Goal: Task Accomplishment & Management: Use online tool/utility

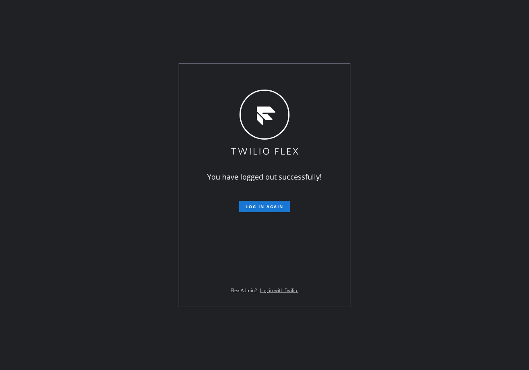
click at [210, 31] on div "You have logged out successfully! Log in again Flex Admin? Log in with Twilio." at bounding box center [264, 185] width 529 height 370
click at [262, 208] on span "Log in again" at bounding box center [264, 207] width 38 height 6
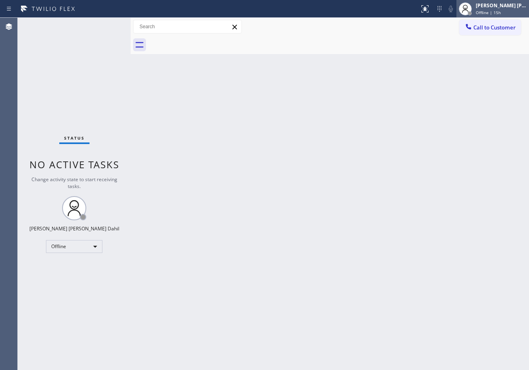
click at [493, 6] on div "[PERSON_NAME] [PERSON_NAME] Dahil" at bounding box center [501, 5] width 51 height 7
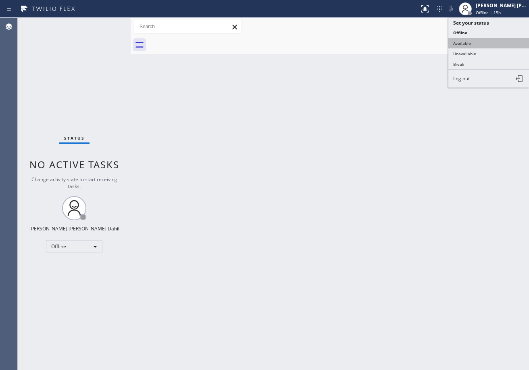
click at [477, 40] on button "Available" at bounding box center [488, 43] width 81 height 10
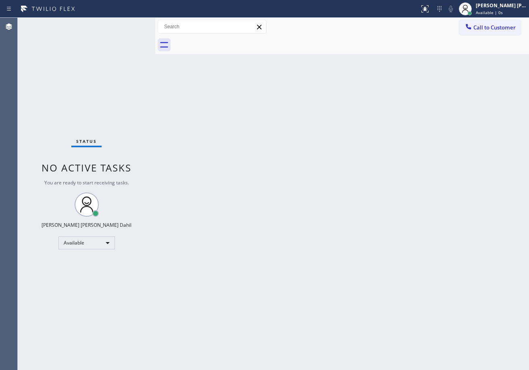
drag, startPoint x: 155, startPoint y: 29, endPoint x: 385, endPoint y: 258, distance: 324.3
click at [155, 29] on div at bounding box center [155, 194] width 0 height 352
drag, startPoint x: 386, startPoint y: 260, endPoint x: 388, endPoint y: 256, distance: 4.4
click at [386, 260] on div "Back to Dashboard Change Sender ID Customers Technicians Select a contact Outbo…" at bounding box center [342, 194] width 374 height 352
drag, startPoint x: 429, startPoint y: 336, endPoint x: 406, endPoint y: 363, distance: 35.7
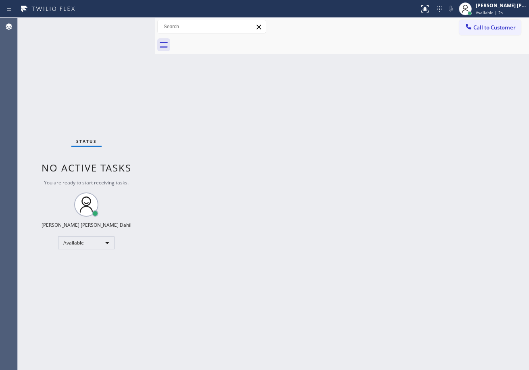
click at [429, 335] on div "Back to Dashboard Change Sender ID Customers Technicians Select a contact Outbo…" at bounding box center [342, 194] width 374 height 352
click at [127, 40] on div "Status No active tasks You are ready to start receiving tasks. [PERSON_NAME] [P…" at bounding box center [86, 194] width 137 height 352
click at [122, 24] on div "Status No active tasks You are ready to start receiving tasks. [PERSON_NAME] [P…" at bounding box center [86, 194] width 137 height 352
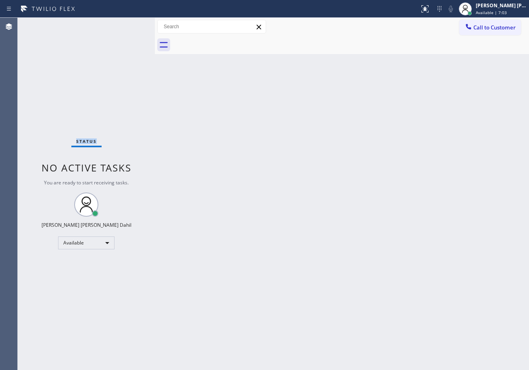
click at [122, 24] on div "Status No active tasks You are ready to start receiving tasks. [PERSON_NAME] [P…" at bounding box center [86, 194] width 137 height 352
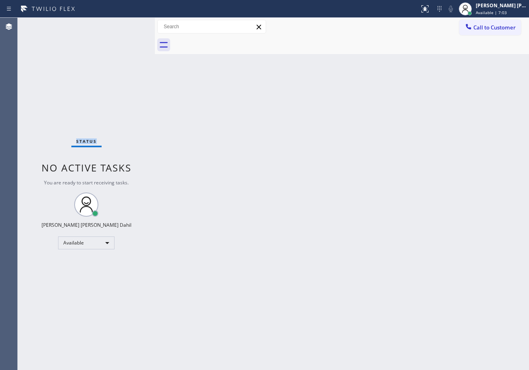
click at [122, 24] on div "Status No active tasks You are ready to start receiving tasks. [PERSON_NAME] [P…" at bounding box center [86, 194] width 137 height 352
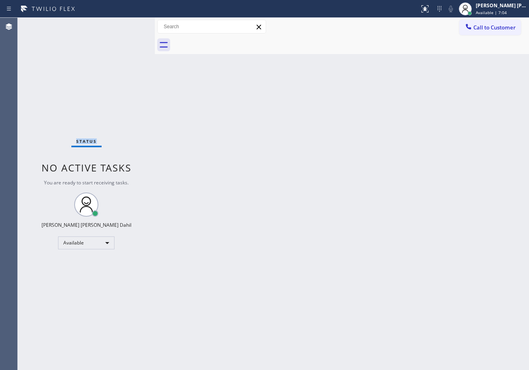
click at [122, 24] on div "Status No active tasks You are ready to start receiving tasks. [PERSON_NAME] [P…" at bounding box center [86, 194] width 137 height 352
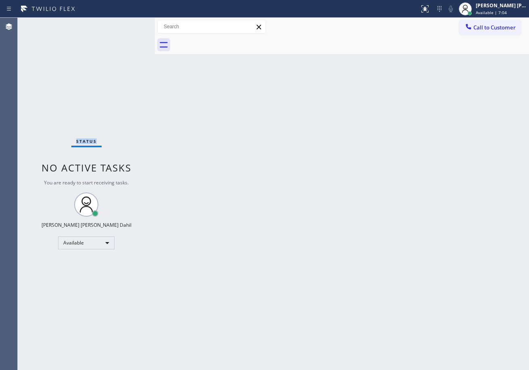
click at [122, 24] on div "Status No active tasks You are ready to start receiving tasks. [PERSON_NAME] [P…" at bounding box center [86, 194] width 137 height 352
click at [145, 71] on div "Status No active tasks You are ready to start receiving tasks. [PERSON_NAME] [P…" at bounding box center [86, 194] width 137 height 352
click at [122, 24] on div "Status No active tasks You are ready to start receiving tasks. [PERSON_NAME] [P…" at bounding box center [86, 194] width 137 height 352
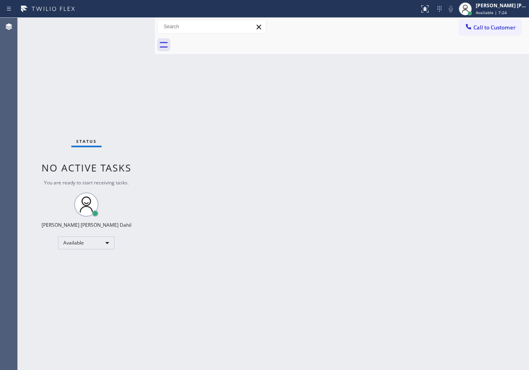
click at [122, 24] on div "Status No active tasks You are ready to start receiving tasks. [PERSON_NAME] [P…" at bounding box center [86, 194] width 137 height 352
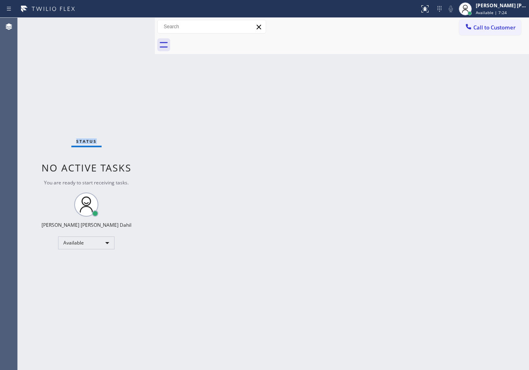
click at [122, 24] on div "Status No active tasks You are ready to start receiving tasks. [PERSON_NAME] [P…" at bounding box center [86, 194] width 137 height 352
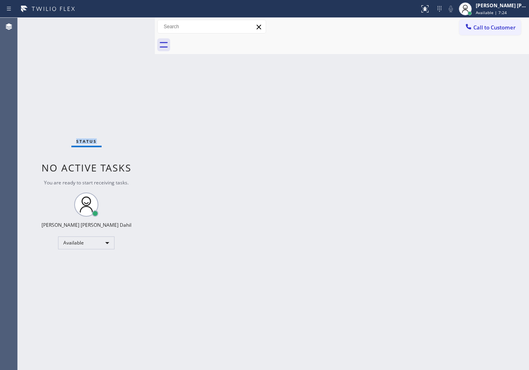
click at [122, 24] on div "Status No active tasks You are ready to start receiving tasks. [PERSON_NAME] [P…" at bounding box center [86, 194] width 137 height 352
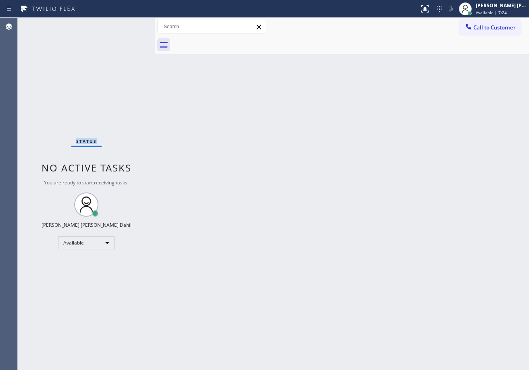
click at [122, 24] on div "Status No active tasks You are ready to start receiving tasks. [PERSON_NAME] [P…" at bounding box center [86, 194] width 137 height 352
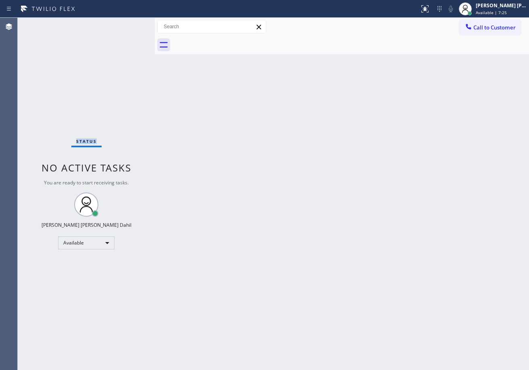
click at [122, 24] on div "Status No active tasks You are ready to start receiving tasks. [PERSON_NAME] [P…" at bounding box center [86, 194] width 137 height 352
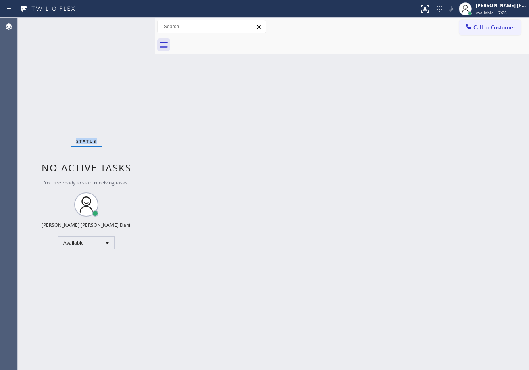
click at [122, 24] on div "Status No active tasks You are ready to start receiving tasks. [PERSON_NAME] [P…" at bounding box center [86, 194] width 137 height 352
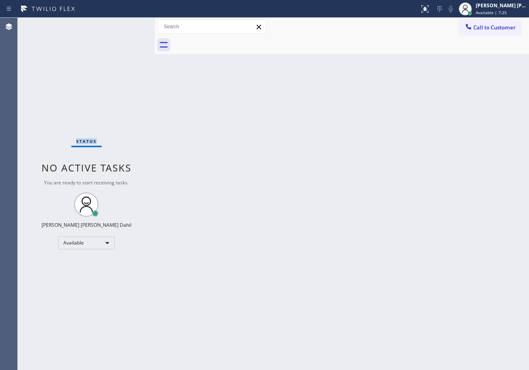
click at [122, 24] on div "Status No active tasks You are ready to start receiving tasks. [PERSON_NAME] [P…" at bounding box center [86, 194] width 137 height 352
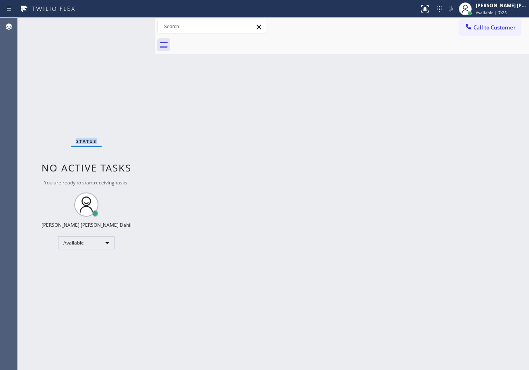
click at [122, 24] on div "Status No active tasks You are ready to start receiving tasks. [PERSON_NAME] [P…" at bounding box center [86, 194] width 137 height 352
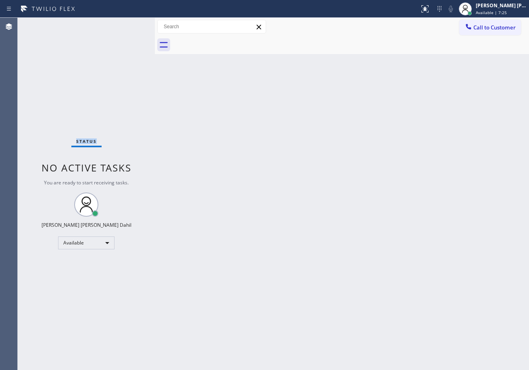
click at [122, 24] on div "Status No active tasks You are ready to start receiving tasks. [PERSON_NAME] [P…" at bounding box center [86, 194] width 137 height 352
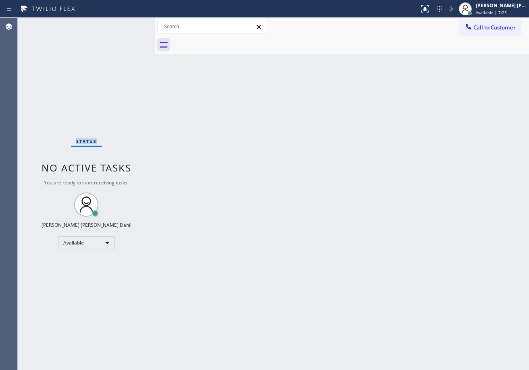
click at [122, 24] on div "Status No active tasks You are ready to start receiving tasks. [PERSON_NAME] [P…" at bounding box center [86, 194] width 137 height 352
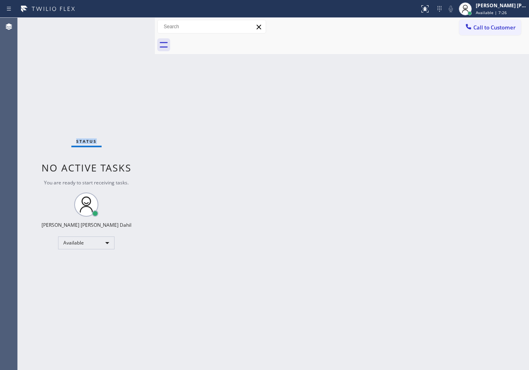
click at [122, 24] on div "Status No active tasks You are ready to start receiving tasks. [PERSON_NAME] [P…" at bounding box center [86, 194] width 137 height 352
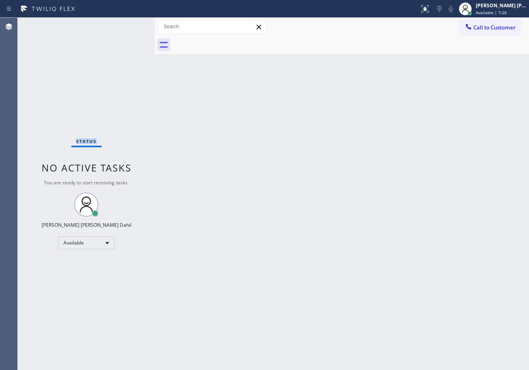
click at [122, 24] on div "Status No active tasks You are ready to start receiving tasks. [PERSON_NAME] [P…" at bounding box center [86, 194] width 137 height 352
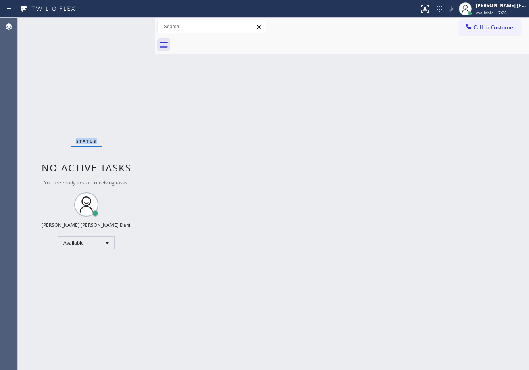
click at [122, 24] on div "Status No active tasks You are ready to start receiving tasks. [PERSON_NAME] [P…" at bounding box center [86, 194] width 137 height 352
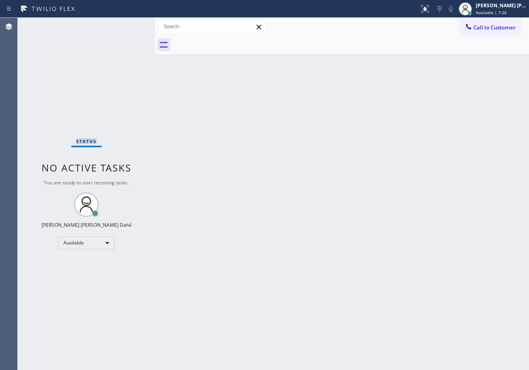
click at [122, 24] on div "Status No active tasks You are ready to start receiving tasks. [PERSON_NAME] [P…" at bounding box center [86, 194] width 137 height 352
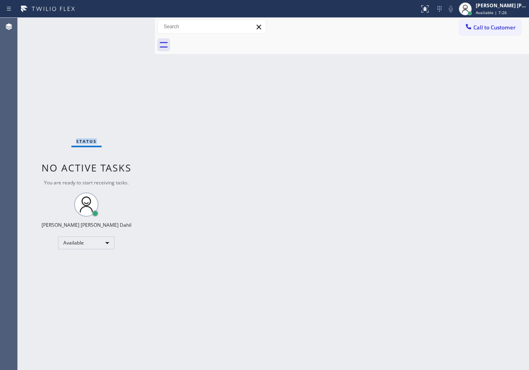
click at [122, 24] on div "Status No active tasks You are ready to start receiving tasks. [PERSON_NAME] [P…" at bounding box center [86, 194] width 137 height 352
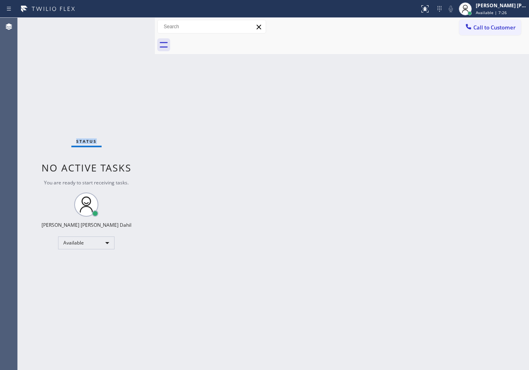
click at [122, 24] on div "Status No active tasks You are ready to start receiving tasks. [PERSON_NAME] [P…" at bounding box center [86, 194] width 137 height 352
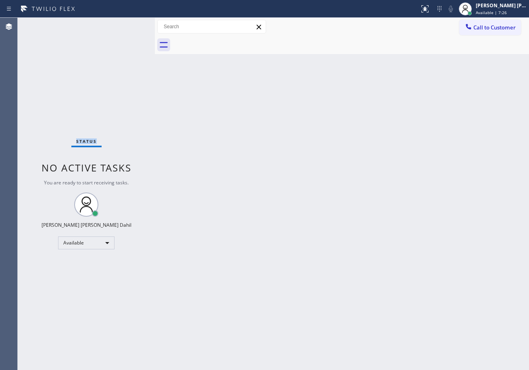
click at [122, 24] on div "Status No active tasks You are ready to start receiving tasks. [PERSON_NAME] [P…" at bounding box center [86, 194] width 137 height 352
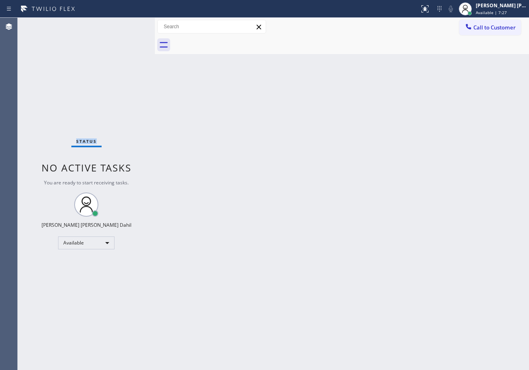
click at [122, 24] on div "Status No active tasks You are ready to start receiving tasks. [PERSON_NAME] [P…" at bounding box center [86, 194] width 137 height 352
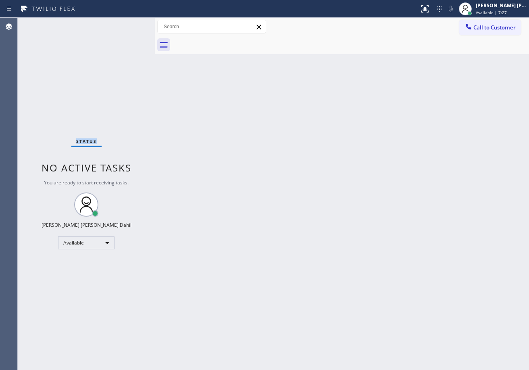
click at [122, 24] on div "Status No active tasks You are ready to start receiving tasks. [PERSON_NAME] [P…" at bounding box center [86, 194] width 137 height 352
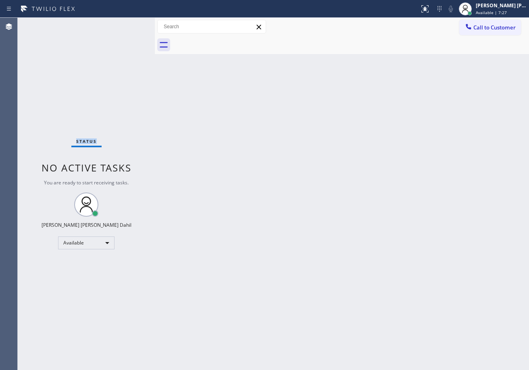
click at [122, 24] on div "Status No active tasks You are ready to start receiving tasks. [PERSON_NAME] [P…" at bounding box center [86, 194] width 137 height 352
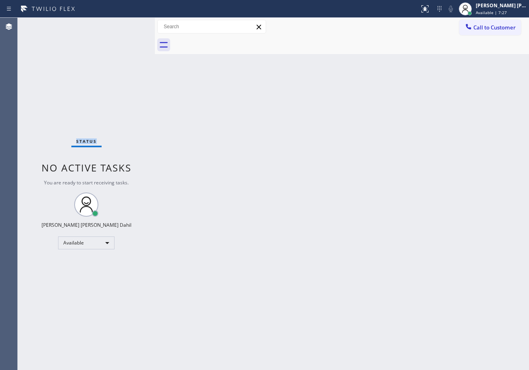
click at [122, 24] on div "Status No active tasks You are ready to start receiving tasks. [PERSON_NAME] [P…" at bounding box center [86, 194] width 137 height 352
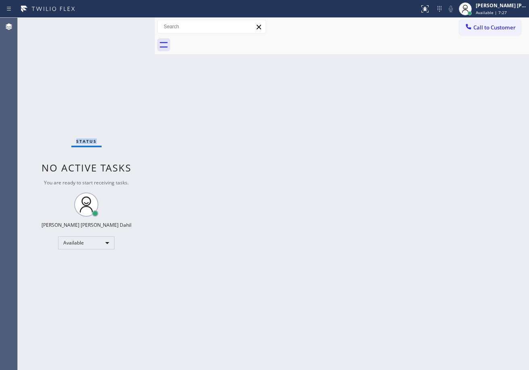
click at [122, 24] on div "Status No active tasks You are ready to start receiving tasks. [PERSON_NAME] [P…" at bounding box center [86, 194] width 137 height 352
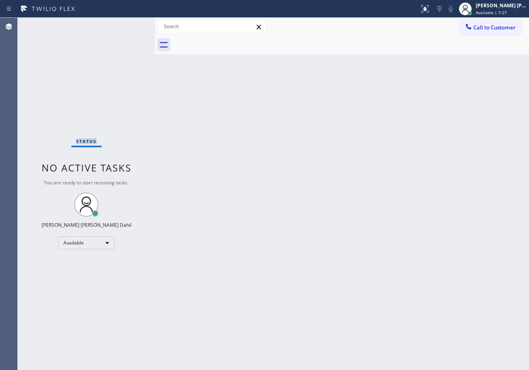
click at [122, 24] on div "Status No active tasks You are ready to start receiving tasks. [PERSON_NAME] [P…" at bounding box center [86, 194] width 137 height 352
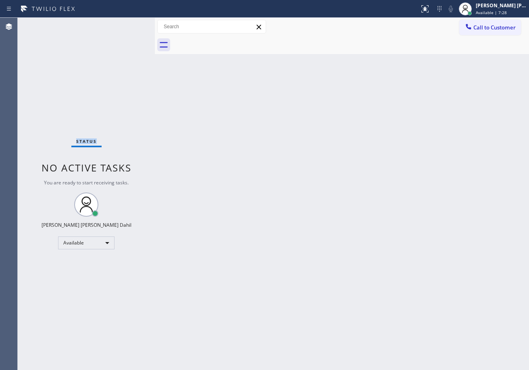
click at [122, 24] on div "Status No active tasks You are ready to start receiving tasks. [PERSON_NAME] [P…" at bounding box center [86, 194] width 137 height 352
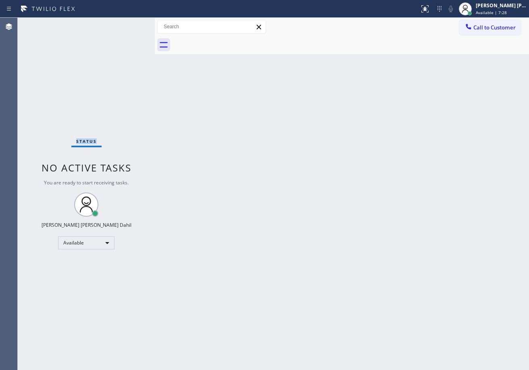
click at [122, 24] on div "Status No active tasks You are ready to start receiving tasks. [PERSON_NAME] [P…" at bounding box center [86, 194] width 137 height 352
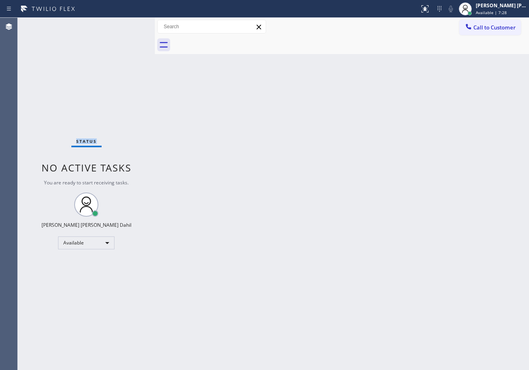
click at [122, 24] on div "Status No active tasks You are ready to start receiving tasks. [PERSON_NAME] [P…" at bounding box center [86, 194] width 137 height 352
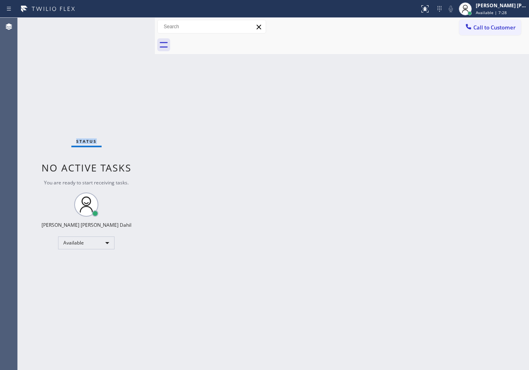
click at [122, 24] on div "Status No active tasks You are ready to start receiving tasks. [PERSON_NAME] [P…" at bounding box center [86, 194] width 137 height 352
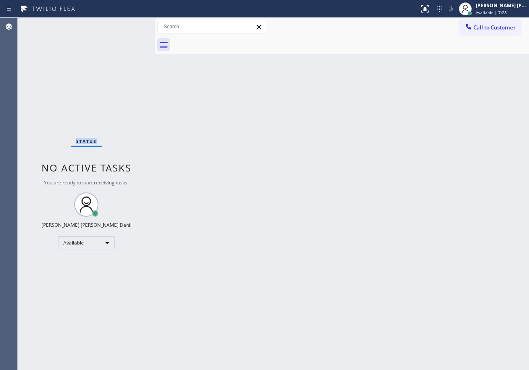
click at [122, 24] on div "Status No active tasks You are ready to start receiving tasks. [PERSON_NAME] [P…" at bounding box center [86, 194] width 137 height 352
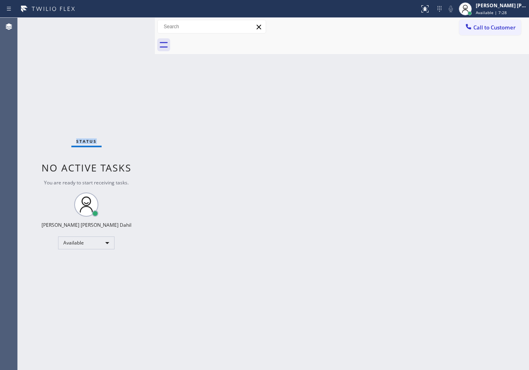
click at [122, 24] on div "Status No active tasks You are ready to start receiving tasks. [PERSON_NAME] [P…" at bounding box center [86, 194] width 137 height 352
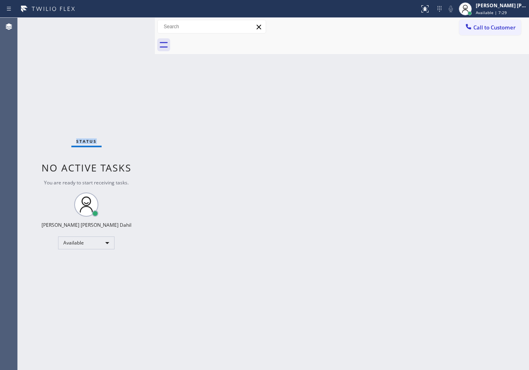
click at [122, 24] on div "Status No active tasks You are ready to start receiving tasks. [PERSON_NAME] [P…" at bounding box center [86, 194] width 137 height 352
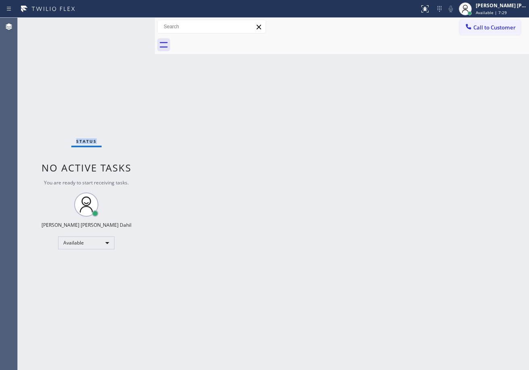
click at [122, 24] on div "Status No active tasks You are ready to start receiving tasks. [PERSON_NAME] [P…" at bounding box center [86, 194] width 137 height 352
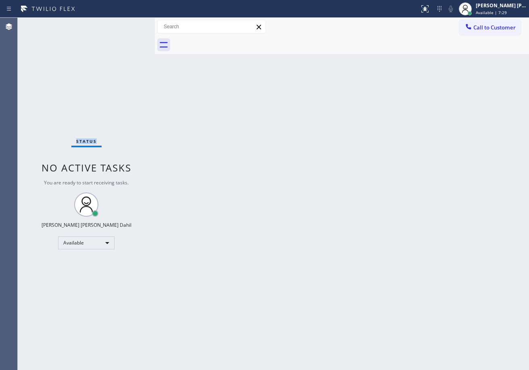
click at [122, 24] on div "Status No active tasks You are ready to start receiving tasks. [PERSON_NAME] [P…" at bounding box center [86, 194] width 137 height 352
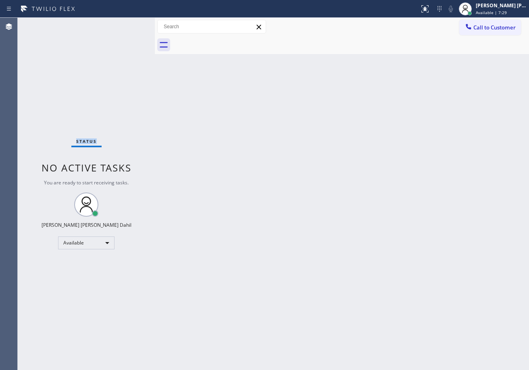
click at [122, 24] on div "Status No active tasks You are ready to start receiving tasks. [PERSON_NAME] [P…" at bounding box center [86, 194] width 137 height 352
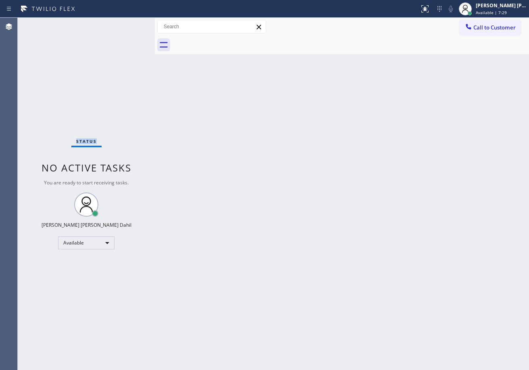
click at [122, 24] on div "Status No active tasks You are ready to start receiving tasks. [PERSON_NAME] [P…" at bounding box center [86, 194] width 137 height 352
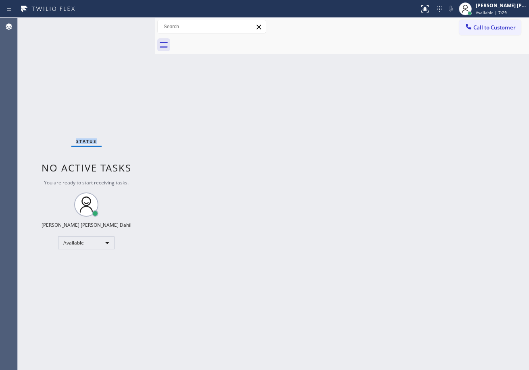
click at [122, 24] on div "Status No active tasks You are ready to start receiving tasks. [PERSON_NAME] [P…" at bounding box center [86, 194] width 137 height 352
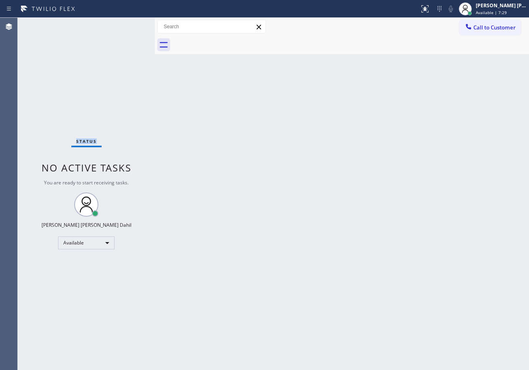
click at [122, 24] on div "Status No active tasks You are ready to start receiving tasks. [PERSON_NAME] [P…" at bounding box center [86, 194] width 137 height 352
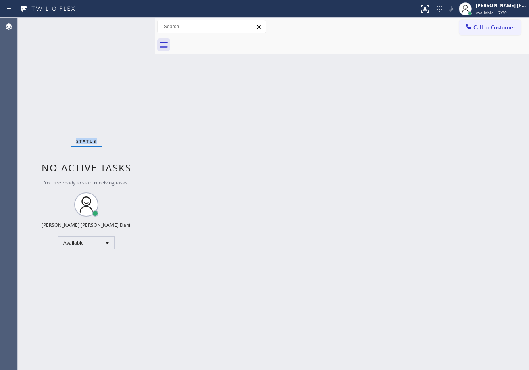
click at [122, 24] on div "Status No active tasks You are ready to start receiving tasks. [PERSON_NAME] [P…" at bounding box center [86, 194] width 137 height 352
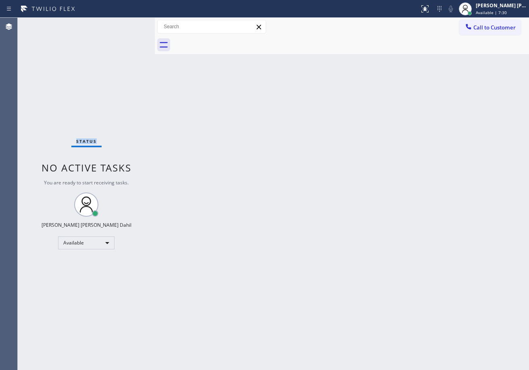
click at [122, 24] on div "Status No active tasks You are ready to start receiving tasks. [PERSON_NAME] [P…" at bounding box center [86, 194] width 137 height 352
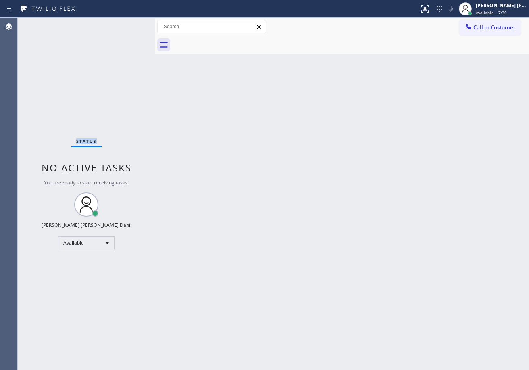
click at [122, 24] on div "Status No active tasks You are ready to start receiving tasks. [PERSON_NAME] [P…" at bounding box center [86, 194] width 137 height 352
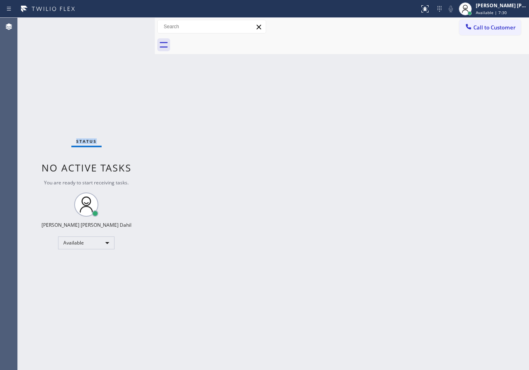
click at [122, 24] on div "Status No active tasks You are ready to start receiving tasks. [PERSON_NAME] [P…" at bounding box center [86, 194] width 137 height 352
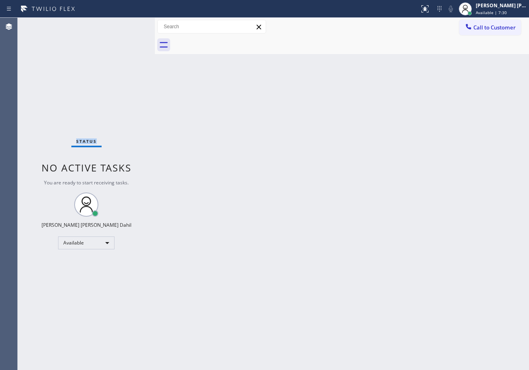
click at [122, 24] on div "Status No active tasks You are ready to start receiving tasks. [PERSON_NAME] [P…" at bounding box center [86, 194] width 137 height 352
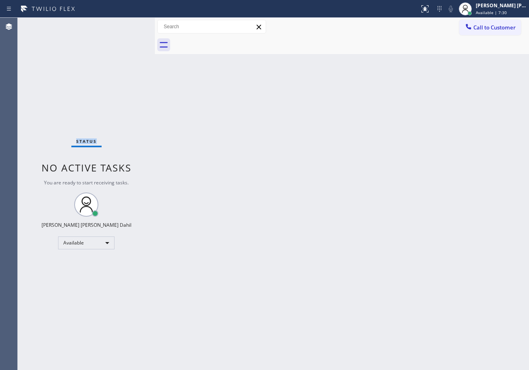
click at [122, 24] on div "Status No active tasks You are ready to start receiving tasks. [PERSON_NAME] [P…" at bounding box center [86, 194] width 137 height 352
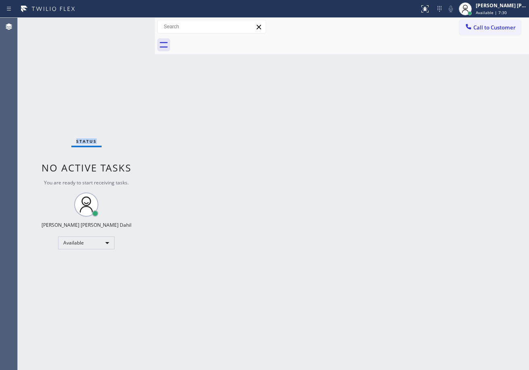
click at [122, 24] on div "Status No active tasks You are ready to start receiving tasks. [PERSON_NAME] [P…" at bounding box center [86, 194] width 137 height 352
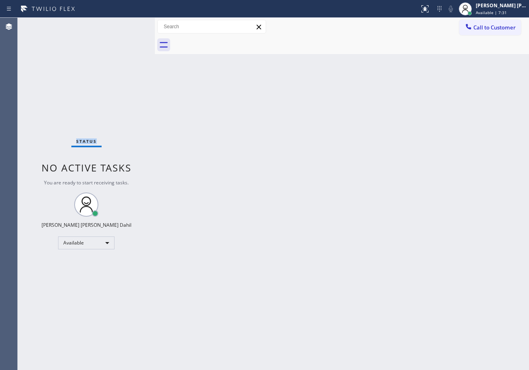
click at [122, 24] on div "Status No active tasks You are ready to start receiving tasks. [PERSON_NAME] [P…" at bounding box center [86, 194] width 137 height 352
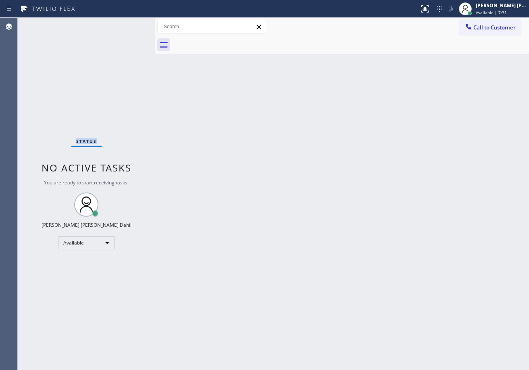
click at [122, 24] on div "Status No active tasks You are ready to start receiving tasks. [PERSON_NAME] [P…" at bounding box center [86, 194] width 137 height 352
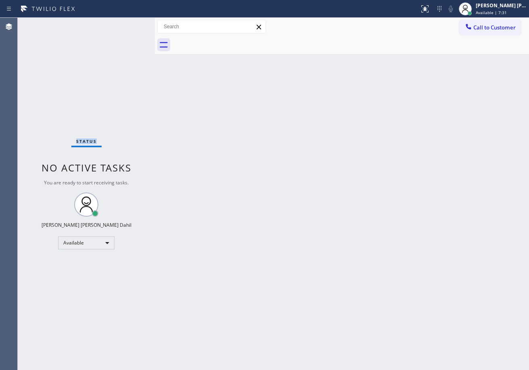
click at [122, 24] on div "Status No active tasks You are ready to start receiving tasks. [PERSON_NAME] [P…" at bounding box center [86, 194] width 137 height 352
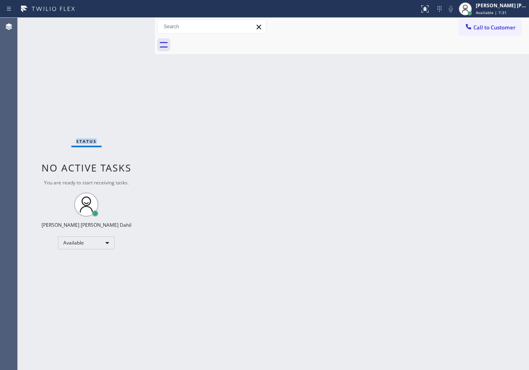
click at [122, 24] on div "Status No active tasks You are ready to start receiving tasks. [PERSON_NAME] [P…" at bounding box center [86, 194] width 137 height 352
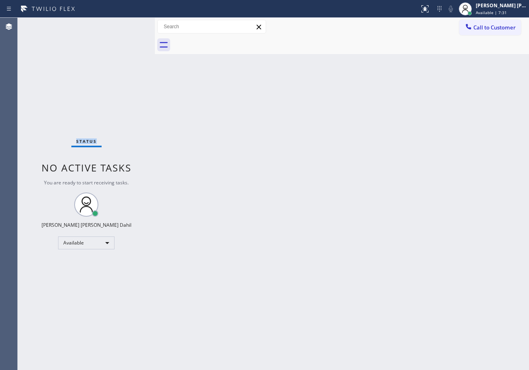
click at [122, 24] on div "Status No active tasks You are ready to start receiving tasks. [PERSON_NAME] [P…" at bounding box center [86, 194] width 137 height 352
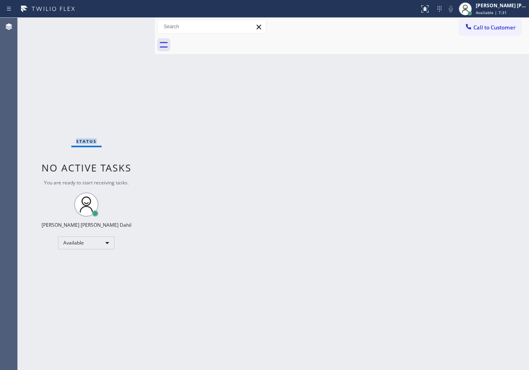
click at [122, 24] on div "Status No active tasks You are ready to start receiving tasks. [PERSON_NAME] [P…" at bounding box center [86, 194] width 137 height 352
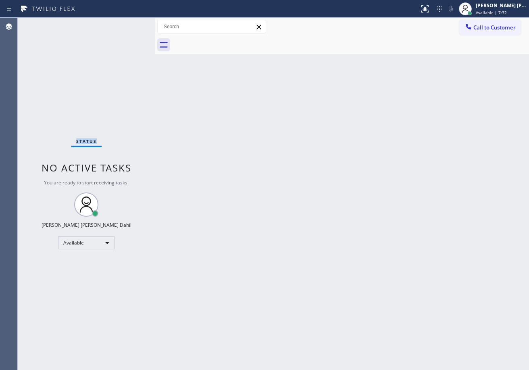
click at [122, 24] on div "Status No active tasks You are ready to start receiving tasks. [PERSON_NAME] [P…" at bounding box center [86, 194] width 137 height 352
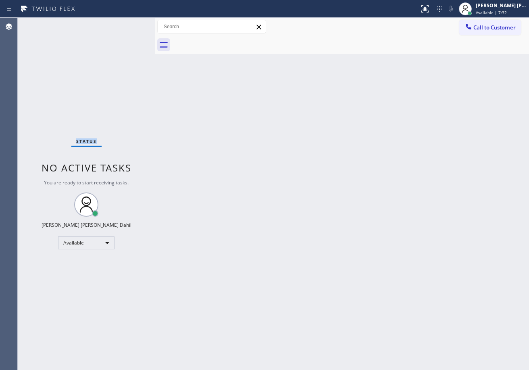
click at [122, 24] on div "Status No active tasks You are ready to start receiving tasks. [PERSON_NAME] [P…" at bounding box center [86, 194] width 137 height 352
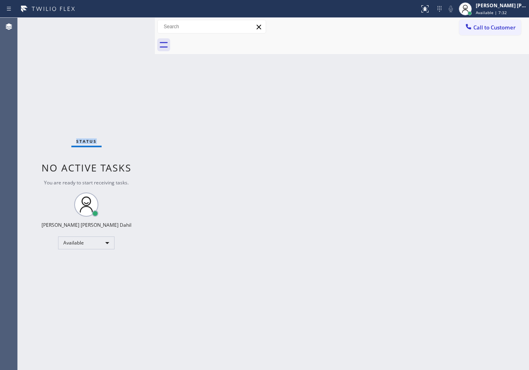
click at [122, 24] on div "Status No active tasks You are ready to start receiving tasks. [PERSON_NAME] [P…" at bounding box center [86, 194] width 137 height 352
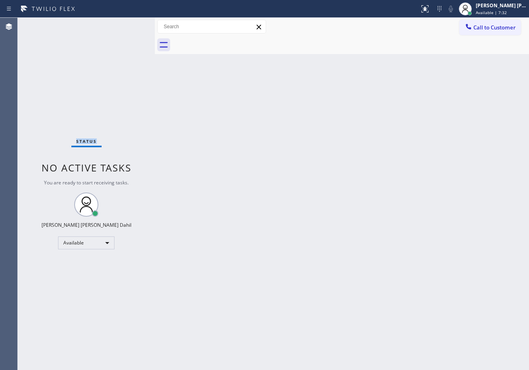
click at [122, 24] on div "Status No active tasks You are ready to start receiving tasks. [PERSON_NAME] [P…" at bounding box center [86, 194] width 137 height 352
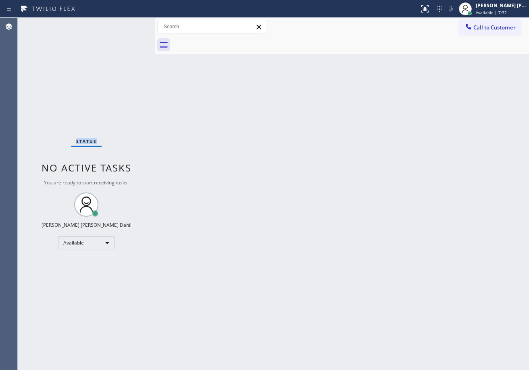
click at [122, 24] on div "Status No active tasks You are ready to start receiving tasks. [PERSON_NAME] [P…" at bounding box center [86, 194] width 137 height 352
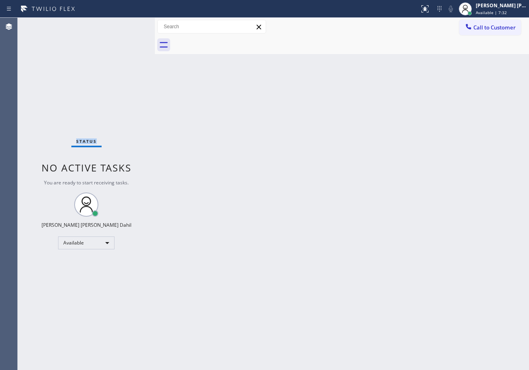
click at [122, 24] on div "Status No active tasks You are ready to start receiving tasks. [PERSON_NAME] [P…" at bounding box center [86, 194] width 137 height 352
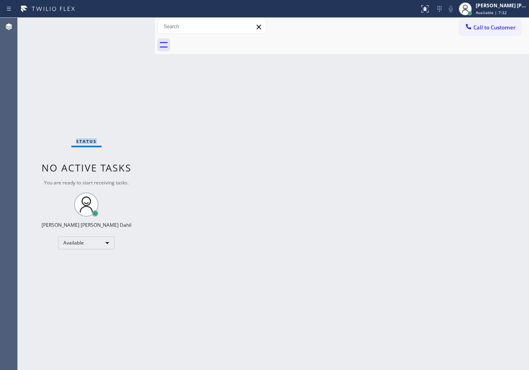
click at [122, 24] on div "Status No active tasks You are ready to start receiving tasks. [PERSON_NAME] [P…" at bounding box center [86, 194] width 137 height 352
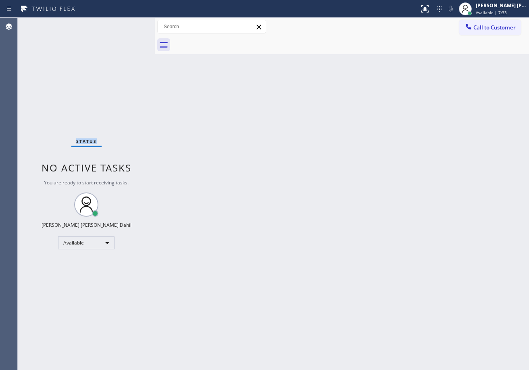
click at [122, 24] on div "Status No active tasks You are ready to start receiving tasks. [PERSON_NAME] [P…" at bounding box center [86, 194] width 137 height 352
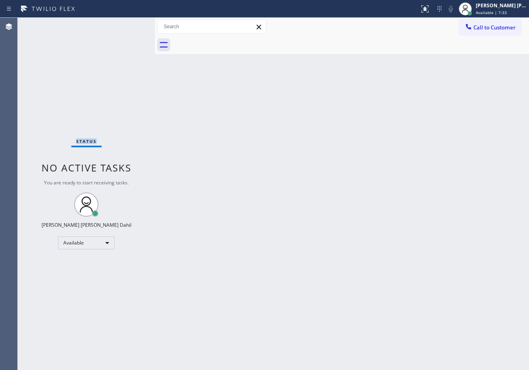
click at [122, 24] on div "Status No active tasks You are ready to start receiving tasks. [PERSON_NAME] [P…" at bounding box center [86, 194] width 137 height 352
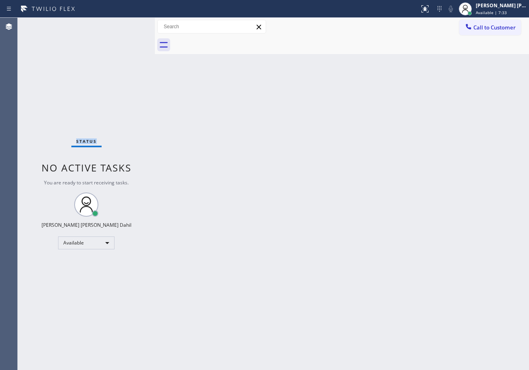
click at [122, 24] on div "Status No active tasks You are ready to start receiving tasks. [PERSON_NAME] [P…" at bounding box center [86, 194] width 137 height 352
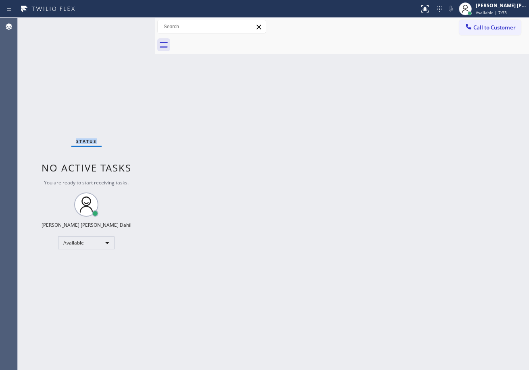
click at [122, 24] on div "Status No active tasks You are ready to start receiving tasks. [PERSON_NAME] [P…" at bounding box center [86, 194] width 137 height 352
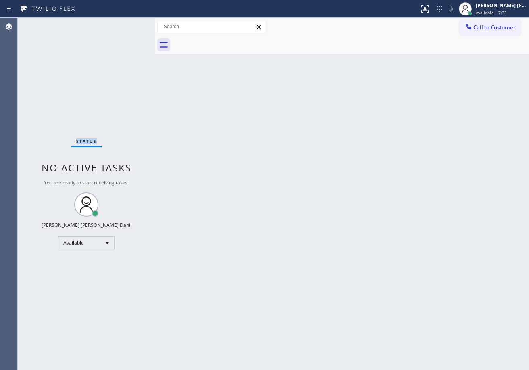
click at [122, 24] on div "Status No active tasks You are ready to start receiving tasks. [PERSON_NAME] [P…" at bounding box center [86, 194] width 137 height 352
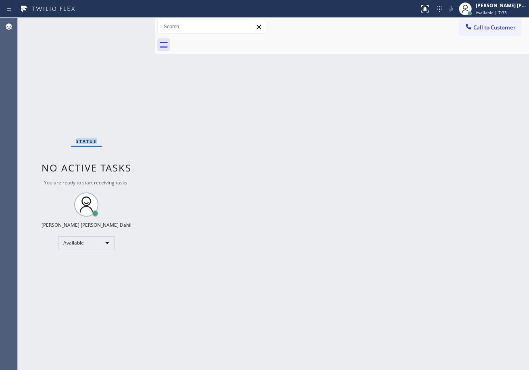
click at [122, 24] on div "Status No active tasks You are ready to start receiving tasks. [PERSON_NAME] [P…" at bounding box center [86, 194] width 137 height 352
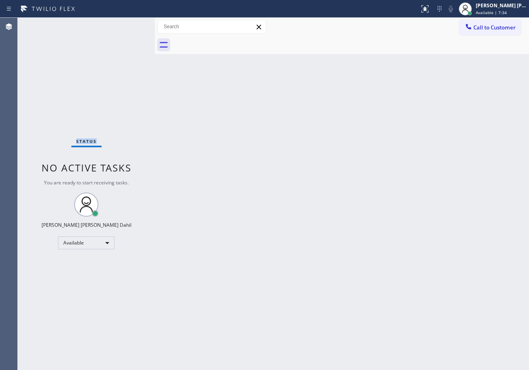
click at [122, 24] on div "Status No active tasks You are ready to start receiving tasks. [PERSON_NAME] [P…" at bounding box center [86, 194] width 137 height 352
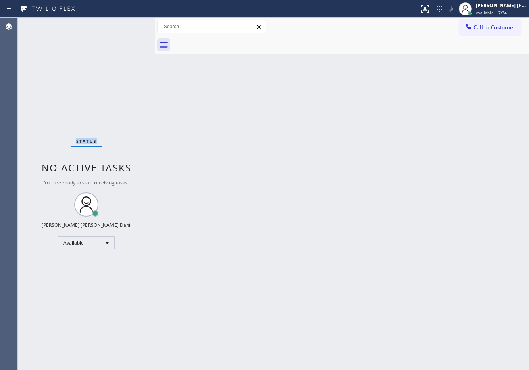
click at [122, 24] on div "Status No active tasks You are ready to start receiving tasks. [PERSON_NAME] [P…" at bounding box center [86, 194] width 137 height 352
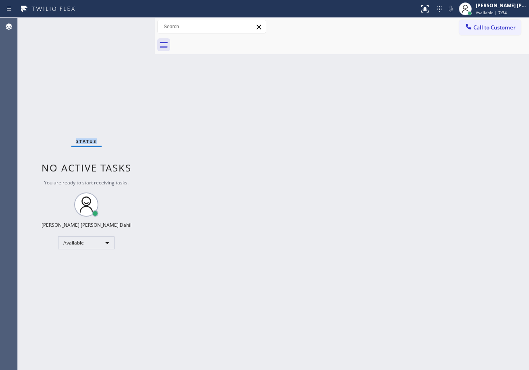
click at [122, 24] on div "Status No active tasks You are ready to start receiving tasks. [PERSON_NAME] [P…" at bounding box center [86, 194] width 137 height 352
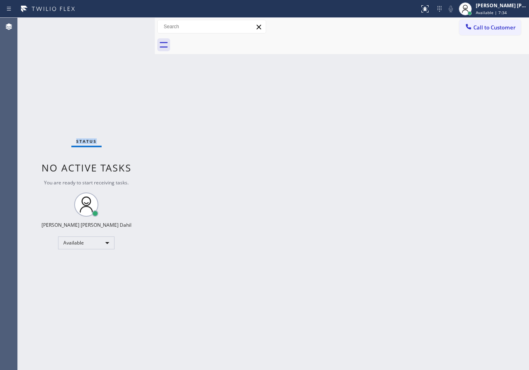
click at [122, 24] on div "Status No active tasks You are ready to start receiving tasks. [PERSON_NAME] [P…" at bounding box center [86, 194] width 137 height 352
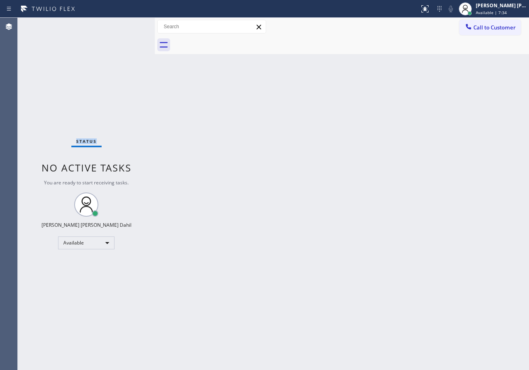
click at [122, 24] on div "Status No active tasks You are ready to start receiving tasks. [PERSON_NAME] [P…" at bounding box center [86, 194] width 137 height 352
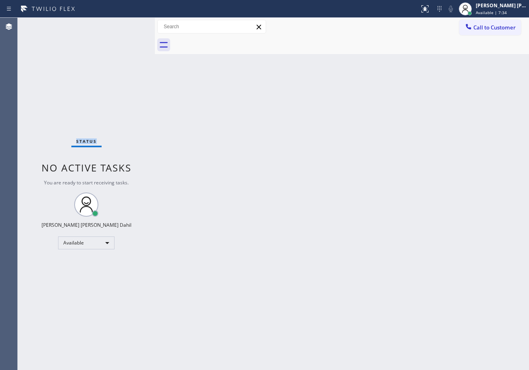
click at [122, 24] on div "Status No active tasks You are ready to start receiving tasks. [PERSON_NAME] [P…" at bounding box center [86, 194] width 137 height 352
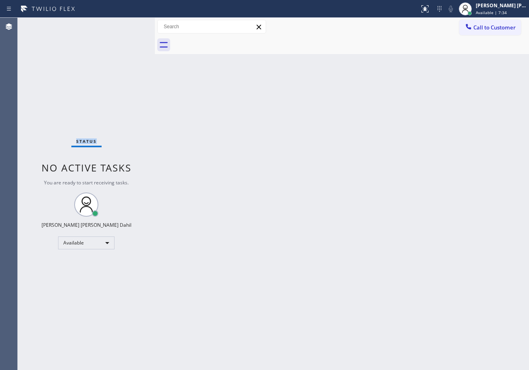
click at [122, 24] on div "Status No active tasks You are ready to start receiving tasks. [PERSON_NAME] [P…" at bounding box center [86, 194] width 137 height 352
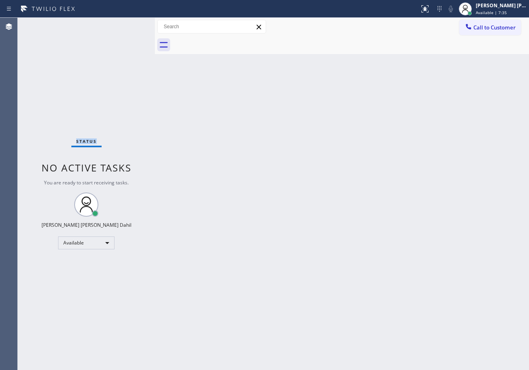
click at [122, 24] on div "Status No active tasks You are ready to start receiving tasks. [PERSON_NAME] [P…" at bounding box center [86, 194] width 137 height 352
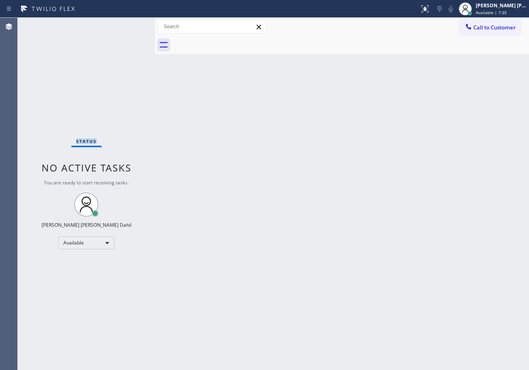
click at [122, 24] on div "Status No active tasks You are ready to start receiving tasks. [PERSON_NAME] [P…" at bounding box center [86, 194] width 137 height 352
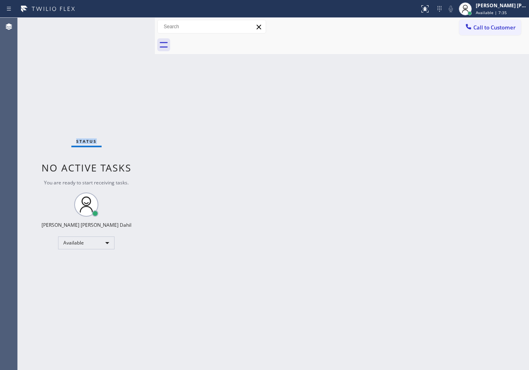
click at [122, 24] on div "Status No active tasks You are ready to start receiving tasks. [PERSON_NAME] [P…" at bounding box center [86, 194] width 137 height 352
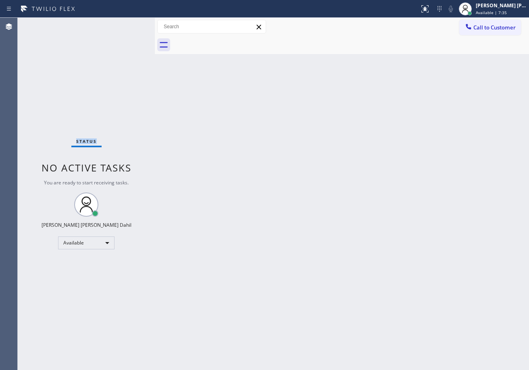
click at [122, 24] on div "Status No active tasks You are ready to start receiving tasks. [PERSON_NAME] [P…" at bounding box center [86, 194] width 137 height 352
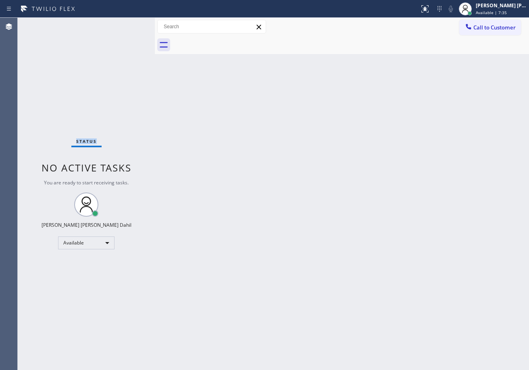
click at [122, 24] on div "Status No active tasks You are ready to start receiving tasks. [PERSON_NAME] [P…" at bounding box center [86, 194] width 137 height 352
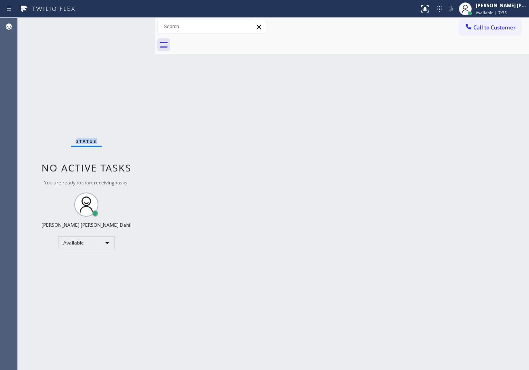
click at [122, 24] on div "Status No active tasks You are ready to start receiving tasks. [PERSON_NAME] [P…" at bounding box center [86, 194] width 137 height 352
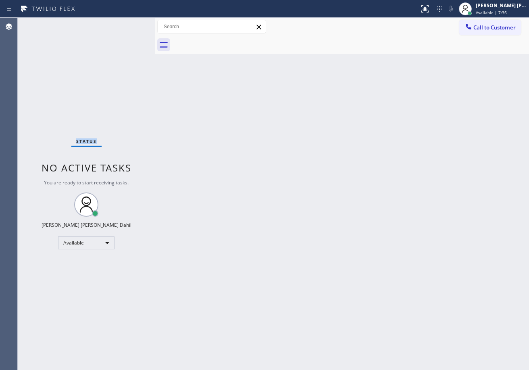
click at [122, 24] on div "Status No active tasks You are ready to start receiving tasks. [PERSON_NAME] [P…" at bounding box center [86, 194] width 137 height 352
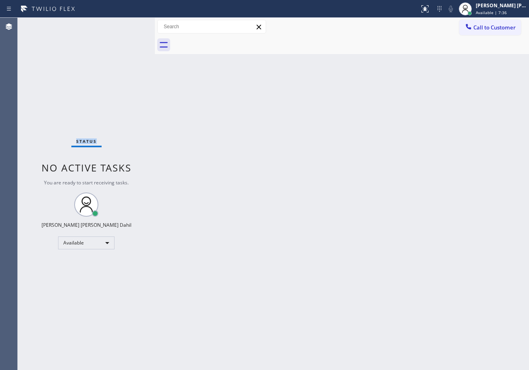
click at [122, 24] on div "Status No active tasks You are ready to start receiving tasks. [PERSON_NAME] [P…" at bounding box center [86, 194] width 137 height 352
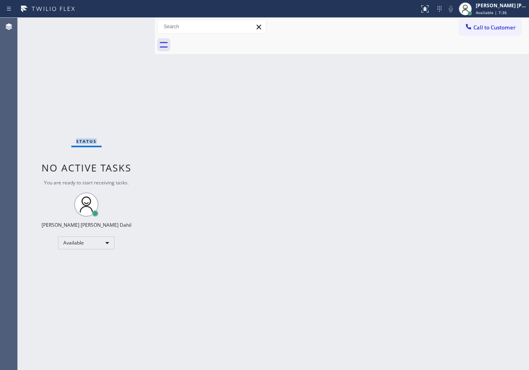
click at [122, 24] on div "Status No active tasks You are ready to start receiving tasks. [PERSON_NAME] [P…" at bounding box center [86, 194] width 137 height 352
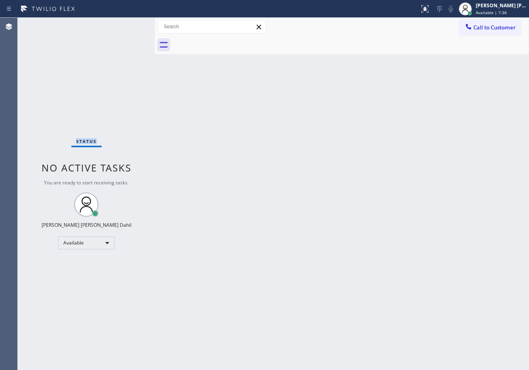
click at [122, 24] on div "Status No active tasks You are ready to start receiving tasks. [PERSON_NAME] [P…" at bounding box center [86, 194] width 137 height 352
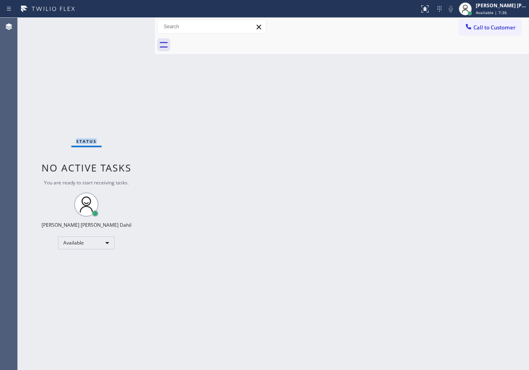
click at [122, 24] on div "Status No active tasks You are ready to start receiving tasks. [PERSON_NAME] [P…" at bounding box center [86, 194] width 137 height 352
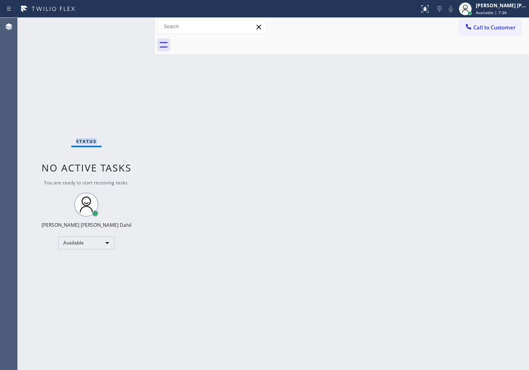
click at [122, 24] on div "Status No active tasks You are ready to start receiving tasks. [PERSON_NAME] [P…" at bounding box center [86, 194] width 137 height 352
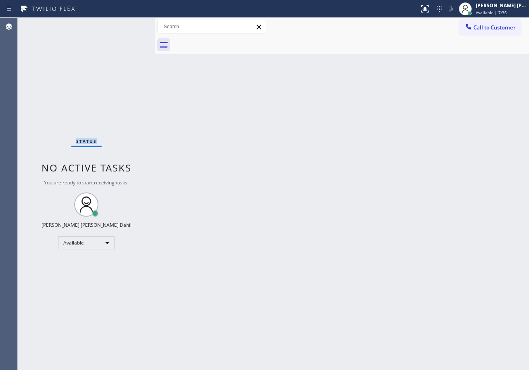
click at [122, 24] on div "Status No active tasks You are ready to start receiving tasks. [PERSON_NAME] [P…" at bounding box center [86, 194] width 137 height 352
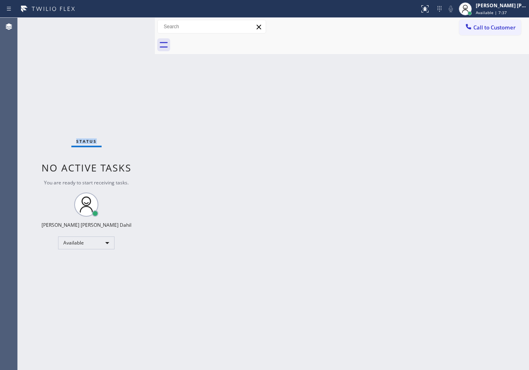
click at [122, 24] on div "Status No active tasks You are ready to start receiving tasks. [PERSON_NAME] [P…" at bounding box center [86, 194] width 137 height 352
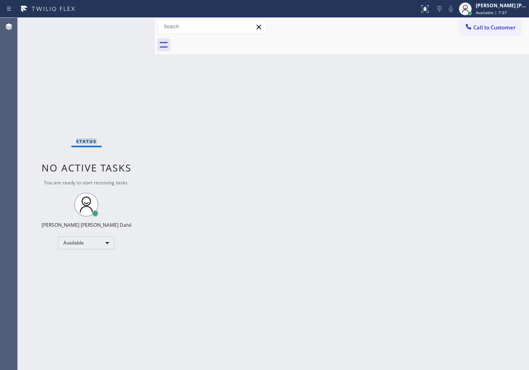
click at [122, 24] on div "Status No active tasks You are ready to start receiving tasks. [PERSON_NAME] [P…" at bounding box center [86, 194] width 137 height 352
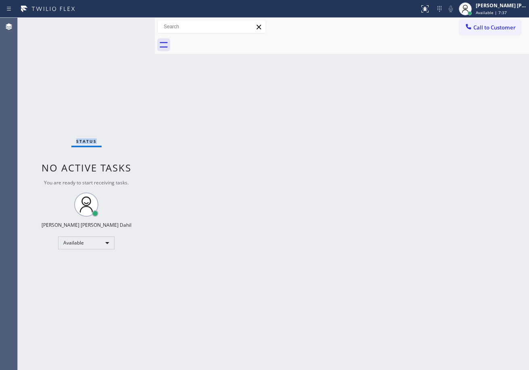
click at [122, 24] on div "Status No active tasks You are ready to start receiving tasks. [PERSON_NAME] [P…" at bounding box center [86, 194] width 137 height 352
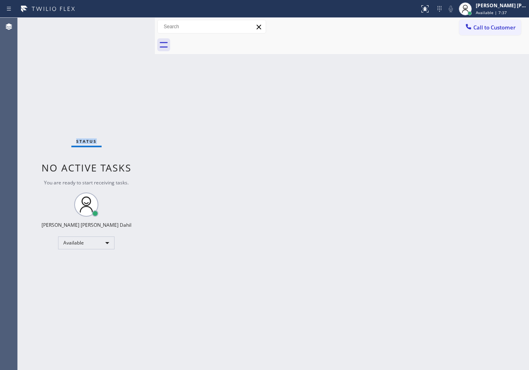
click at [122, 24] on div "Status No active tasks You are ready to start receiving tasks. [PERSON_NAME] [P…" at bounding box center [86, 194] width 137 height 352
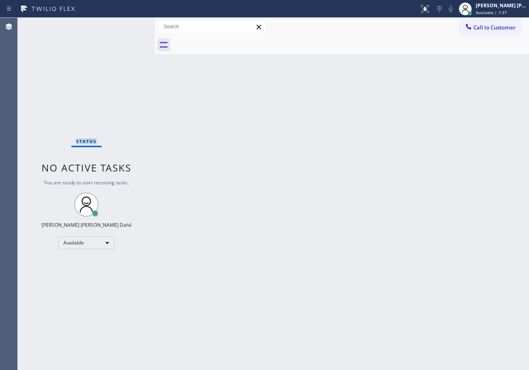
click at [122, 24] on div "Status No active tasks You are ready to start receiving tasks. [PERSON_NAME] [P…" at bounding box center [86, 194] width 137 height 352
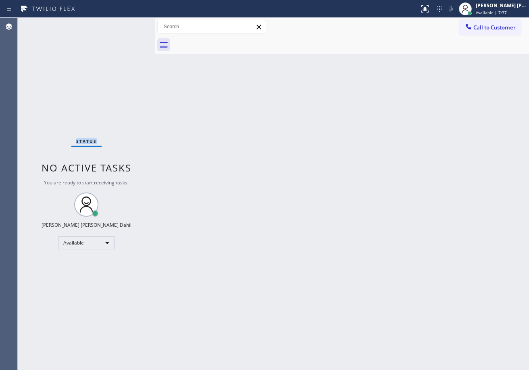
click at [122, 24] on div "Status No active tasks You are ready to start receiving tasks. [PERSON_NAME] [P…" at bounding box center [86, 194] width 137 height 352
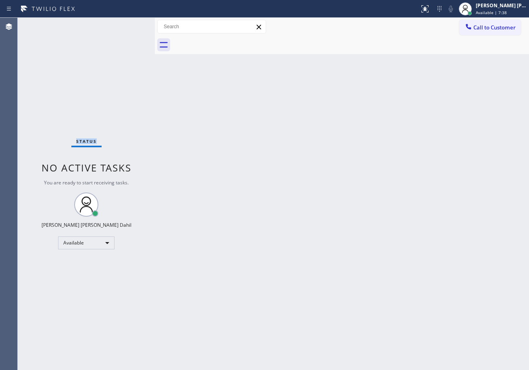
click at [122, 24] on div "Status No active tasks You are ready to start receiving tasks. [PERSON_NAME] [P…" at bounding box center [86, 194] width 137 height 352
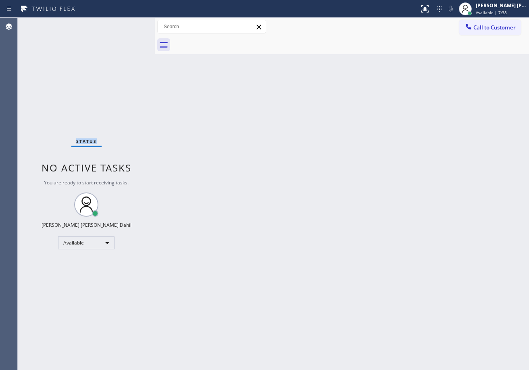
click at [122, 24] on div "Status No active tasks You are ready to start receiving tasks. [PERSON_NAME] [P…" at bounding box center [86, 194] width 137 height 352
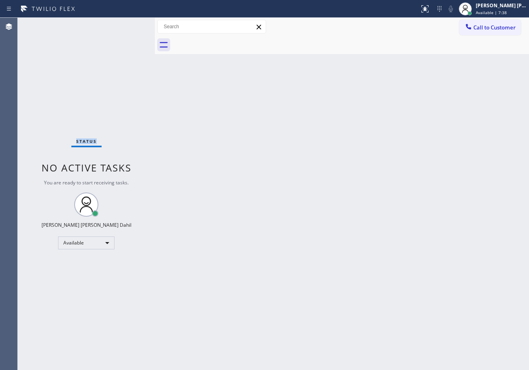
click at [122, 24] on div "Status No active tasks You are ready to start receiving tasks. [PERSON_NAME] [P…" at bounding box center [86, 194] width 137 height 352
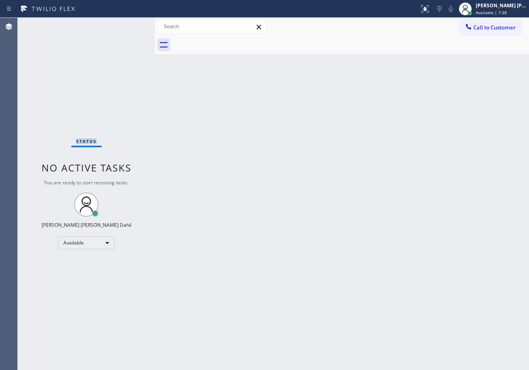
click at [122, 24] on div "Status No active tasks You are ready to start receiving tasks. [PERSON_NAME] [P…" at bounding box center [86, 194] width 137 height 352
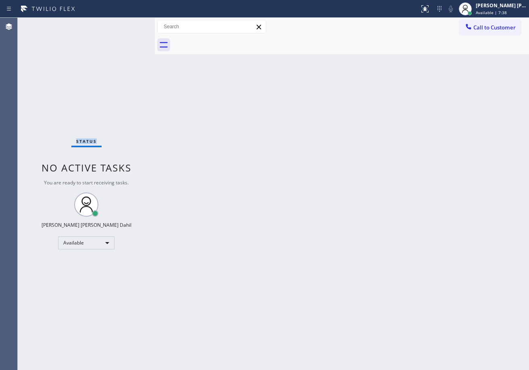
click at [122, 24] on div "Status No active tasks You are ready to start receiving tasks. [PERSON_NAME] [P…" at bounding box center [86, 194] width 137 height 352
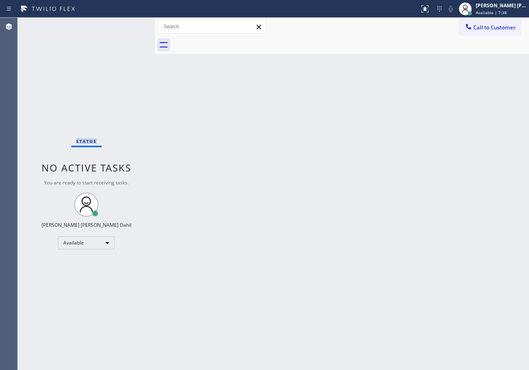
click at [122, 24] on div "Status No active tasks You are ready to start receiving tasks. [PERSON_NAME] [P…" at bounding box center [86, 194] width 137 height 352
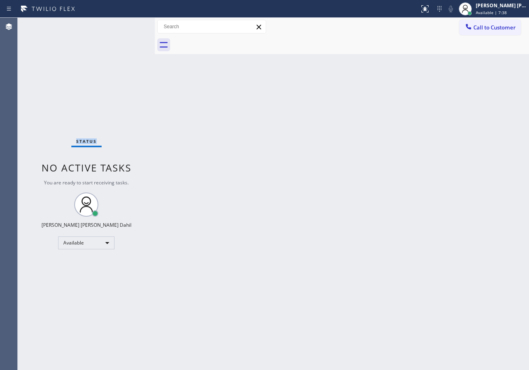
click at [122, 24] on div "Status No active tasks You are ready to start receiving tasks. [PERSON_NAME] [P…" at bounding box center [86, 194] width 137 height 352
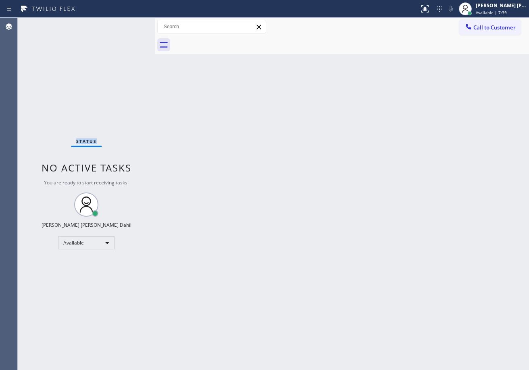
click at [122, 24] on div "Status No active tasks You are ready to start receiving tasks. [PERSON_NAME] [P…" at bounding box center [86, 194] width 137 height 352
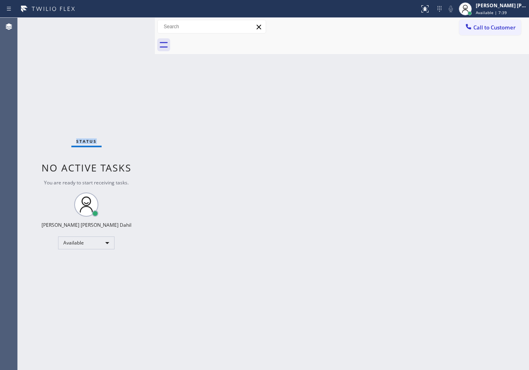
click at [122, 24] on div "Status No active tasks You are ready to start receiving tasks. [PERSON_NAME] [P…" at bounding box center [86, 194] width 137 height 352
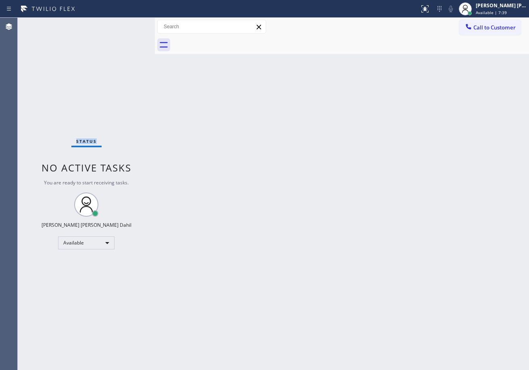
click at [122, 24] on div "Status No active tasks You are ready to start receiving tasks. [PERSON_NAME] [P…" at bounding box center [86, 194] width 137 height 352
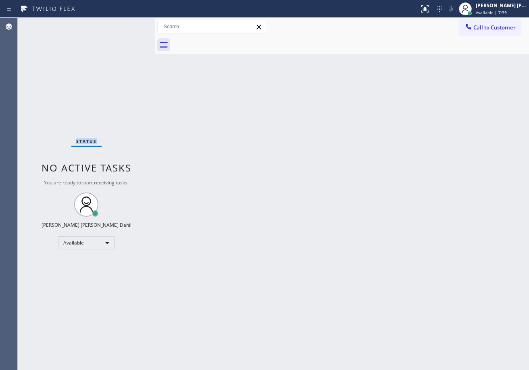
click at [122, 24] on div "Status No active tasks You are ready to start receiving tasks. [PERSON_NAME] [P…" at bounding box center [86, 194] width 137 height 352
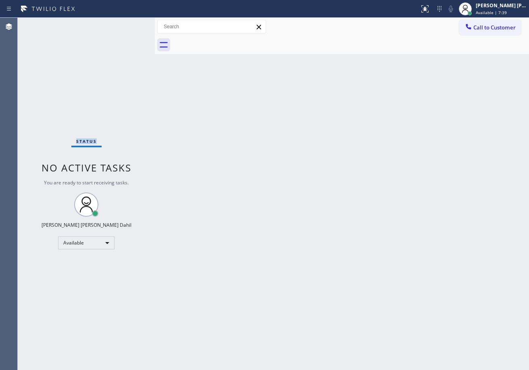
click at [122, 24] on div "Status No active tasks You are ready to start receiving tasks. [PERSON_NAME] [P…" at bounding box center [86, 194] width 137 height 352
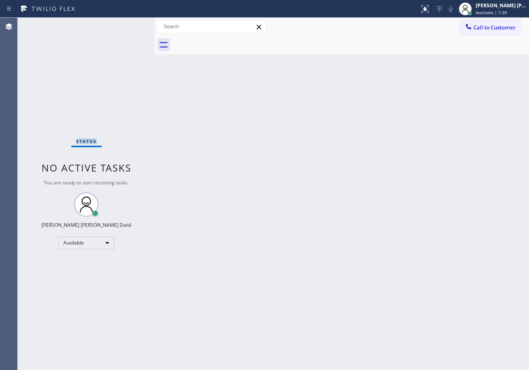
click at [122, 24] on div "Status No active tasks You are ready to start receiving tasks. [PERSON_NAME] [P…" at bounding box center [86, 194] width 137 height 352
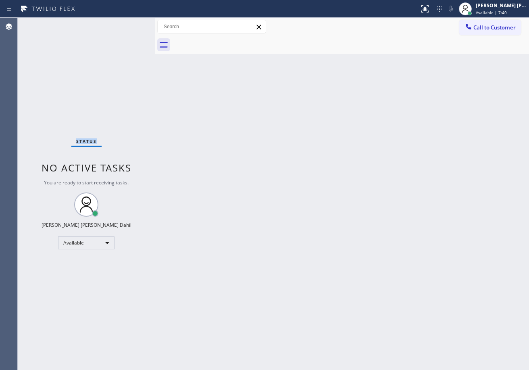
click at [122, 24] on div "Status No active tasks You are ready to start receiving tasks. [PERSON_NAME] [P…" at bounding box center [86, 194] width 137 height 352
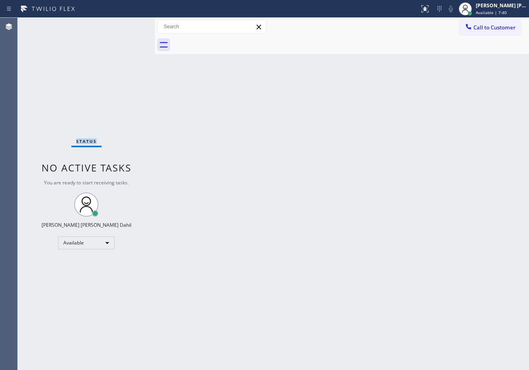
click at [122, 24] on div "Status No active tasks You are ready to start receiving tasks. [PERSON_NAME] [P…" at bounding box center [86, 194] width 137 height 352
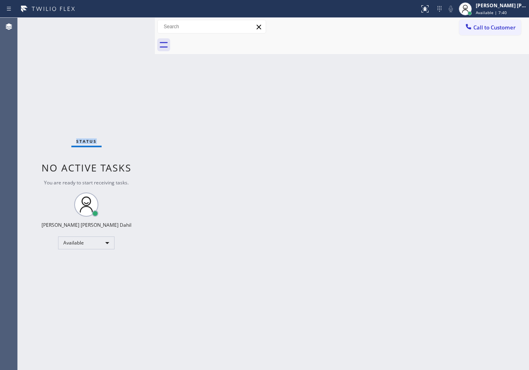
click at [122, 24] on div "Status No active tasks You are ready to start receiving tasks. [PERSON_NAME] [P…" at bounding box center [86, 194] width 137 height 352
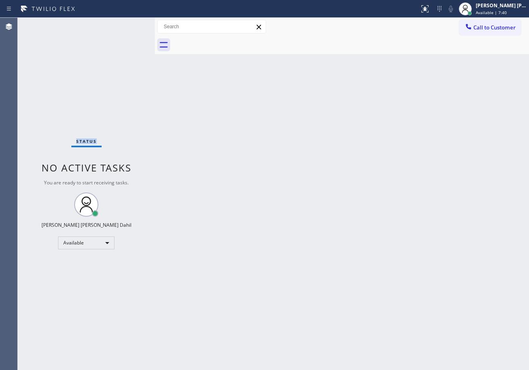
click at [122, 24] on div "Status No active tasks You are ready to start receiving tasks. [PERSON_NAME] [P…" at bounding box center [86, 194] width 137 height 352
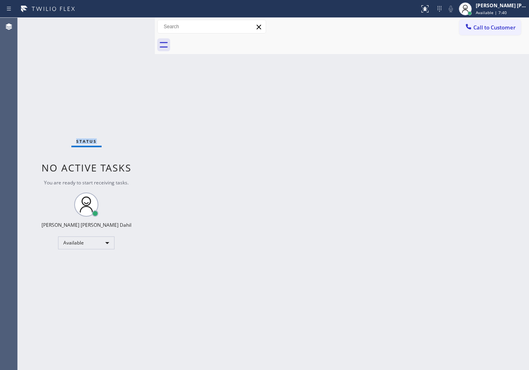
click at [122, 24] on div "Status No active tasks You are ready to start receiving tasks. [PERSON_NAME] [P…" at bounding box center [86, 194] width 137 height 352
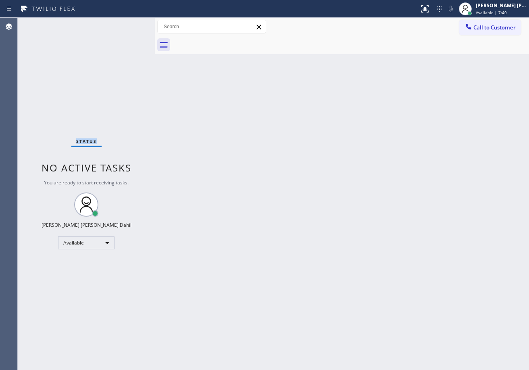
click at [122, 24] on div "Status No active tasks You are ready to start receiving tasks. [PERSON_NAME] [P…" at bounding box center [86, 194] width 137 height 352
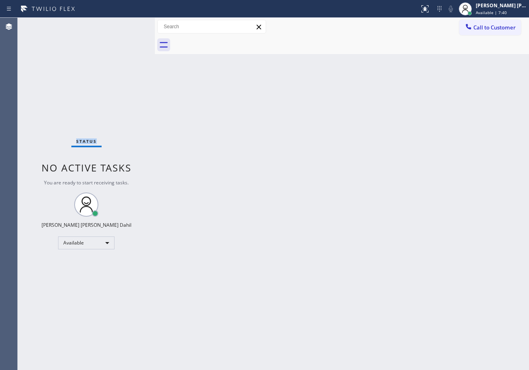
click at [122, 24] on div "Status No active tasks You are ready to start receiving tasks. [PERSON_NAME] [P…" at bounding box center [86, 194] width 137 height 352
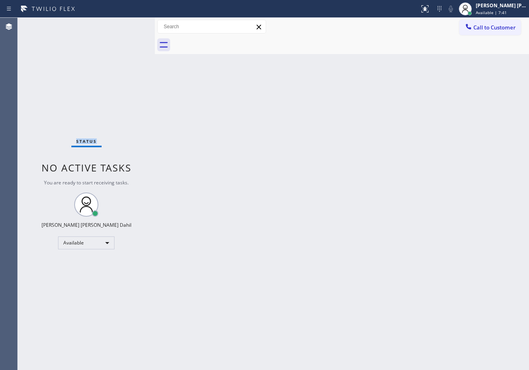
click at [122, 24] on div "Status No active tasks You are ready to start receiving tasks. [PERSON_NAME] [P…" at bounding box center [86, 194] width 137 height 352
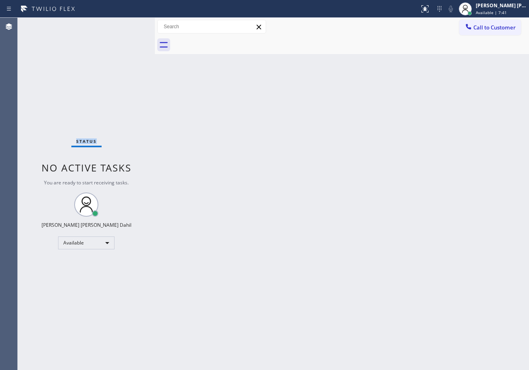
click at [122, 24] on div "Status No active tasks You are ready to start receiving tasks. [PERSON_NAME] [P…" at bounding box center [86, 194] width 137 height 352
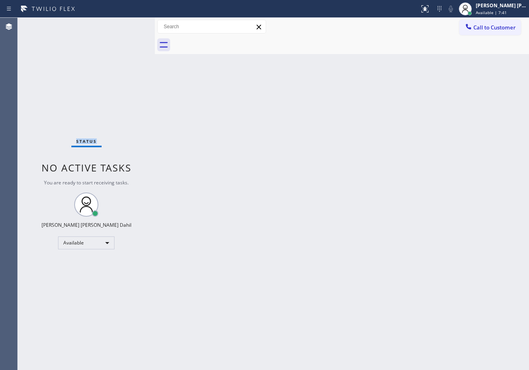
click at [122, 24] on div "Status No active tasks You are ready to start receiving tasks. [PERSON_NAME] [P…" at bounding box center [86, 194] width 137 height 352
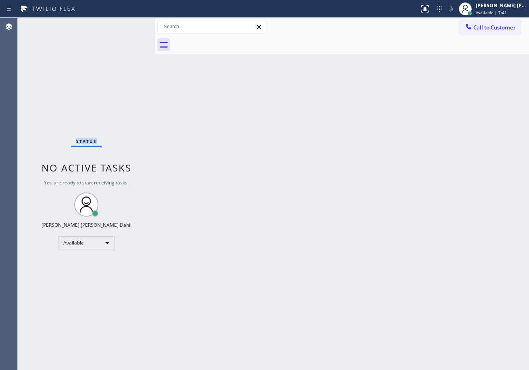
click at [122, 24] on div "Status No active tasks You are ready to start receiving tasks. [PERSON_NAME] [P…" at bounding box center [86, 194] width 137 height 352
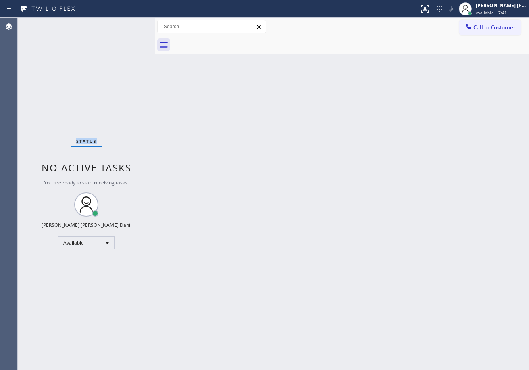
click at [122, 24] on div "Status No active tasks You are ready to start receiving tasks. [PERSON_NAME] [P…" at bounding box center [86, 194] width 137 height 352
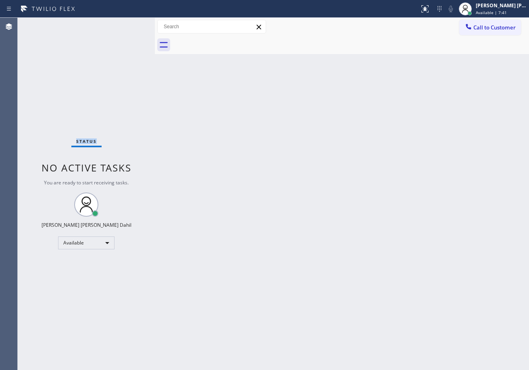
click at [122, 24] on div "Status No active tasks You are ready to start receiving tasks. [PERSON_NAME] [P…" at bounding box center [86, 194] width 137 height 352
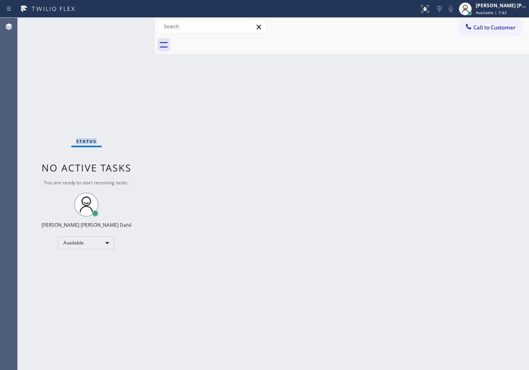
click at [122, 24] on div "Status No active tasks You are ready to start receiving tasks. [PERSON_NAME] [P…" at bounding box center [86, 194] width 137 height 352
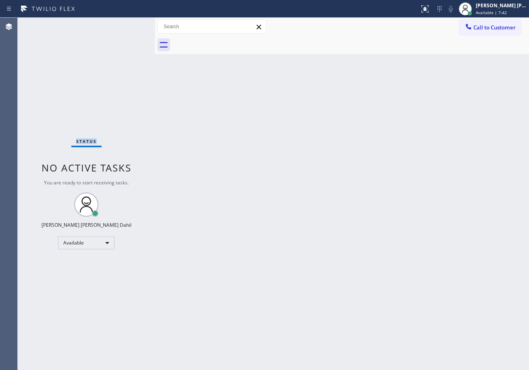
click at [122, 24] on div "Status No active tasks You are ready to start receiving tasks. [PERSON_NAME] [P…" at bounding box center [86, 194] width 137 height 352
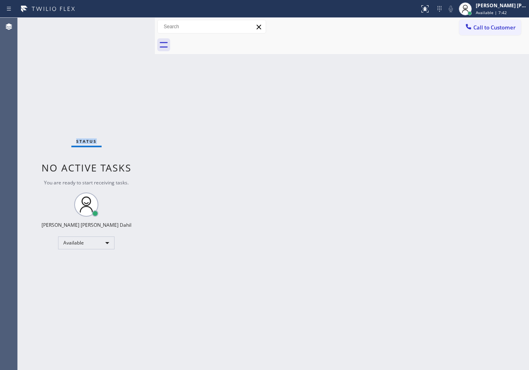
click at [122, 24] on div "Status No active tasks You are ready to start receiving tasks. [PERSON_NAME] [P…" at bounding box center [86, 194] width 137 height 352
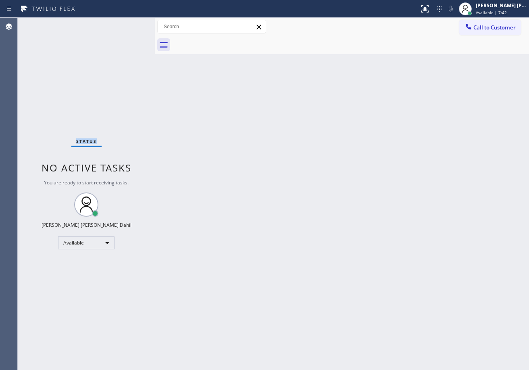
click at [122, 24] on div "Status No active tasks You are ready to start receiving tasks. [PERSON_NAME] [P…" at bounding box center [86, 194] width 137 height 352
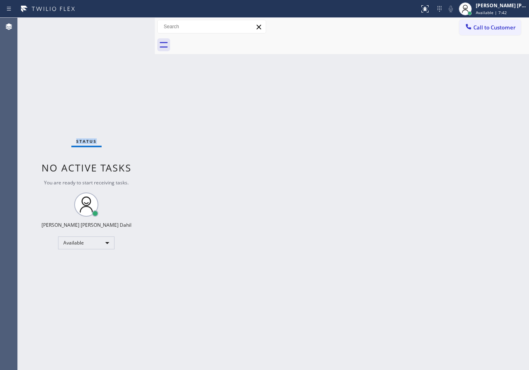
click at [122, 24] on div "Status No active tasks You are ready to start receiving tasks. [PERSON_NAME] [P…" at bounding box center [86, 194] width 137 height 352
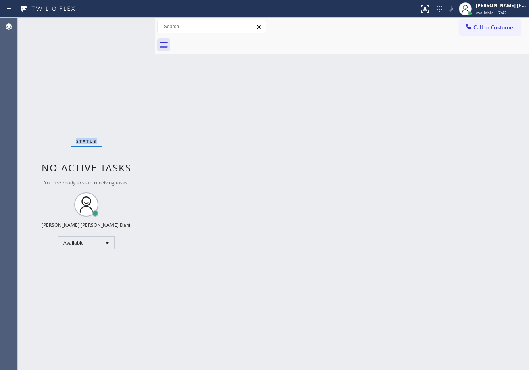
click at [122, 24] on div "Status No active tasks You are ready to start receiving tasks. [PERSON_NAME] [P…" at bounding box center [86, 194] width 137 height 352
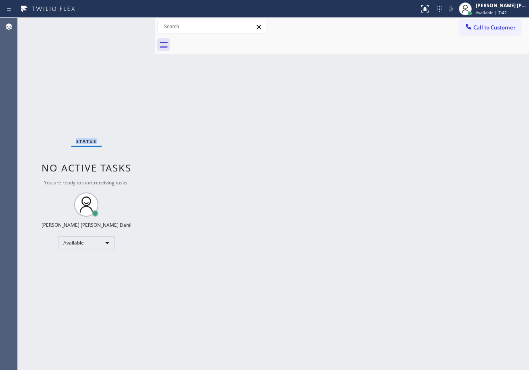
click at [122, 24] on div "Status No active tasks You are ready to start receiving tasks. [PERSON_NAME] [P…" at bounding box center [86, 194] width 137 height 352
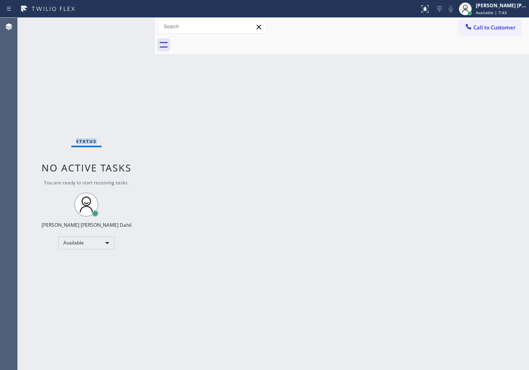
click at [122, 24] on div "Status No active tasks You are ready to start receiving tasks. [PERSON_NAME] [P…" at bounding box center [86, 194] width 137 height 352
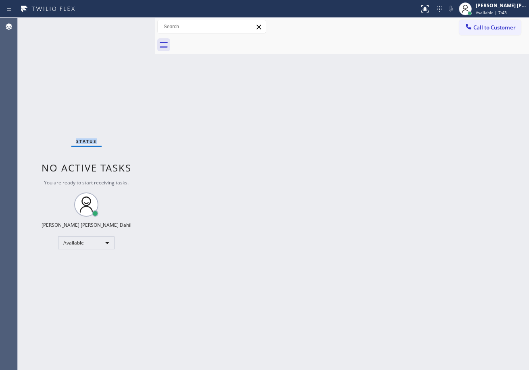
click at [122, 24] on div "Status No active tasks You are ready to start receiving tasks. [PERSON_NAME] [P…" at bounding box center [86, 194] width 137 height 352
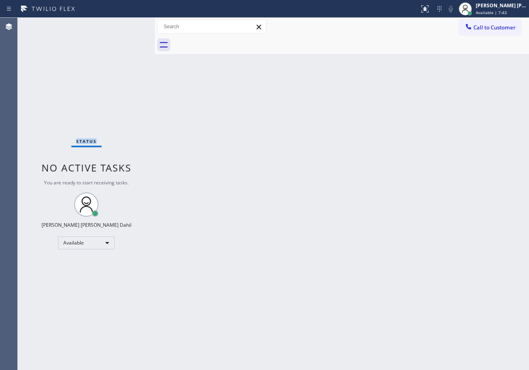
click at [122, 24] on div "Status No active tasks You are ready to start receiving tasks. [PERSON_NAME] [P…" at bounding box center [86, 194] width 137 height 352
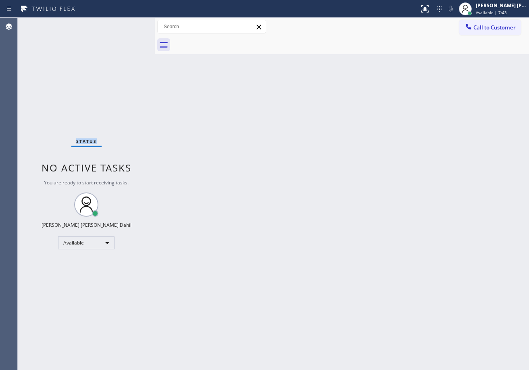
click at [122, 24] on div "Status No active tasks You are ready to start receiving tasks. [PERSON_NAME] [P…" at bounding box center [86, 194] width 137 height 352
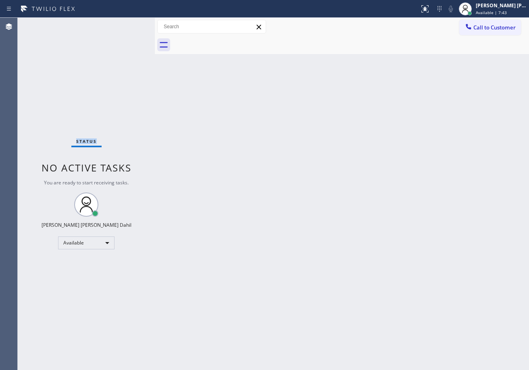
click at [122, 24] on div "Status No active tasks You are ready to start receiving tasks. [PERSON_NAME] [P…" at bounding box center [86, 194] width 137 height 352
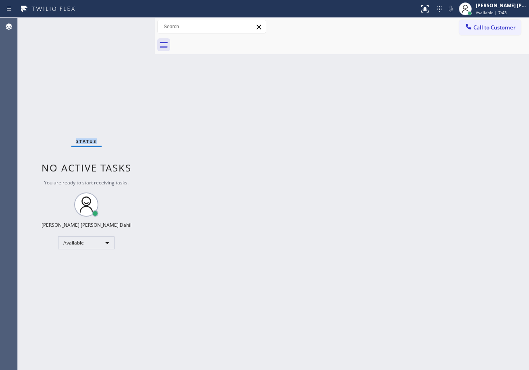
click at [122, 24] on div "Status No active tasks You are ready to start receiving tasks. [PERSON_NAME] [P…" at bounding box center [86, 194] width 137 height 352
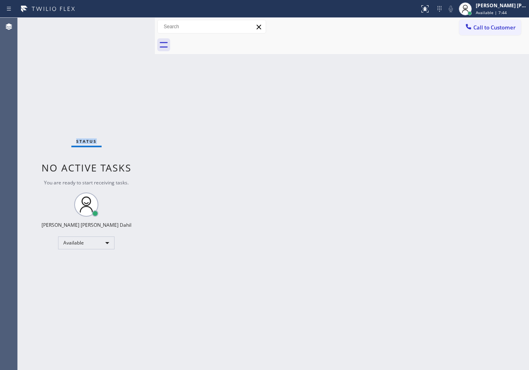
click at [122, 24] on div "Status No active tasks You are ready to start receiving tasks. [PERSON_NAME] [P…" at bounding box center [86, 194] width 137 height 352
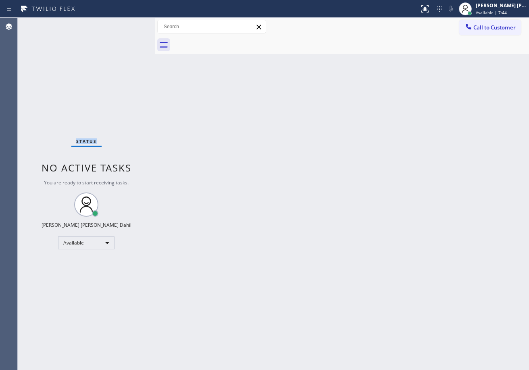
click at [122, 24] on div "Status No active tasks You are ready to start receiving tasks. [PERSON_NAME] [P…" at bounding box center [86, 194] width 137 height 352
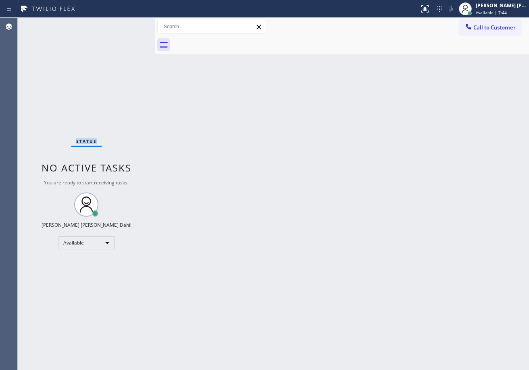
click at [122, 24] on div "Status No active tasks You are ready to start receiving tasks. [PERSON_NAME] [P…" at bounding box center [86, 194] width 137 height 352
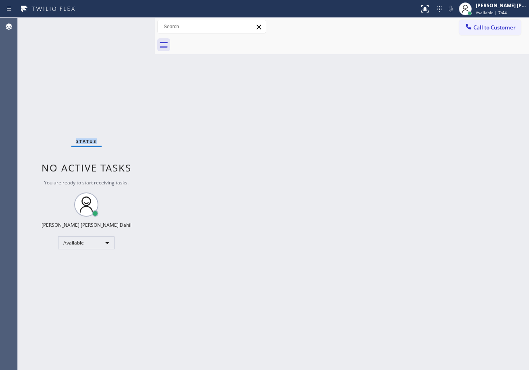
click at [122, 24] on div "Status No active tasks You are ready to start receiving tasks. [PERSON_NAME] [P…" at bounding box center [86, 194] width 137 height 352
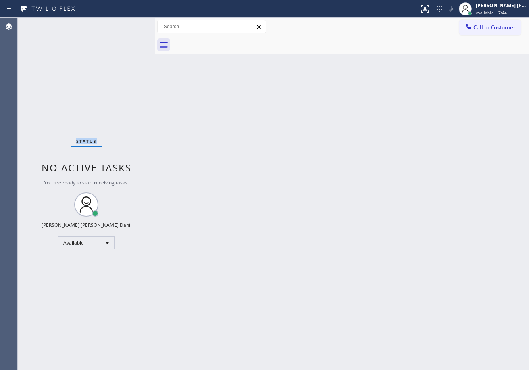
click at [122, 24] on div "Status No active tasks You are ready to start receiving tasks. [PERSON_NAME] [P…" at bounding box center [86, 194] width 137 height 352
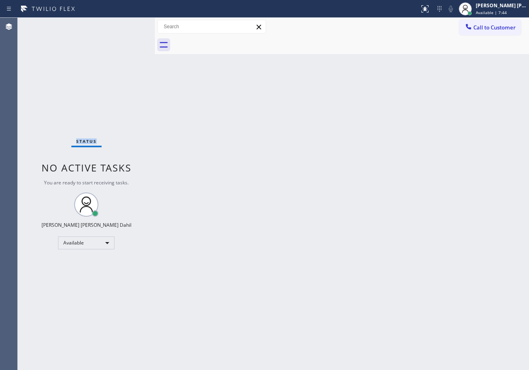
click at [122, 24] on div "Status No active tasks You are ready to start receiving tasks. [PERSON_NAME] [P…" at bounding box center [86, 194] width 137 height 352
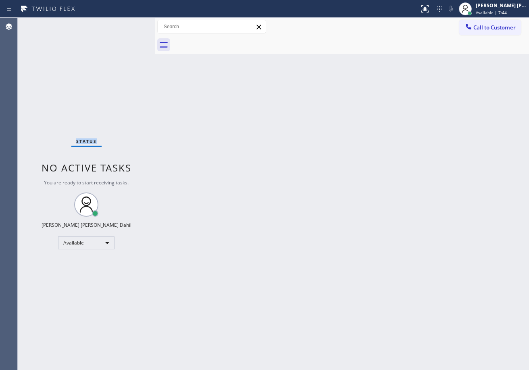
click at [122, 24] on div "Status No active tasks You are ready to start receiving tasks. [PERSON_NAME] [P…" at bounding box center [86, 194] width 137 height 352
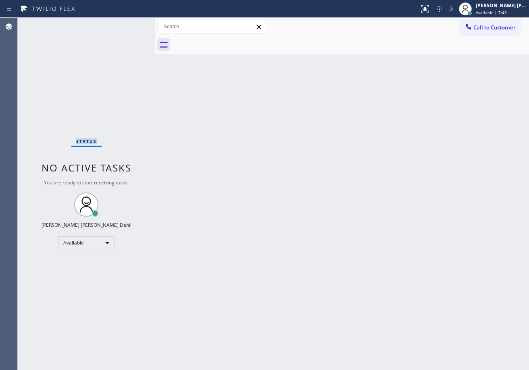
click at [122, 24] on div "Status No active tasks You are ready to start receiving tasks. [PERSON_NAME] [P…" at bounding box center [86, 194] width 137 height 352
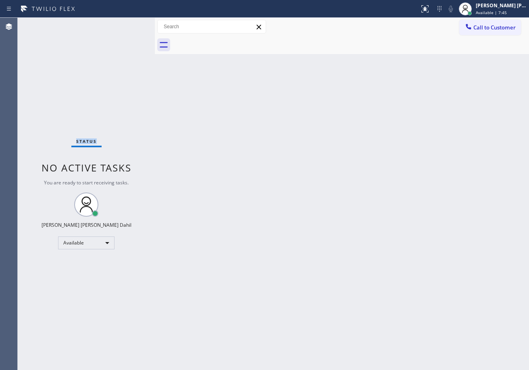
click at [122, 24] on div "Status No active tasks You are ready to start receiving tasks. [PERSON_NAME] [P…" at bounding box center [86, 194] width 137 height 352
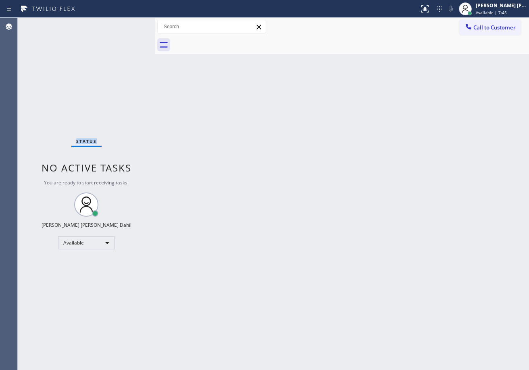
click at [122, 24] on div "Status No active tasks You are ready to start receiving tasks. [PERSON_NAME] [P…" at bounding box center [86, 194] width 137 height 352
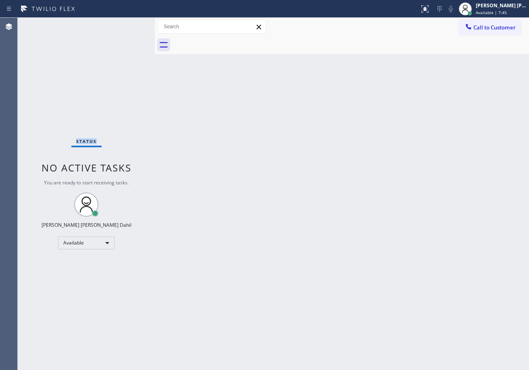
click at [122, 24] on div "Status No active tasks You are ready to start receiving tasks. [PERSON_NAME] [P…" at bounding box center [86, 194] width 137 height 352
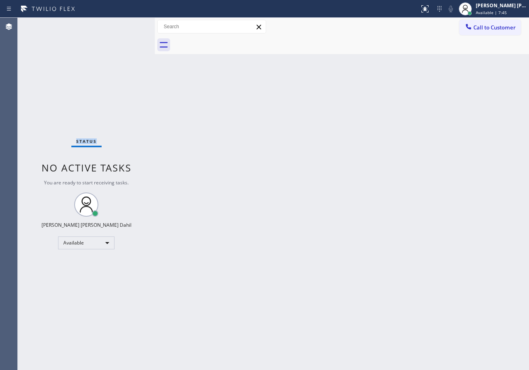
click at [122, 24] on div "Status No active tasks You are ready to start receiving tasks. [PERSON_NAME] [P…" at bounding box center [86, 194] width 137 height 352
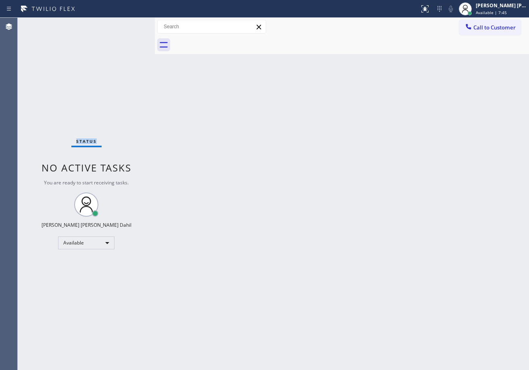
click at [122, 24] on div "Status No active tasks You are ready to start receiving tasks. [PERSON_NAME] [P…" at bounding box center [86, 194] width 137 height 352
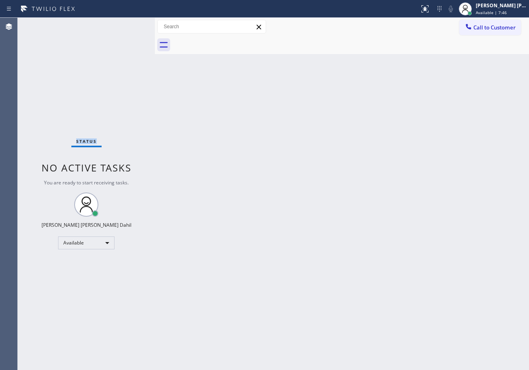
click at [122, 24] on div "Status No active tasks You are ready to start receiving tasks. [PERSON_NAME] [P…" at bounding box center [86, 194] width 137 height 352
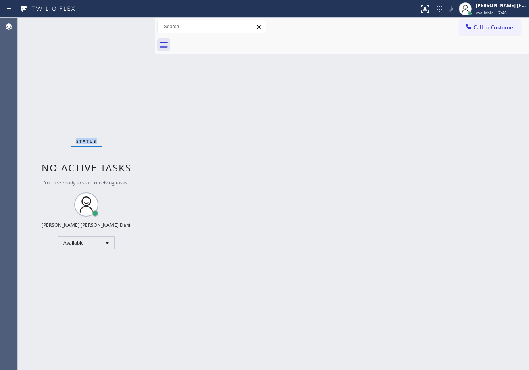
click at [122, 24] on div "Status No active tasks You are ready to start receiving tasks. [PERSON_NAME] [P…" at bounding box center [86, 194] width 137 height 352
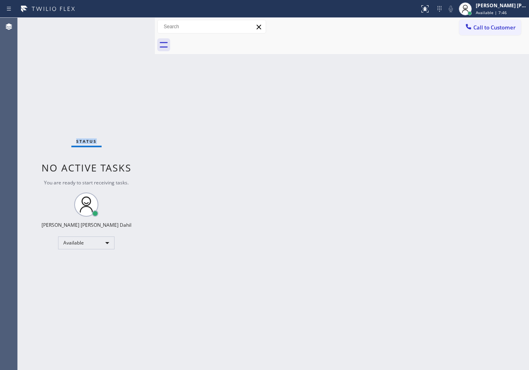
click at [122, 24] on div "Status No active tasks You are ready to start receiving tasks. [PERSON_NAME] [P…" at bounding box center [86, 194] width 137 height 352
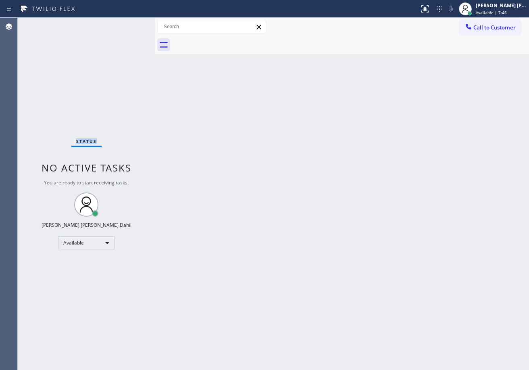
click at [122, 24] on div "Status No active tasks You are ready to start receiving tasks. [PERSON_NAME] [P…" at bounding box center [86, 194] width 137 height 352
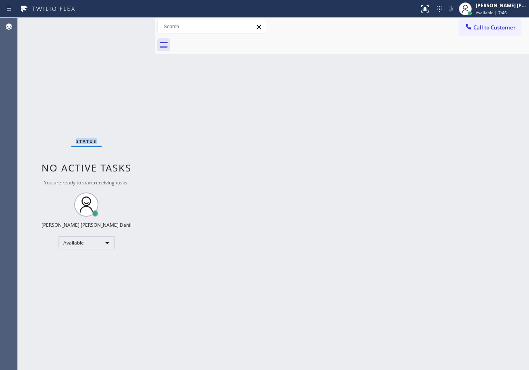
click at [122, 24] on div "Status No active tasks You are ready to start receiving tasks. [PERSON_NAME] [P…" at bounding box center [86, 194] width 137 height 352
click
drag, startPoint x: 154, startPoint y: 26, endPoint x: 149, endPoint y: 27, distance: 5.8
drag, startPoint x: 148, startPoint y: 25, endPoint x: 195, endPoint y: 120, distance: 106.2
drag, startPoint x: 206, startPoint y: 206, endPoint x: 236, endPoint y: 243, distance: 47.9
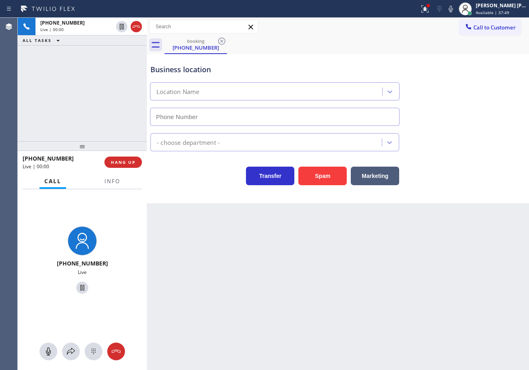
type input "[PHONE_NUMBER]"
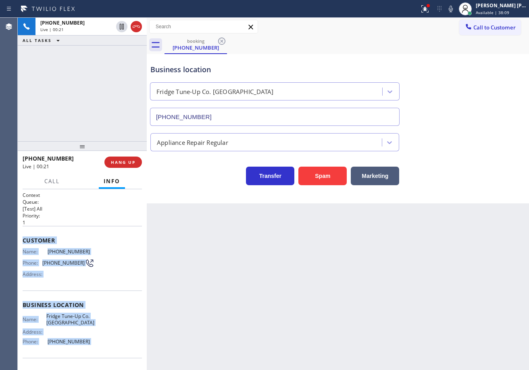
scroll to position [51, 0]
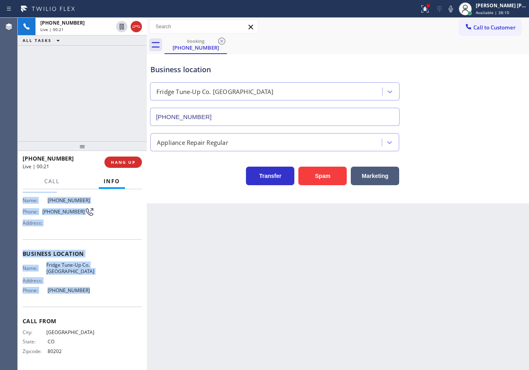
drag, startPoint x: 23, startPoint y: 237, endPoint x: 96, endPoint y: 298, distance: 95.9
copy div "Customer Name: [PHONE_NUMBER] Phone: [PHONE_NUMBER] Address: Business location …"
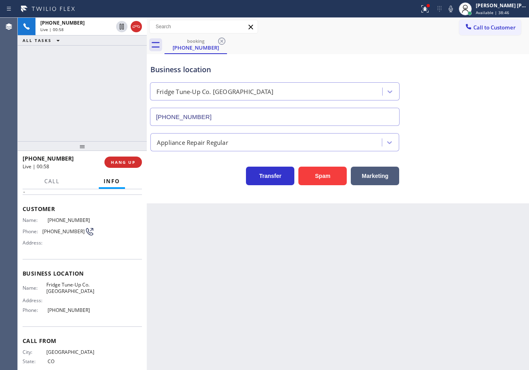
scroll to position [0, 0]
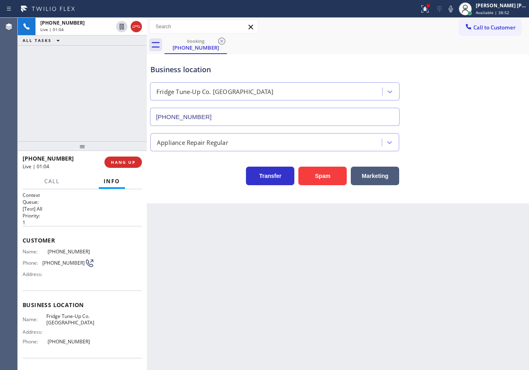
drag, startPoint x: 456, startPoint y: 10, endPoint x: 474, endPoint y: 60, distance: 53.3
drag, startPoint x: 433, startPoint y: 11, endPoint x: 428, endPoint y: 86, distance: 75.2
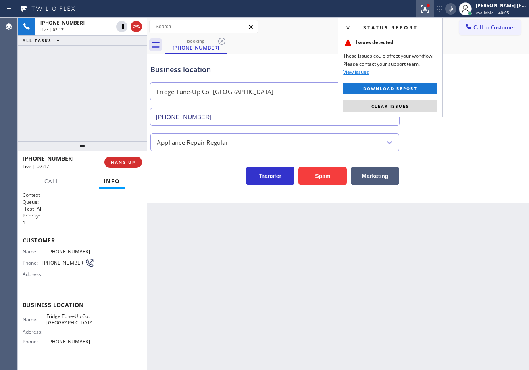
drag, startPoint x: 426, startPoint y: 108, endPoint x: 434, endPoint y: 113, distance: 9.3
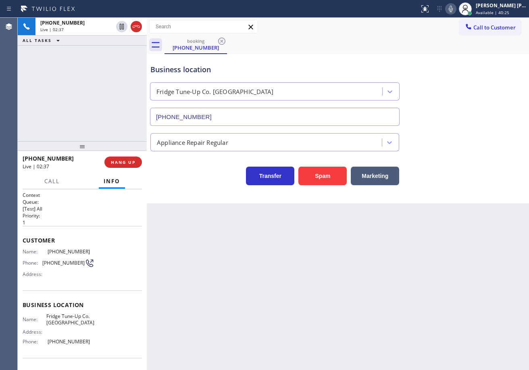
drag, startPoint x: 459, startPoint y: 12, endPoint x: 472, endPoint y: 92, distance: 80.8
drag, startPoint x: 109, startPoint y: 57, endPoint x: 362, endPoint y: 29, distance: 255.1
drag, startPoint x: 461, startPoint y: 10, endPoint x: 461, endPoint y: 42, distance: 31.0
drag, startPoint x: 463, startPoint y: 71, endPoint x: 499, endPoint y: 139, distance: 76.8
drag, startPoint x: 351, startPoint y: 283, endPoint x: 355, endPoint y: 299, distance: 17.0
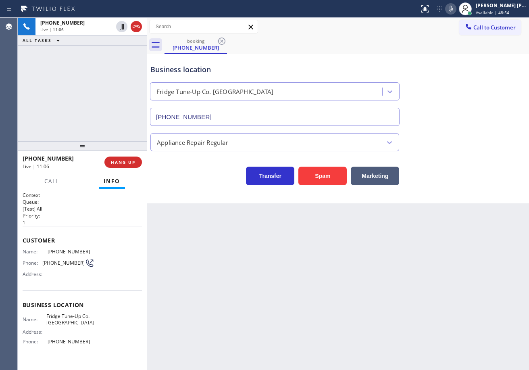
drag, startPoint x: 466, startPoint y: 163, endPoint x: 458, endPoint y: 138, distance: 25.8
drag, startPoint x: 113, startPoint y: 68, endPoint x: 382, endPoint y: 57, distance: 269.1
drag, startPoint x: 486, startPoint y: 144, endPoint x: 449, endPoint y: 228, distance: 92.0
drag, startPoint x: 386, startPoint y: 282, endPoint x: 410, endPoint y: 289, distance: 24.9
drag, startPoint x: 441, startPoint y: 143, endPoint x: 446, endPoint y: 139, distance: 6.6
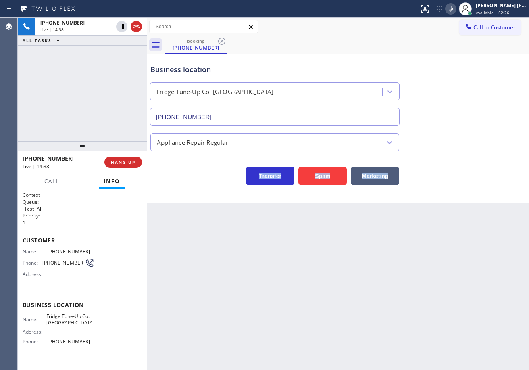
drag, startPoint x: 445, startPoint y: 150, endPoint x: 445, endPoint y: 154, distance: 4.5
drag, startPoint x: 458, startPoint y: 10, endPoint x: 475, endPoint y: 119, distance: 110.5
drag, startPoint x: 475, startPoint y: 119, endPoint x: 302, endPoint y: 107, distance: 173.3
drag, startPoint x: 105, startPoint y: 61, endPoint x: 126, endPoint y: 63, distance: 20.7
drag, startPoint x: 463, startPoint y: 167, endPoint x: 457, endPoint y: 191, distance: 24.9
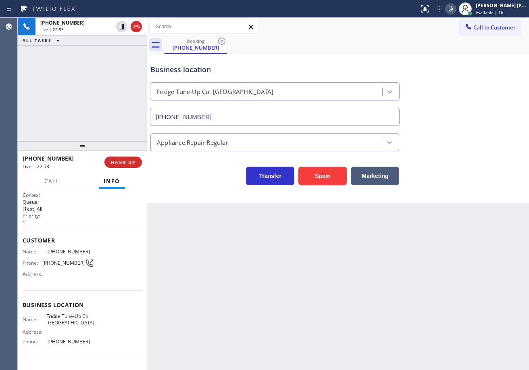
drag, startPoint x: 242, startPoint y: 240, endPoint x: 235, endPoint y: 238, distance: 7.6
drag, startPoint x: 207, startPoint y: 226, endPoint x: 202, endPoint y: 215, distance: 12.3
drag, startPoint x: 200, startPoint y: 202, endPoint x: 195, endPoint y: 185, distance: 17.6
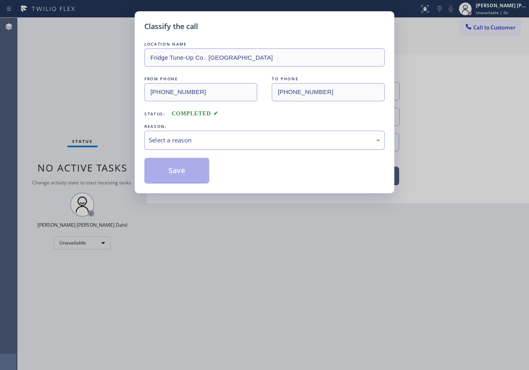
drag, startPoint x: 161, startPoint y: 135, endPoint x: 164, endPoint y: 147, distance: 12.4
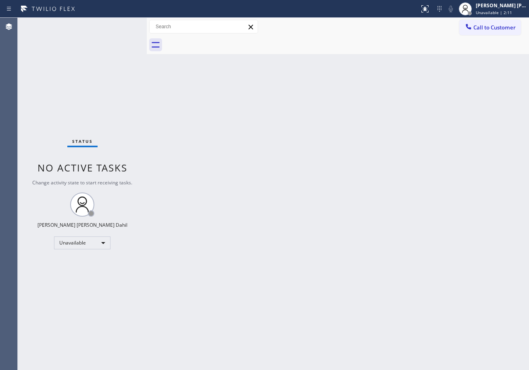
drag, startPoint x: 416, startPoint y: 146, endPoint x: 427, endPoint y: 167, distance: 23.8
drag, startPoint x: 232, startPoint y: 183, endPoint x: 293, endPoint y: 339, distance: 167.2
drag, startPoint x: 119, startPoint y: 30, endPoint x: 118, endPoint y: 25, distance: 5.8
click at [362, 249] on div "Back to Dashboard Change Sender ID Customers Technicians Select a contact Outbo…" at bounding box center [338, 194] width 382 height 352
drag, startPoint x: 430, startPoint y: 63, endPoint x: 451, endPoint y: 53, distance: 23.5
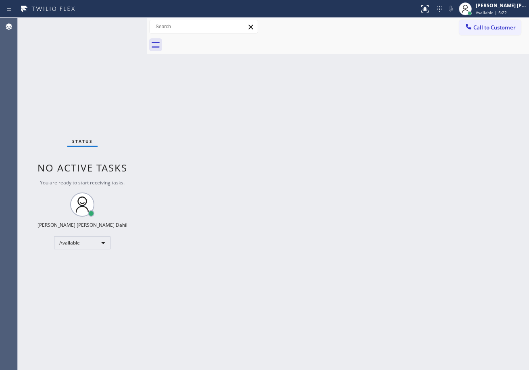
click at [433, 60] on div "Back to Dashboard Change Sender ID Customers Technicians Select a contact Outbo…" at bounding box center [338, 194] width 382 height 352
click at [489, 24] on span "Call to Customer" at bounding box center [494, 27] width 42 height 7
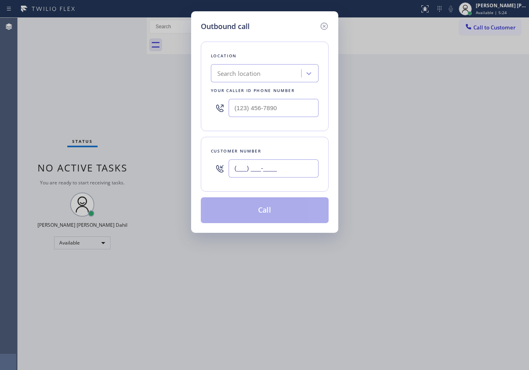
click at [283, 173] on input "(___) ___-____" at bounding box center [274, 168] width 90 height 18
paste input "720) 473-9573"
click at [277, 168] on input "[PHONE_NUMBER]" at bounding box center [274, 168] width 90 height 18
paste input "text"
type input "[PHONE_NUMBER]"
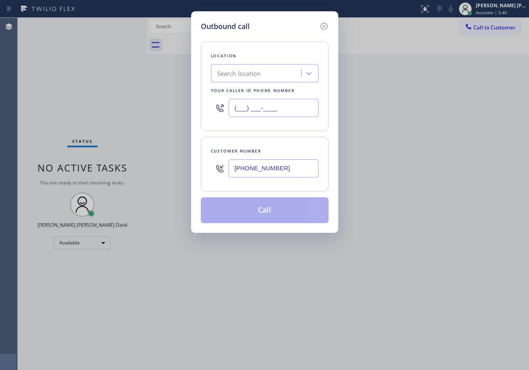
click at [253, 108] on input "(___) ___-____" at bounding box center [274, 108] width 90 height 18
paste input "214) 699-5489"
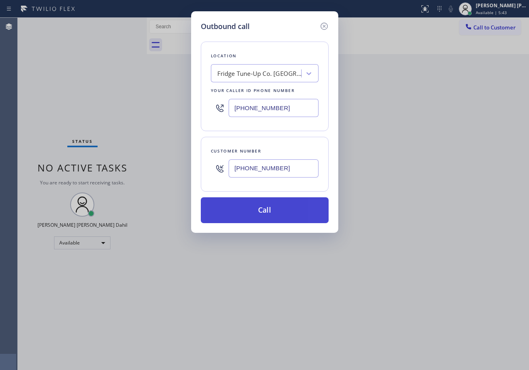
type input "[PHONE_NUMBER]"
click at [283, 210] on button "Call" at bounding box center [265, 210] width 128 height 26
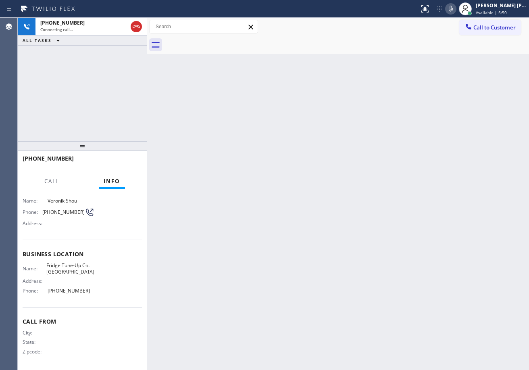
scroll to position [51, 0]
click at [453, 9] on icon at bounding box center [451, 9] width 4 height 6
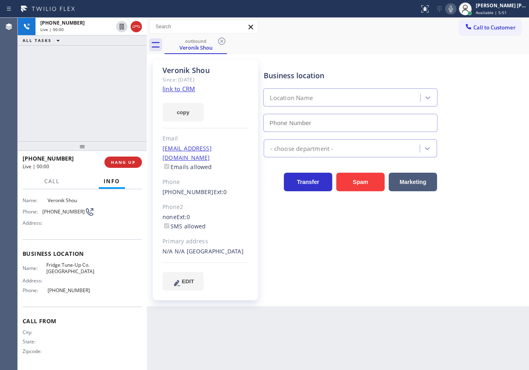
type input "[PHONE_NUMBER]"
click at [453, 8] on icon at bounding box center [451, 9] width 4 height 6
click at [455, 8] on icon at bounding box center [451, 9] width 10 height 10
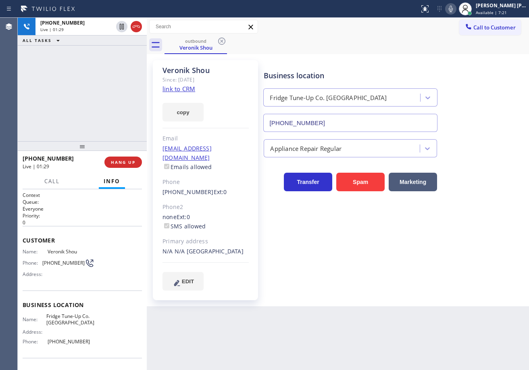
click at [455, 11] on icon at bounding box center [451, 9] width 10 height 10
drag, startPoint x: 462, startPoint y: 73, endPoint x: 463, endPoint y: 94, distance: 20.6
click at [462, 73] on div "Business location [GEOGRAPHIC_DATA]-Up Co. [GEOGRAPHIC_DATA] [PHONE_NUMBER]" at bounding box center [394, 95] width 265 height 73
click at [457, 282] on div "Business location [GEOGRAPHIC_DATA]-Up Co. [GEOGRAPHIC_DATA] [PHONE_NUMBER] App…" at bounding box center [394, 183] width 265 height 242
drag, startPoint x: 457, startPoint y: 282, endPoint x: 415, endPoint y: 368, distance: 96.3
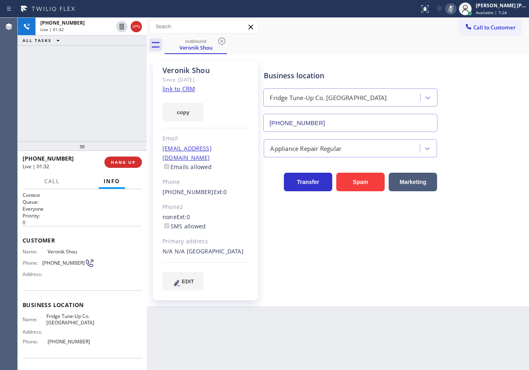
click at [457, 283] on div "Business location [GEOGRAPHIC_DATA]-Up Co. [GEOGRAPHIC_DATA] [PHONE_NUMBER] App…" at bounding box center [394, 183] width 265 height 242
click at [455, 9] on icon at bounding box center [451, 9] width 10 height 10
click at [368, 296] on div "Veronik Shou Since: [DATE] link to CRM copy Email [EMAIL_ADDRESS][DOMAIN_NAME] …" at bounding box center [338, 180] width 382 height 252
click at [326, 265] on div "Business location [GEOGRAPHIC_DATA]-Up Co. [GEOGRAPHIC_DATA] [PHONE_NUMBER] App…" at bounding box center [394, 175] width 265 height 226
click at [330, 265] on div "Business location [GEOGRAPHIC_DATA]-Up Co. [GEOGRAPHIC_DATA] [PHONE_NUMBER] App…" at bounding box center [394, 175] width 265 height 226
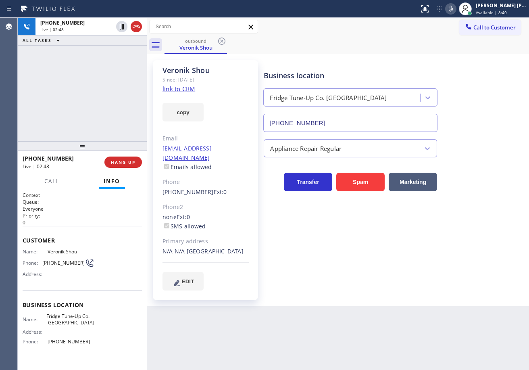
click at [330, 265] on div "Business location [GEOGRAPHIC_DATA]-Up Co. [GEOGRAPHIC_DATA] [PHONE_NUMBER] App…" at bounding box center [394, 175] width 265 height 226
drag, startPoint x: 100, startPoint y: 56, endPoint x: 131, endPoint y: 1, distance: 63.3
click at [101, 56] on div "[PHONE_NUMBER] Live | 03:17 ALL TASKS ALL TASKS ACTIVE TASKS TASKS IN WRAP UP" at bounding box center [82, 79] width 129 height 123
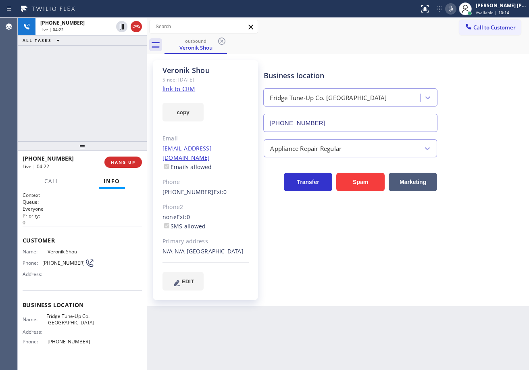
click at [81, 98] on div "[PHONE_NUMBER] Live | 04:22 ALL TASKS ALL TASKS ACTIVE TASKS TASKS IN WRAP UP" at bounding box center [82, 79] width 129 height 123
click at [429, 61] on div "Business location [GEOGRAPHIC_DATA]-Up Co. [GEOGRAPHIC_DATA] [PHONE_NUMBER]" at bounding box center [394, 95] width 265 height 73
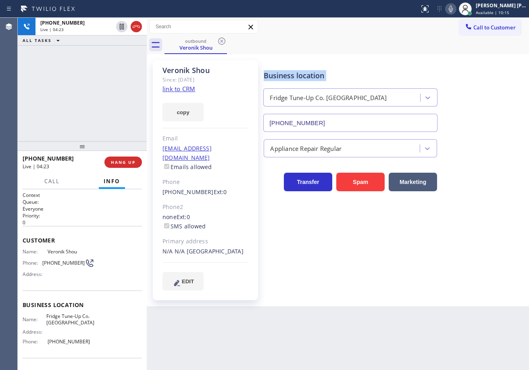
click at [429, 61] on div "Business location [GEOGRAPHIC_DATA]-Up Co. [GEOGRAPHIC_DATA] [PHONE_NUMBER]" at bounding box center [394, 95] width 265 height 73
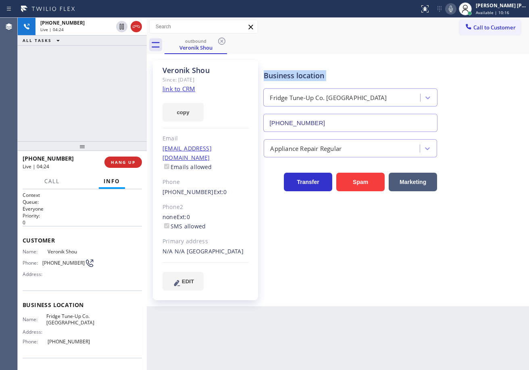
click at [429, 61] on div "Business location [GEOGRAPHIC_DATA]-Up Co. [GEOGRAPHIC_DATA] [PHONE_NUMBER]" at bounding box center [394, 95] width 265 height 73
click at [455, 8] on icon at bounding box center [451, 9] width 10 height 10
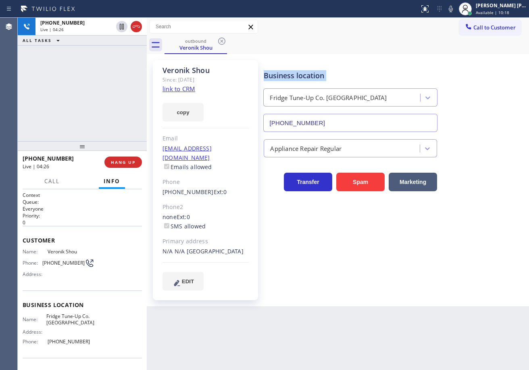
click at [459, 56] on div "Veronik Shou Since: [DATE] link to CRM copy Email [EMAIL_ADDRESS][DOMAIN_NAME] …" at bounding box center [338, 180] width 378 height 248
click at [453, 6] on icon at bounding box center [451, 9] width 4 height 6
click at [454, 64] on div "Business location [GEOGRAPHIC_DATA]-Up Co. [GEOGRAPHIC_DATA] [PHONE_NUMBER]" at bounding box center [394, 95] width 265 height 73
click at [433, 48] on div "outbound Veronik Shou" at bounding box center [346, 45] width 364 height 18
drag, startPoint x: 458, startPoint y: 9, endPoint x: 456, endPoint y: 23, distance: 13.8
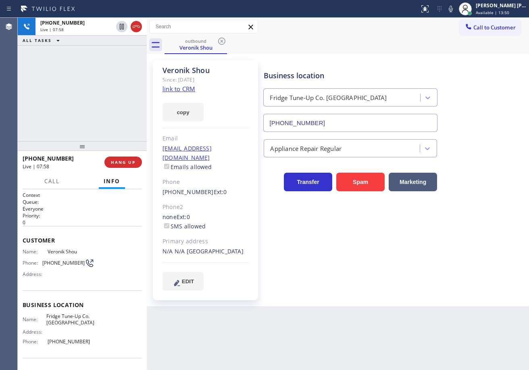
click at [455, 10] on icon at bounding box center [451, 9] width 10 height 10
click at [449, 65] on div "Business location [GEOGRAPHIC_DATA]-Up Co. [GEOGRAPHIC_DATA] [PHONE_NUMBER]" at bounding box center [394, 95] width 265 height 73
click at [453, 8] on rect at bounding box center [451, 8] width 6 height 6
click at [450, 50] on div "outbound Veronik Shou" at bounding box center [346, 45] width 364 height 18
click at [383, 308] on div "Back to Dashboard Change Sender ID Customers Technicians Select a contact Outbo…" at bounding box center [338, 194] width 382 height 352
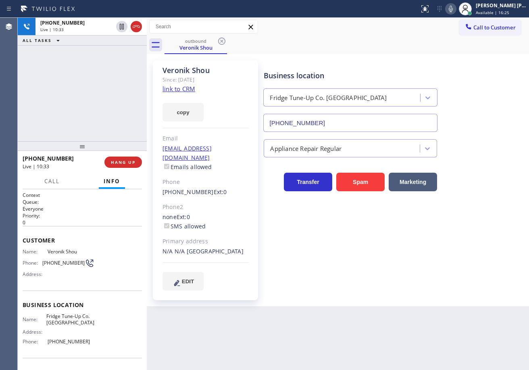
click at [224, 313] on div "Back to Dashboard Change Sender ID Customers Technicians Select a contact Outbo…" at bounding box center [338, 194] width 382 height 352
click at [412, 52] on div "outbound Veronik Shou" at bounding box center [346, 45] width 364 height 18
click at [512, 214] on div "Business location [GEOGRAPHIC_DATA]-Up Co. [GEOGRAPHIC_DATA] [PHONE_NUMBER] App…" at bounding box center [394, 175] width 265 height 226
click at [85, 42] on div "ALL TASKS ALL TASKS ACTIVE TASKS TASKS IN WRAP UP" at bounding box center [82, 40] width 129 height 10
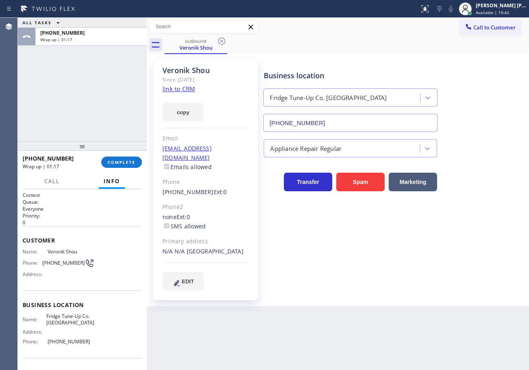
drag, startPoint x: 74, startPoint y: 95, endPoint x: 98, endPoint y: 132, distance: 44.2
click at [75, 95] on div "ALL TASKS ALL TASKS ACTIVE TASKS TASKS IN WRAP UP [PHONE_NUMBER] Wrap up | 01:17" at bounding box center [82, 79] width 129 height 123
click at [120, 164] on span "COMPLETE" at bounding box center [122, 162] width 28 height 6
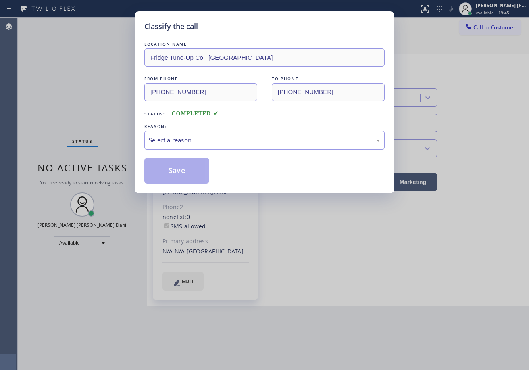
drag, startPoint x: 193, startPoint y: 140, endPoint x: 210, endPoint y: 148, distance: 18.4
click at [195, 140] on div "Select a reason" at bounding box center [264, 139] width 231 height 9
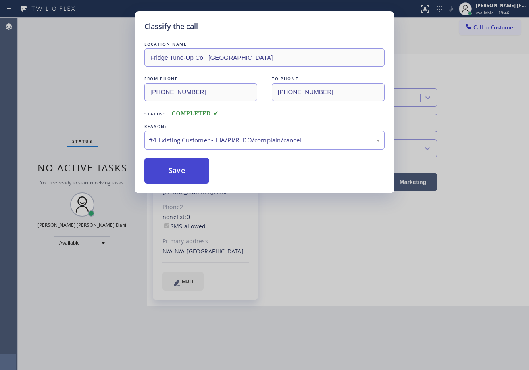
click at [179, 162] on button "Save" at bounding box center [176, 171] width 65 height 26
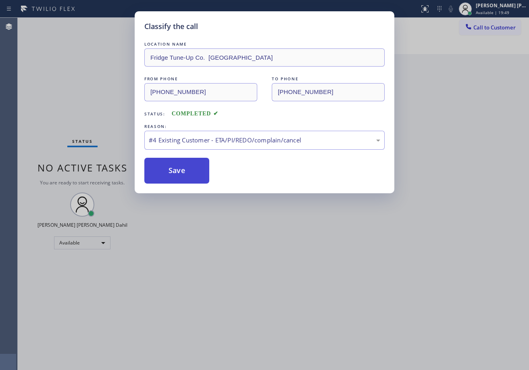
click at [174, 165] on button "Save" at bounding box center [176, 171] width 65 height 26
click at [191, 168] on button "Save" at bounding box center [176, 171] width 65 height 26
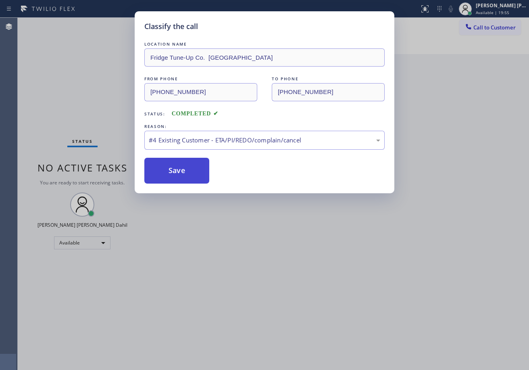
click at [191, 168] on button "Save" at bounding box center [176, 171] width 65 height 26
drag, startPoint x: 191, startPoint y: 168, endPoint x: 360, endPoint y: 279, distance: 201.8
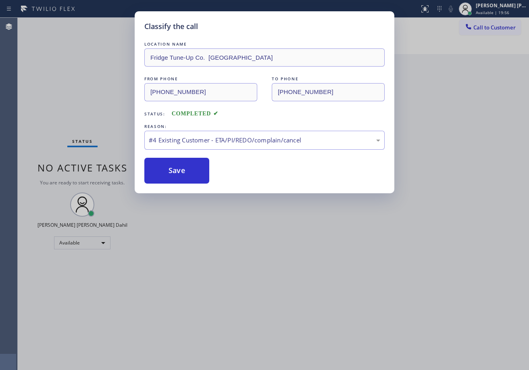
click at [189, 168] on button "Save" at bounding box center [176, 171] width 65 height 26
click at [455, 320] on div "Classify the call LOCATION NAME Fridge Tune-Up Co. [GEOGRAPHIC_DATA] FROM PHONE…" at bounding box center [264, 185] width 529 height 370
drag, startPoint x: 401, startPoint y: 292, endPoint x: 404, endPoint y: 302, distance: 10.4
click at [401, 292] on div "Classify the call LOCATION NAME Fridge Tune-Up Co. [GEOGRAPHIC_DATA] FROM PHONE…" at bounding box center [264, 185] width 529 height 370
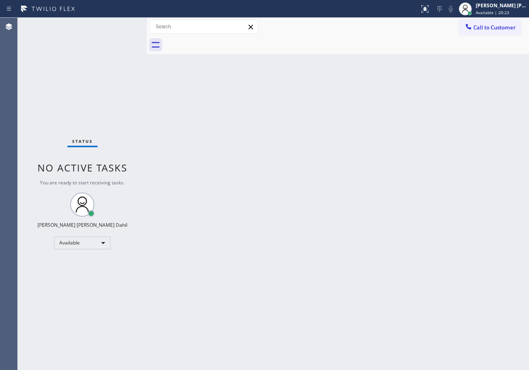
click at [111, 36] on div "Status No active tasks You are ready to start receiving tasks. [PERSON_NAME] [P…" at bounding box center [82, 194] width 129 height 352
click at [121, 27] on div "Status No active tasks You are ready to start receiving tasks. [PERSON_NAME] [P…" at bounding box center [82, 194] width 129 height 352
click at [123, 27] on div "Status No active tasks You are ready to start receiving tasks. [PERSON_NAME] [P…" at bounding box center [82, 194] width 129 height 352
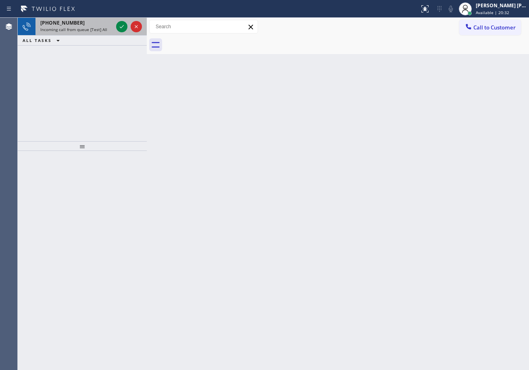
click at [94, 21] on div "[PHONE_NUMBER]" at bounding box center [76, 22] width 73 height 7
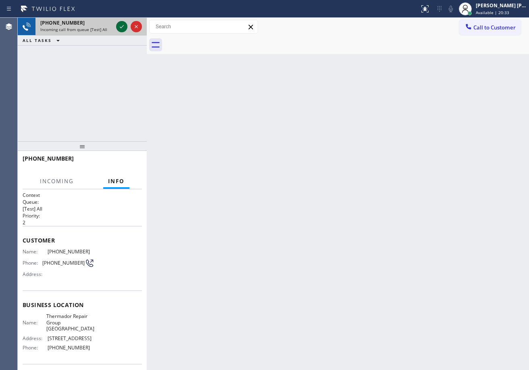
click at [122, 24] on icon at bounding box center [122, 27] width 10 height 10
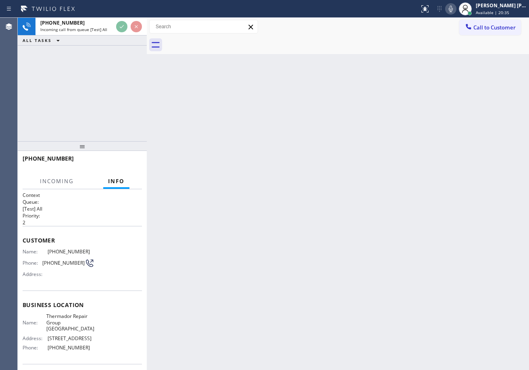
click at [122, 24] on icon at bounding box center [122, 27] width 10 height 10
click at [118, 41] on div "[PHONE_NUMBER] Incoming call from queue [Test] All ALL TASKS ALL TASKS ACTIVE T…" at bounding box center [82, 32] width 129 height 28
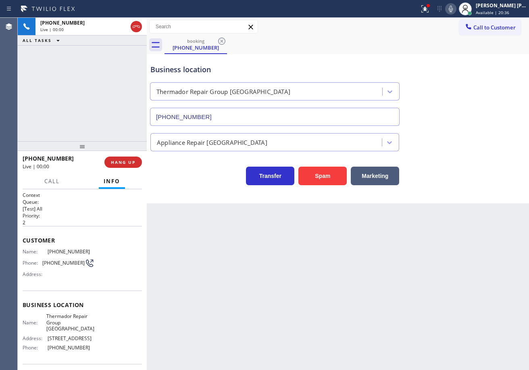
type input "[PHONE_NUMBER]"
click at [430, 8] on icon at bounding box center [425, 9] width 10 height 10
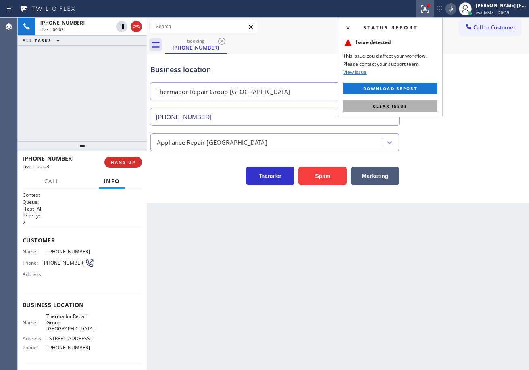
click at [424, 102] on button "Clear issue" at bounding box center [390, 105] width 94 height 11
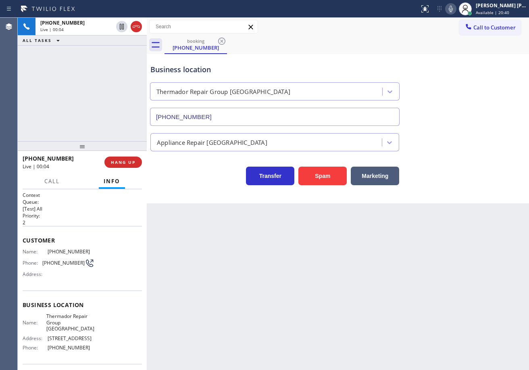
click at [455, 147] on div "Appliance Repair [GEOGRAPHIC_DATA]" at bounding box center [338, 140] width 378 height 21
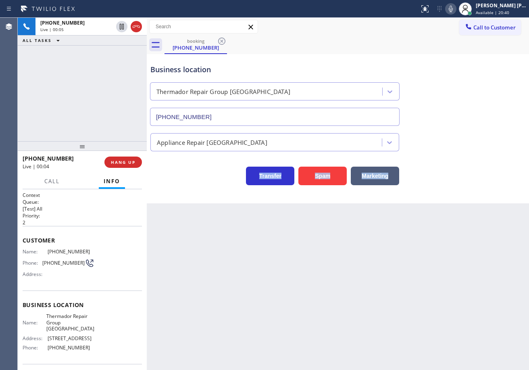
click at [455, 147] on div "Appliance Repair [GEOGRAPHIC_DATA]" at bounding box center [338, 140] width 378 height 21
click at [255, 304] on div "Back to Dashboard Change Sender ID Customers Technicians Select a contact Outbo…" at bounding box center [338, 194] width 382 height 352
drag, startPoint x: 266, startPoint y: 303, endPoint x: 215, endPoint y: 285, distance: 54.4
click at [251, 295] on div "Back to Dashboard Change Sender ID Customers Technicians Select a contact Outbo…" at bounding box center [338, 194] width 382 height 352
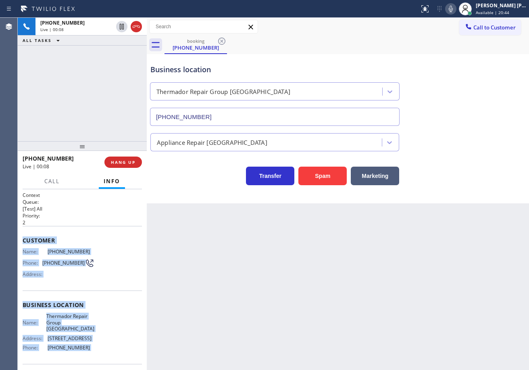
scroll to position [64, 0]
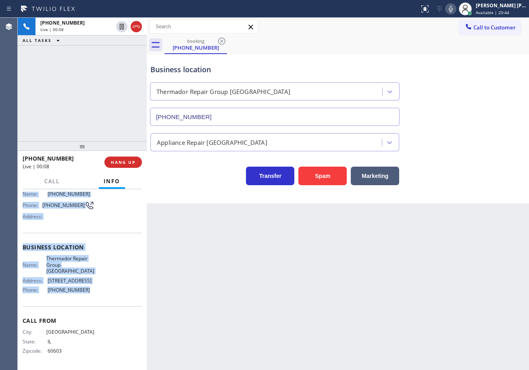
drag, startPoint x: 69, startPoint y: 388, endPoint x: 102, endPoint y: 297, distance: 97.0
click at [102, 297] on div "Context Queue: [Test] All Priority: 2 Customer Name: [PHONE_NUMBER] Phone: [PHO…" at bounding box center [82, 279] width 129 height 181
copy div "Customer Name: [PHONE_NUMBER] Phone: [PHONE_NUMBER] Address: Business location …"
click at [455, 11] on icon at bounding box center [451, 9] width 10 height 10
click at [455, 10] on icon at bounding box center [451, 9] width 10 height 10
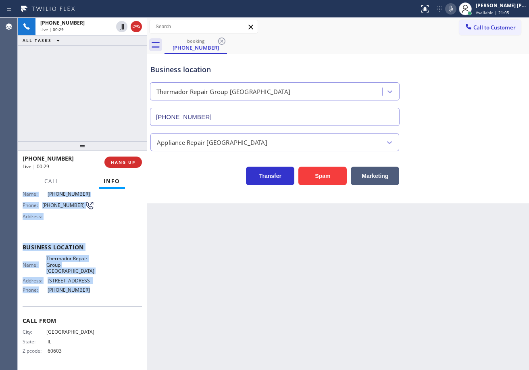
click at [478, 120] on div "Business location Thermador Repair Group [GEOGRAPHIC_DATA] [PHONE_NUMBER]" at bounding box center [338, 89] width 378 height 73
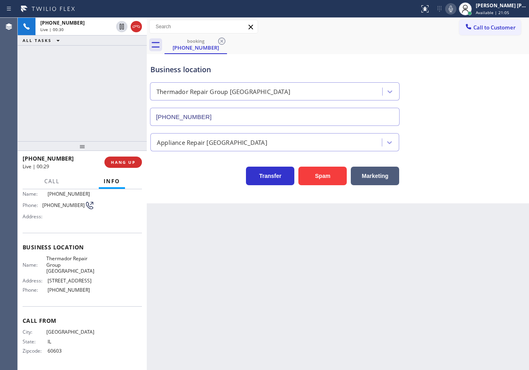
click at [479, 220] on div "Back to Dashboard Change Sender ID Customers Technicians Select a contact Outbo…" at bounding box center [338, 194] width 382 height 352
drag, startPoint x: 71, startPoint y: 353, endPoint x: 57, endPoint y: 347, distance: 14.3
click at [54, 351] on span "60603" at bounding box center [71, 350] width 47 height 6
drag, startPoint x: 380, startPoint y: 286, endPoint x: 303, endPoint y: 303, distance: 79.1
click at [380, 287] on div "Back to Dashboard Change Sender ID Customers Technicians Select a contact Outbo…" at bounding box center [338, 194] width 382 height 352
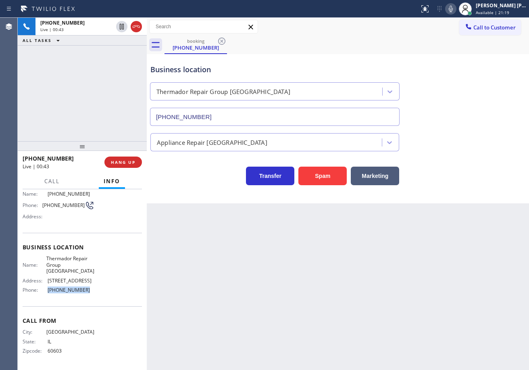
drag, startPoint x: 105, startPoint y: 293, endPoint x: 80, endPoint y: 185, distance: 110.5
click at [43, 291] on div "Name: Thermador Repair Group Oak Park Address: [STREET_ADDRESS] Phone: [PHONE_N…" at bounding box center [82, 275] width 119 height 41
copy div "[PHONE_NUMBER]"
click at [103, 89] on div "[PHONE_NUMBER] Live | 01:00 ALL TASKS ALL TASKS ACTIVE TASKS TASKS IN WRAP UP" at bounding box center [82, 79] width 129 height 123
click at [473, 165] on div "Transfer Spam Marketing" at bounding box center [338, 172] width 378 height 26
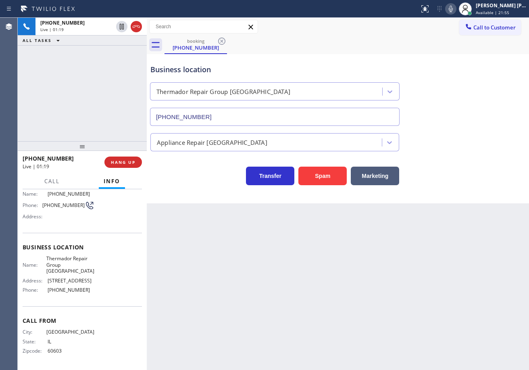
click at [434, 167] on div "Transfer Spam Marketing" at bounding box center [338, 172] width 378 height 26
drag, startPoint x: 443, startPoint y: 175, endPoint x: 474, endPoint y: 195, distance: 36.6
click at [467, 190] on div "Business location Thermador Repair Group [GEOGRAPHIC_DATA] [PHONE_NUMBER] Appli…" at bounding box center [338, 128] width 382 height 149
drag, startPoint x: 481, startPoint y: 203, endPoint x: 491, endPoint y: 210, distance: 12.3
click at [491, 210] on div "Back to Dashboard Change Sender ID Customers Technicians Select a contact Outbo…" at bounding box center [338, 194] width 382 height 352
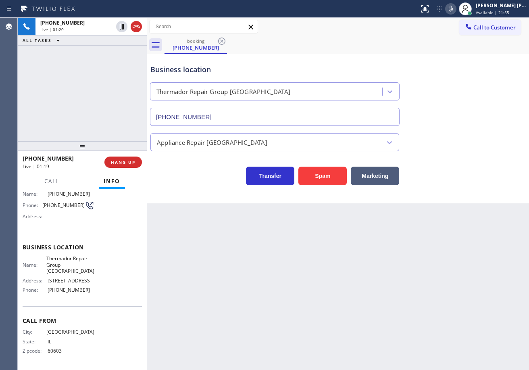
click at [495, 213] on div "Back to Dashboard Change Sender ID Customers Technicians Select a contact Outbo…" at bounding box center [338, 194] width 382 height 352
click at [325, 262] on div "Back to Dashboard Change Sender ID Customers Technicians Select a contact Outbo…" at bounding box center [338, 194] width 382 height 352
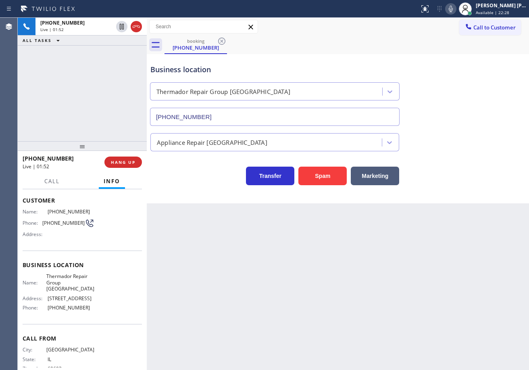
scroll to position [0, 0]
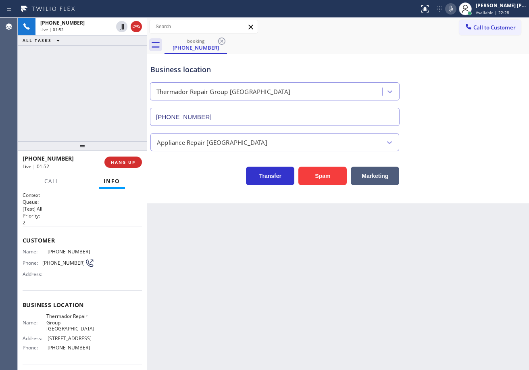
click at [74, 58] on div "[PHONE_NUMBER] Live | 01:52 ALL TASKS ALL TASKS ACTIVE TASKS TASKS IN WRAP UP" at bounding box center [82, 79] width 129 height 123
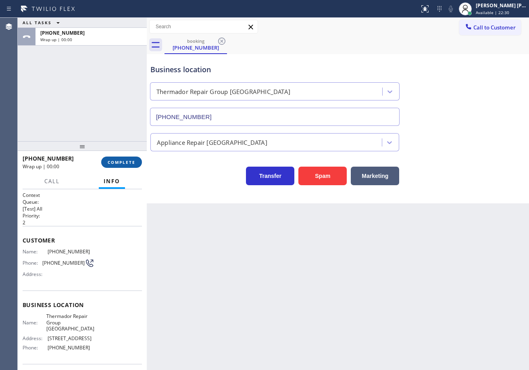
click at [132, 163] on span "COMPLETE" at bounding box center [122, 162] width 28 height 6
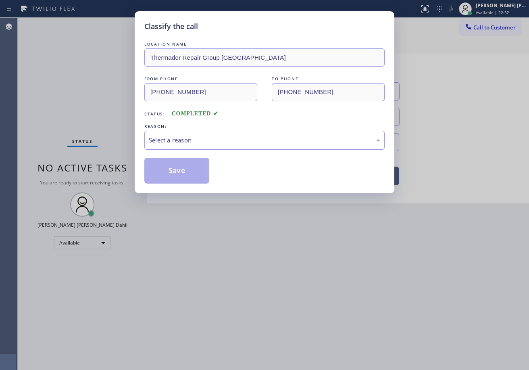
click at [201, 135] on div "Select a reason" at bounding box center [264, 139] width 231 height 9
click at [185, 167] on button "Save" at bounding box center [176, 171] width 65 height 26
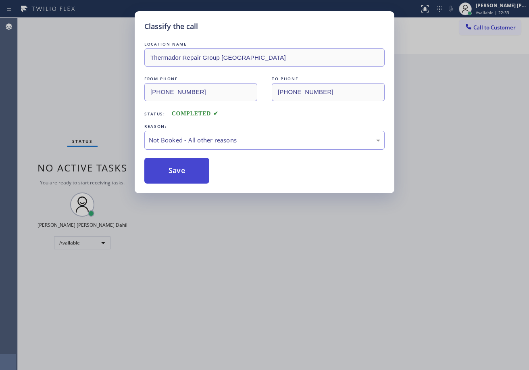
click at [185, 167] on button "Save" at bounding box center [176, 171] width 65 height 26
drag, startPoint x: 292, startPoint y: 263, endPoint x: 516, endPoint y: 341, distance: 237.5
click at [312, 273] on div "Classify the call LOCATION NAME Thermador Repair Group [GEOGRAPHIC_DATA] FROM P…" at bounding box center [264, 185] width 529 height 370
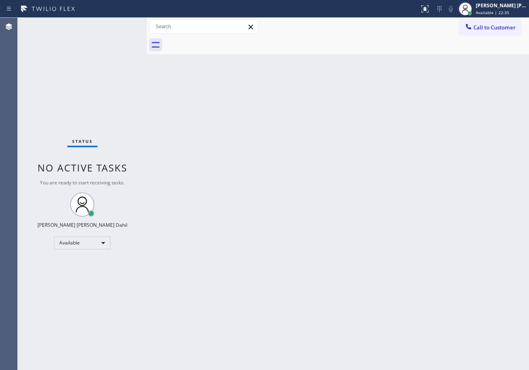
click at [431, 283] on div "Back to Dashboard Change Sender ID Customers Technicians Select a contact Outbo…" at bounding box center [338, 194] width 382 height 352
click at [322, 38] on div at bounding box center [346, 45] width 364 height 18
click at [489, 295] on div "Back to Dashboard Change Sender ID Customers Technicians Select a contact Outbo…" at bounding box center [338, 194] width 382 height 352
click at [276, 199] on div "Back to Dashboard Change Sender ID Customers Technicians Select a contact Outbo…" at bounding box center [338, 194] width 382 height 352
click at [287, 96] on div "Back to Dashboard Change Sender ID Customers Technicians Select a contact Outbo…" at bounding box center [338, 194] width 382 height 352
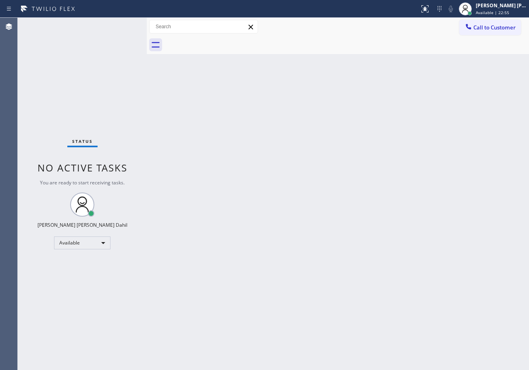
click at [261, 188] on div "Back to Dashboard Change Sender ID Customers Technicians Select a contact Outbo…" at bounding box center [338, 194] width 382 height 352
click at [263, 188] on div "Back to Dashboard Change Sender ID Customers Technicians Select a contact Outbo…" at bounding box center [338, 194] width 382 height 352
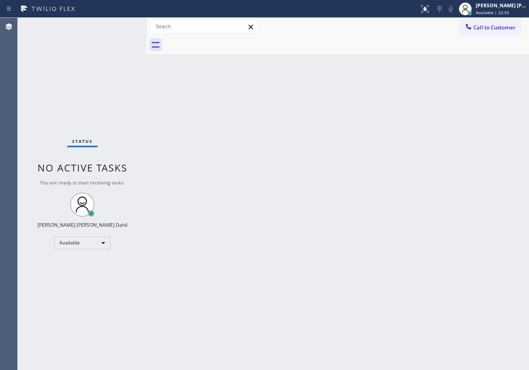
click at [263, 188] on div "Back to Dashboard Change Sender ID Customers Technicians Select a contact Outbo…" at bounding box center [338, 194] width 382 height 352
click at [502, 6] on div "[PERSON_NAME] [PERSON_NAME] Dahil" at bounding box center [501, 5] width 51 height 7
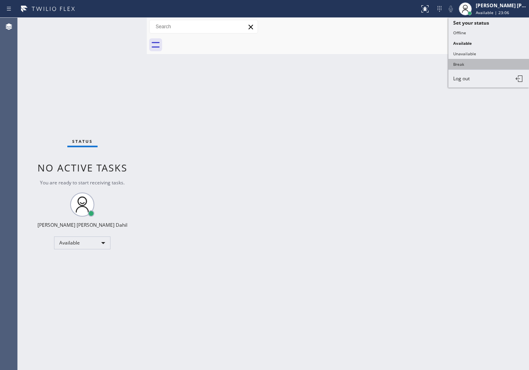
click at [468, 64] on button "Break" at bounding box center [488, 64] width 81 height 10
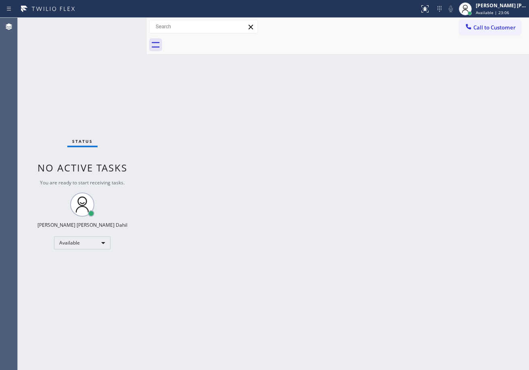
click at [449, 97] on div "Back to Dashboard Change Sender ID Customers Technicians Select a contact Outbo…" at bounding box center [338, 194] width 382 height 352
drag, startPoint x: 488, startPoint y: 10, endPoint x: 479, endPoint y: 29, distance: 21.1
click at [488, 10] on span "Break | 1:53" at bounding box center [488, 13] width 24 height 6
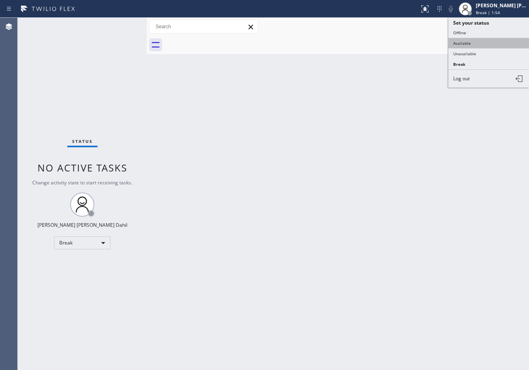
click at [473, 39] on button "Available" at bounding box center [488, 43] width 81 height 10
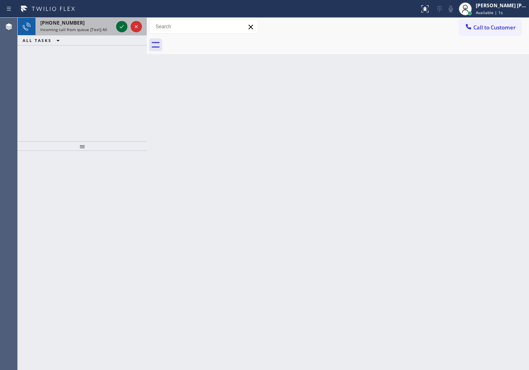
click at [122, 24] on icon at bounding box center [122, 27] width 10 height 10
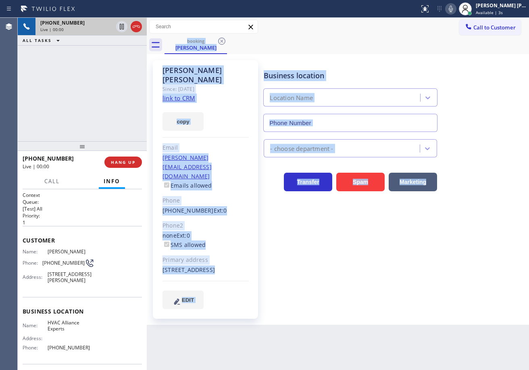
type input "[PHONE_NUMBER]"
drag, startPoint x: 370, startPoint y: 304, endPoint x: 281, endPoint y: 183, distance: 150.5
click at [370, 304] on div "Business location HVAC Alliance Experts [PHONE_NUMBER] HVAC Transfer Spam Marke…" at bounding box center [394, 192] width 265 height 260
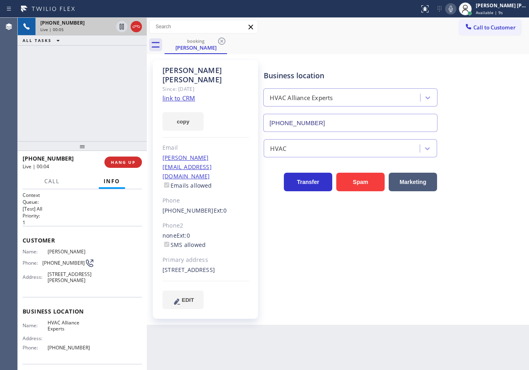
drag, startPoint x: 101, startPoint y: 94, endPoint x: 114, endPoint y: 94, distance: 13.7
click at [102, 94] on div "[PHONE_NUMBER] Live | 00:05 ALL TASKS ALL TASKS ACTIVE TASKS TASKS IN WRAP UP" at bounding box center [82, 79] width 129 height 123
click at [181, 94] on link "link to CRM" at bounding box center [178, 98] width 33 height 8
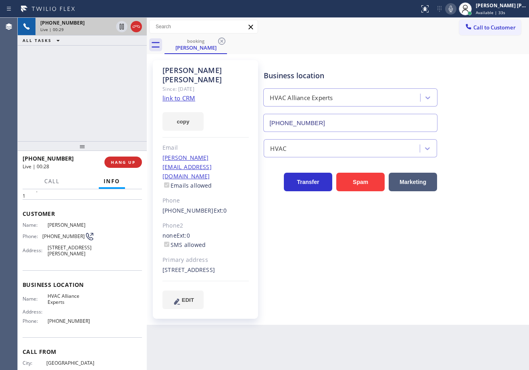
scroll to position [64, 0]
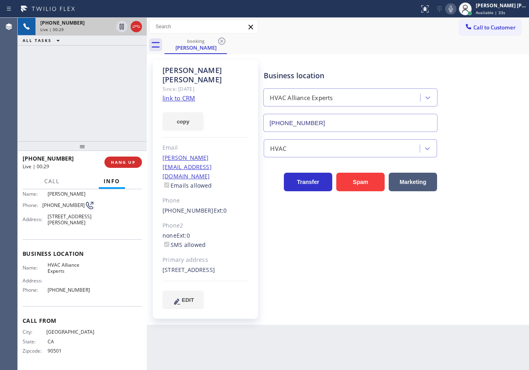
click at [103, 293] on div "Name: HVAC Alliance Experts Address: Phone: [PHONE_NUMBER]" at bounding box center [82, 279] width 119 height 35
drag, startPoint x: 56, startPoint y: 291, endPoint x: 104, endPoint y: 29, distance: 266.8
click at [46, 291] on div "Name: HVAC Alliance Experts Address: Phone: [PHONE_NUMBER]" at bounding box center [82, 279] width 119 height 35
copy span "[PHONE_NUMBER]"
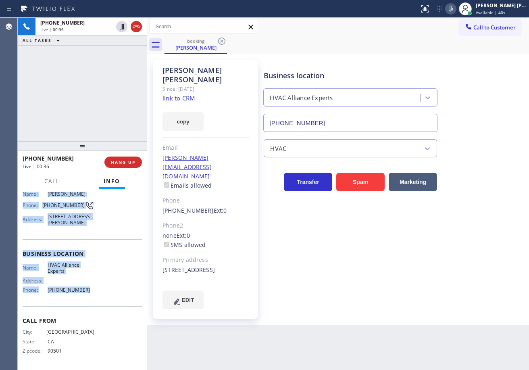
drag, startPoint x: 47, startPoint y: 281, endPoint x: 94, endPoint y: 294, distance: 49.0
click at [94, 294] on div "Context Queue: [Test] All Priority: 1 Customer Name: [PERSON_NAME] Phone: [PHON…" at bounding box center [82, 279] width 129 height 181
copy div "Customer Name: [PERSON_NAME] Phone: [PHONE_NUMBER] Address: [STREET_ADDRESS][PE…"
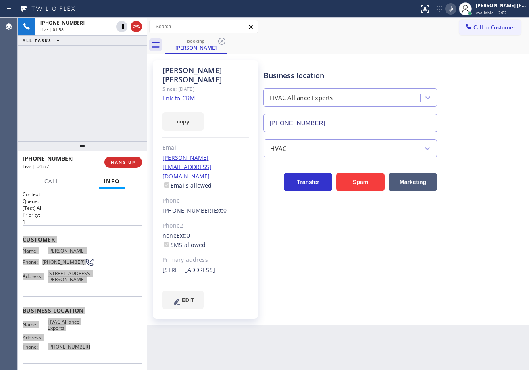
scroll to position [0, 0]
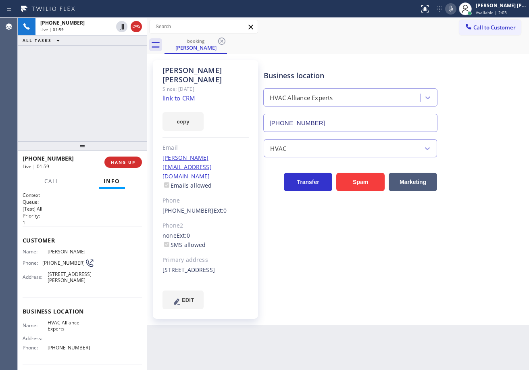
click at [94, 114] on div "[PHONE_NUMBER] Live | 01:59 ALL TASKS ALL TASKS ACTIVE TASKS TASKS IN WRAP UP" at bounding box center [82, 79] width 129 height 123
click at [94, 114] on div "[PHONE_NUMBER] Live | 02:00 ALL TASKS ALL TASKS ACTIVE TASKS TASKS IN WRAP UP" at bounding box center [82, 79] width 129 height 123
click at [121, 26] on icon at bounding box center [122, 27] width 4 height 6
click at [114, 62] on div "[PHONE_NUMBER] Live | 03:11 ALL TASKS ALL TASKS ACTIVE TASKS TASKS IN WRAP UP" at bounding box center [82, 79] width 129 height 123
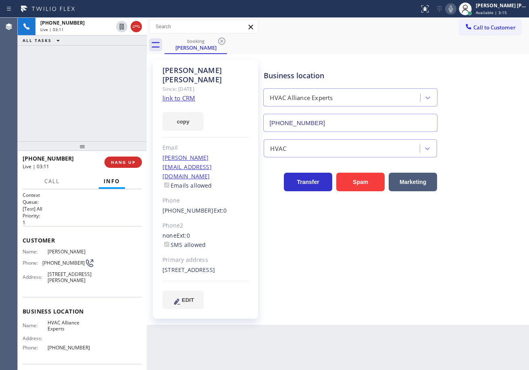
click at [453, 8] on icon at bounding box center [451, 9] width 4 height 6
click at [443, 50] on div "booking [PERSON_NAME]" at bounding box center [346, 45] width 364 height 18
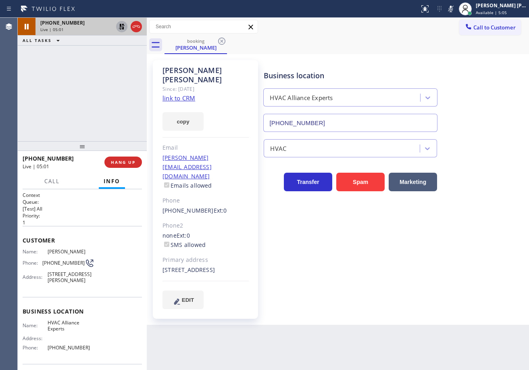
click at [119, 26] on icon at bounding box center [122, 27] width 10 height 10
click at [105, 75] on div "[PHONE_NUMBER] Live | 05:01 ALL TASKS ALL TASKS ACTIVE TASKS TASKS IN WRAP UP" at bounding box center [82, 79] width 129 height 123
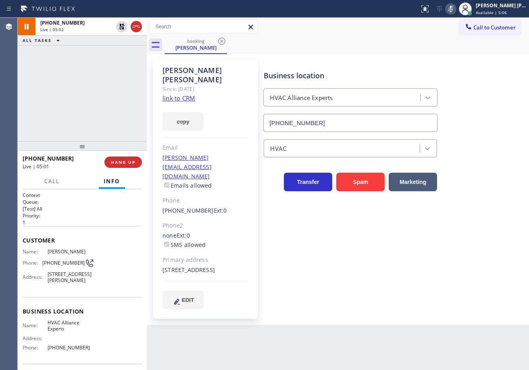
click at [455, 9] on icon at bounding box center [451, 9] width 10 height 10
click at [449, 257] on div "Business location HVAC Alliance Experts [PHONE_NUMBER] HVAC Transfer Spam Marke…" at bounding box center [394, 184] width 265 height 244
click at [397, 243] on div "Business location HVAC Alliance Experts [PHONE_NUMBER] HVAC Transfer Spam Marke…" at bounding box center [394, 184] width 265 height 244
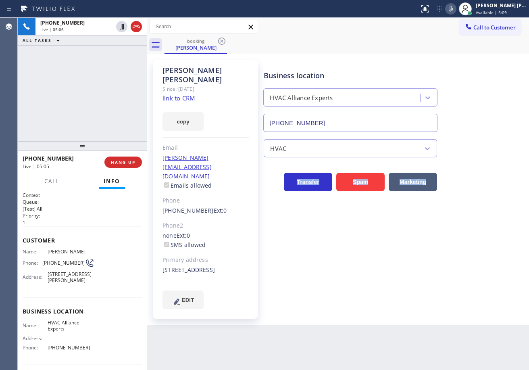
click at [397, 243] on div "Business location HVAC Alliance Experts [PHONE_NUMBER] HVAC Transfer Spam Marke…" at bounding box center [394, 184] width 265 height 244
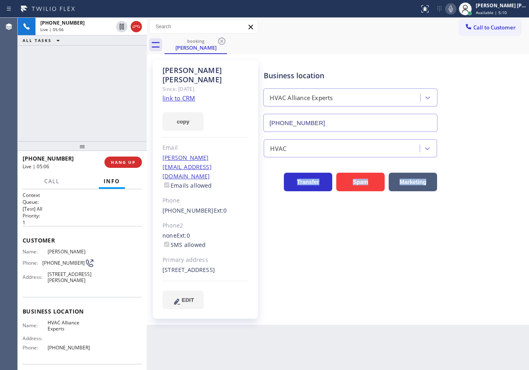
click at [397, 243] on div "Business location HVAC Alliance Experts [PHONE_NUMBER] HVAC Transfer Spam Marke…" at bounding box center [394, 184] width 265 height 244
click at [79, 112] on div "[PHONE_NUMBER] Live | 05:13 ALL TASKS ALL TASKS ACTIVE TASKS TASKS IN WRAP UP" at bounding box center [82, 79] width 129 height 123
click at [79, 112] on div "[PHONE_NUMBER] Live | 05:14 ALL TASKS ALL TASKS ACTIVE TASKS TASKS IN WRAP UP" at bounding box center [82, 79] width 129 height 123
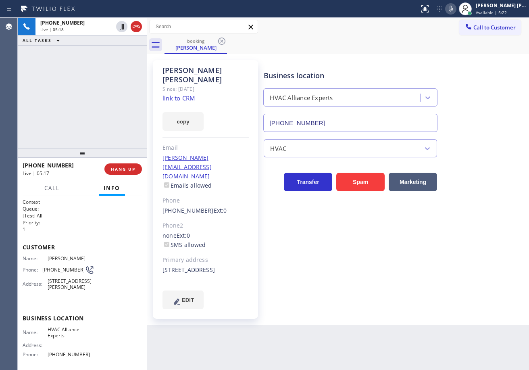
drag, startPoint x: 85, startPoint y: 146, endPoint x: 80, endPoint y: 151, distance: 6.3
click at [81, 152] on div at bounding box center [82, 153] width 129 height 10
click at [84, 153] on div at bounding box center [82, 153] width 129 height 10
click at [85, 72] on div "[PHONE_NUMBER] Live | 05:19 ALL TASKS ALL TASKS ACTIVE TASKS TASKS IN WRAP UP" at bounding box center [82, 83] width 129 height 130
click at [85, 72] on div "[PHONE_NUMBER] Live | 05:20 ALL TASKS ALL TASKS ACTIVE TASKS TASKS IN WRAP UP" at bounding box center [82, 83] width 129 height 130
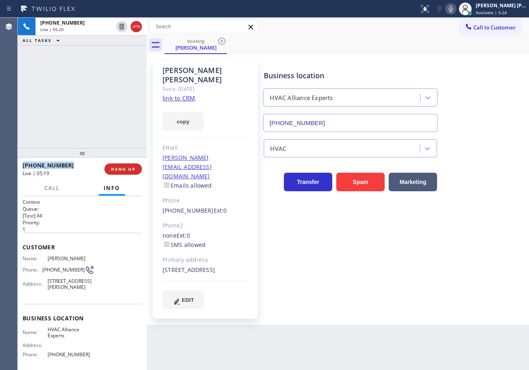
click at [85, 72] on div "[PHONE_NUMBER] Live | 05:20 ALL TASKS ALL TASKS ACTIVE TASKS TASKS IN WRAP UP" at bounding box center [82, 83] width 129 height 130
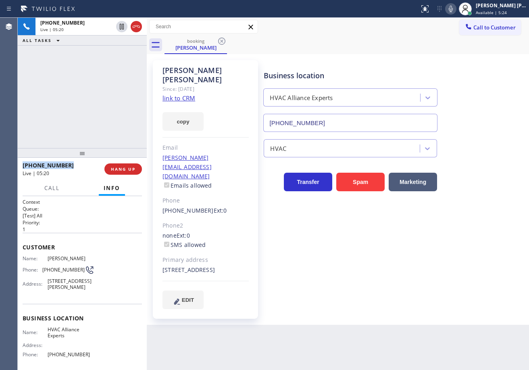
click at [85, 72] on div "[PHONE_NUMBER] Live | 05:20 ALL TASKS ALL TASKS ACTIVE TASKS TASKS IN WRAP UP" at bounding box center [82, 83] width 129 height 130
click at [85, 72] on div "[PHONE_NUMBER] Live | 05:21 ALL TASKS ALL TASKS ACTIVE TASKS TASKS IN WRAP UP" at bounding box center [82, 83] width 129 height 130
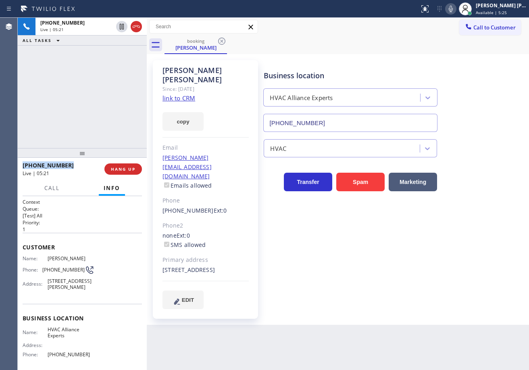
click at [85, 72] on div "[PHONE_NUMBER] Live | 05:21 ALL TASKS ALL TASKS ACTIVE TASKS TASKS IN WRAP UP" at bounding box center [82, 83] width 129 height 130
click at [85, 72] on div "[PHONE_NUMBER] Live | 05:22 ALL TASKS ALL TASKS ACTIVE TASKS TASKS IN WRAP UP" at bounding box center [82, 83] width 129 height 130
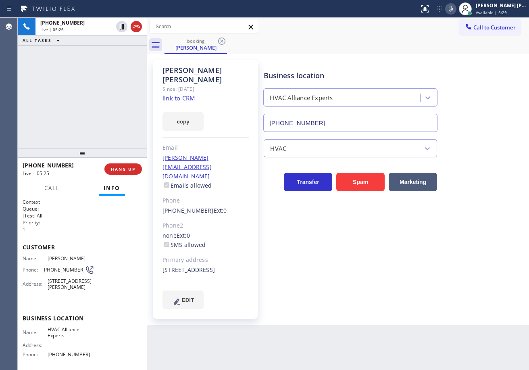
click at [492, 160] on div "Transfer Spam Marketing" at bounding box center [394, 174] width 265 height 34
click at [428, 63] on div "Business location HVAC Alliance Experts [PHONE_NUMBER]" at bounding box center [350, 97] width 177 height 70
drag, startPoint x: 462, startPoint y: 11, endPoint x: 460, endPoint y: 21, distance: 10.2
click at [455, 11] on icon at bounding box center [451, 9] width 10 height 10
click at [478, 75] on div "Business location HVAC Alliance Experts [PHONE_NUMBER]" at bounding box center [394, 95] width 265 height 73
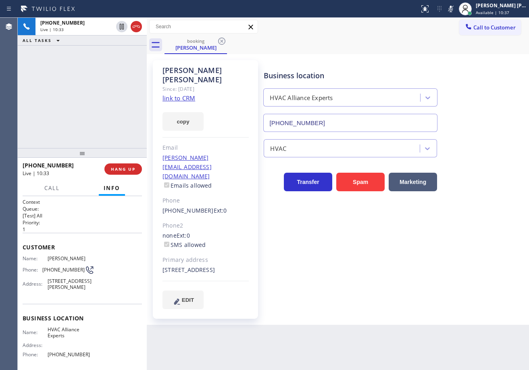
click at [451, 63] on div "Business location HVAC Alliance Experts [PHONE_NUMBER]" at bounding box center [394, 95] width 265 height 73
click at [453, 8] on rect at bounding box center [451, 8] width 6 height 6
click at [393, 54] on div "booking [PERSON_NAME]" at bounding box center [346, 45] width 364 height 18
drag, startPoint x: 355, startPoint y: 314, endPoint x: 353, endPoint y: 321, distance: 7.4
click at [354, 320] on div "Back to Dashboard Change Sender ID Customers Technicians Select a contact Outbo…" at bounding box center [338, 194] width 382 height 352
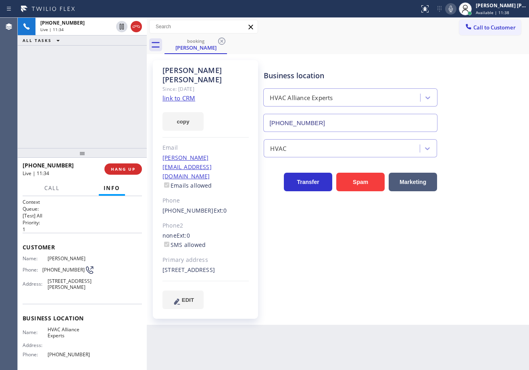
click at [433, 73] on div "Business location" at bounding box center [350, 75] width 173 height 11
click at [386, 263] on div "Business location HVAC Alliance Experts [PHONE_NUMBER] HVAC Transfer Spam Marke…" at bounding box center [394, 184] width 265 height 244
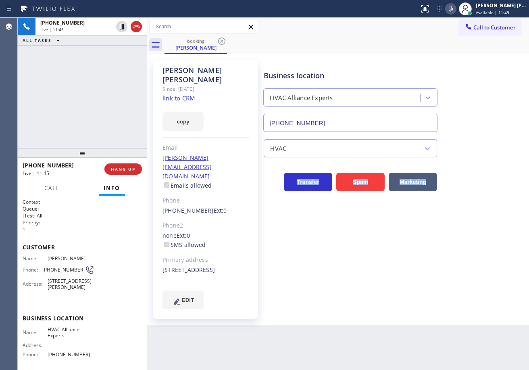
click at [386, 263] on div "Business location HVAC Alliance Experts [PHONE_NUMBER] HVAC Transfer Spam Marke…" at bounding box center [394, 184] width 265 height 244
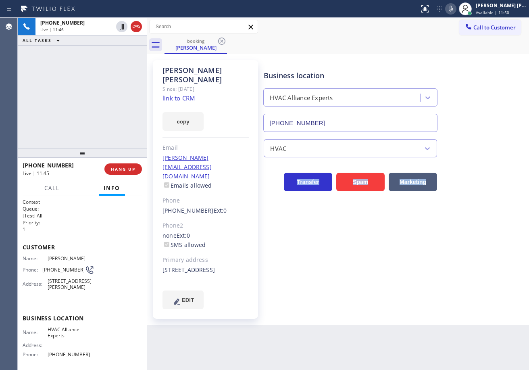
click at [386, 263] on div "Business location HVAC Alliance Experts [PHONE_NUMBER] HVAC Transfer Spam Marke…" at bounding box center [394, 184] width 265 height 244
click at [324, 277] on div "Business location HVAC Alliance Experts [PHONE_NUMBER] HVAC Transfer Spam Marke…" at bounding box center [394, 184] width 265 height 244
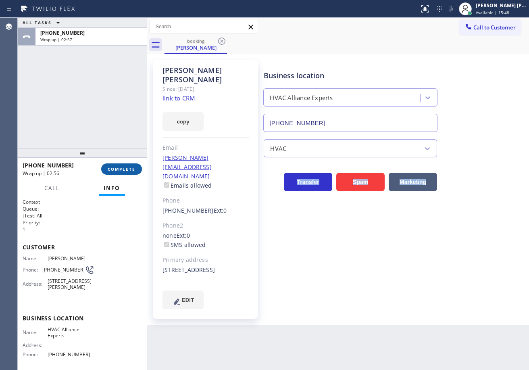
drag, startPoint x: 139, startPoint y: 166, endPoint x: 133, endPoint y: 168, distance: 6.4
click at [139, 166] on button "COMPLETE" at bounding box center [121, 168] width 41 height 11
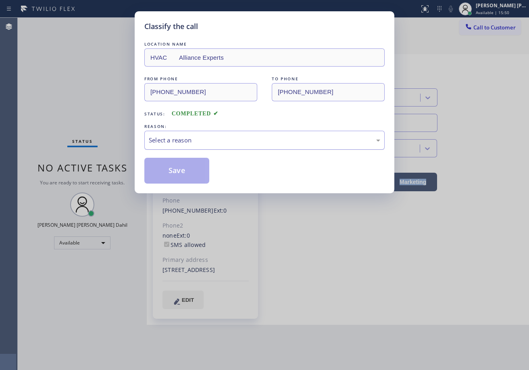
click at [176, 142] on div "Select a reason" at bounding box center [264, 139] width 231 height 9
click at [173, 172] on button "Save" at bounding box center [176, 171] width 65 height 26
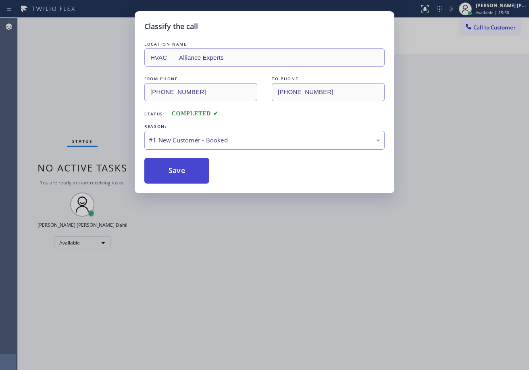
drag, startPoint x: 173, startPoint y: 172, endPoint x: 202, endPoint y: 191, distance: 34.3
click at [173, 173] on button "Save" at bounding box center [176, 171] width 65 height 26
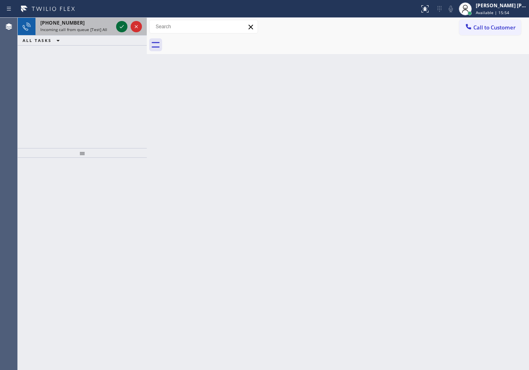
click at [118, 27] on icon at bounding box center [122, 27] width 10 height 10
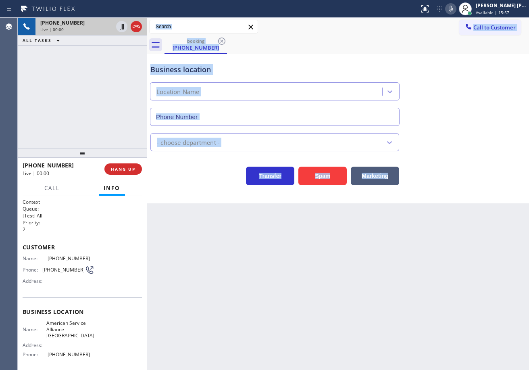
type input "[PHONE_NUMBER]"
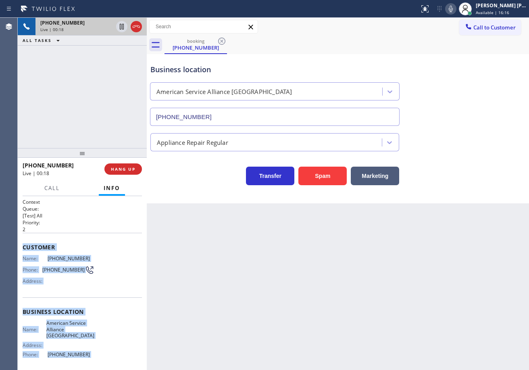
scroll to position [64, 0]
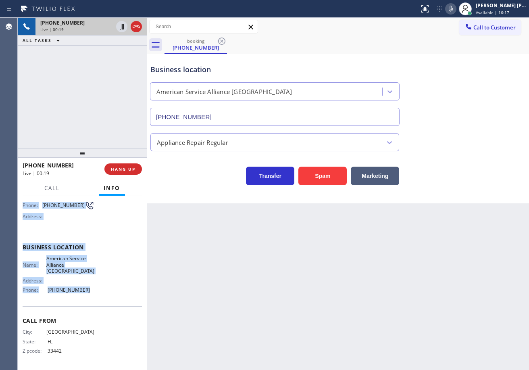
drag, startPoint x: 22, startPoint y: 243, endPoint x: 100, endPoint y: 295, distance: 93.7
click at [100, 295] on div "Context Queue: [Test] All Priority: 2 Customer Name: [PHONE_NUMBER] Phone: [PHO…" at bounding box center [82, 283] width 129 height 174
copy div "Customer Name: [PHONE_NUMBER] Phone: [PHONE_NUMBER] Address: Business location …"
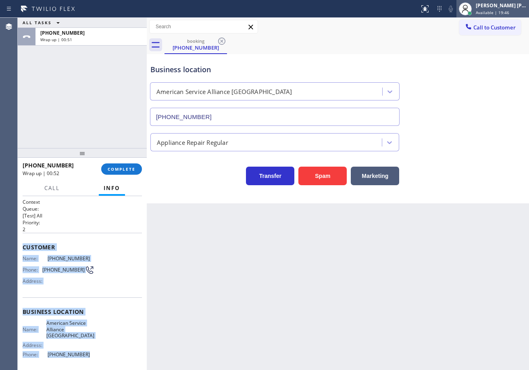
click at [487, 6] on div "[PERSON_NAME] [PERSON_NAME] Dahil" at bounding box center [501, 5] width 51 height 7
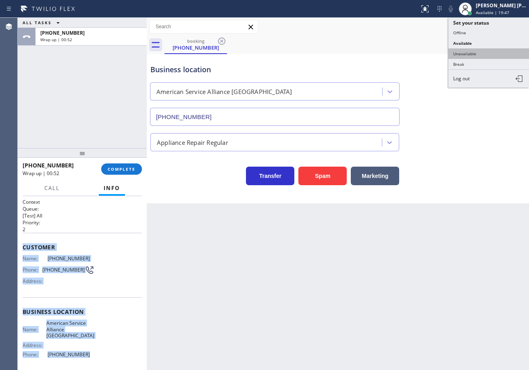
click at [472, 51] on button "Unavailable" at bounding box center [488, 53] width 81 height 10
click at [472, 52] on div "booking [PHONE_NUMBER]" at bounding box center [346, 45] width 364 height 18
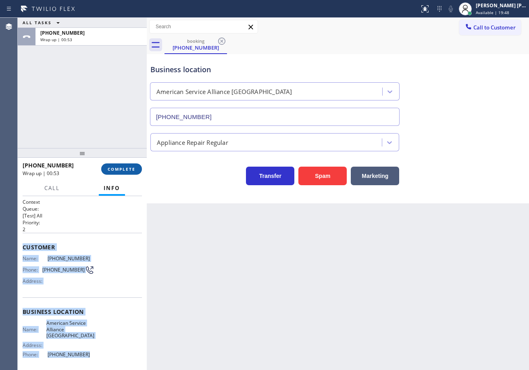
click at [122, 167] on span "COMPLETE" at bounding box center [122, 169] width 28 height 6
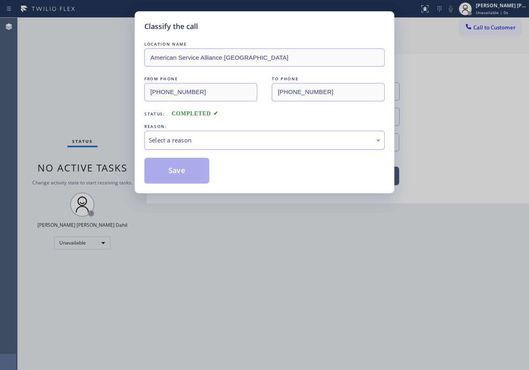
drag, startPoint x: 166, startPoint y: 140, endPoint x: 172, endPoint y: 143, distance: 6.5
click at [168, 140] on div "Select a reason" at bounding box center [264, 139] width 231 height 9
click at [175, 168] on button "Save" at bounding box center [176, 171] width 65 height 26
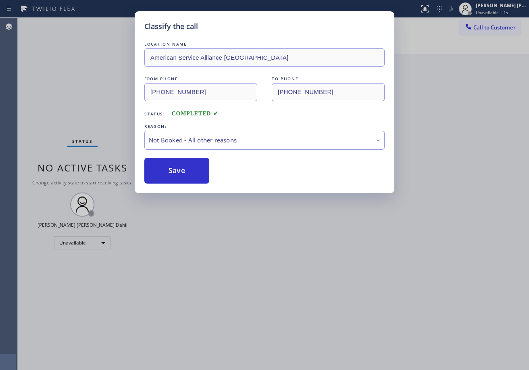
drag, startPoint x: 175, startPoint y: 168, endPoint x: 391, endPoint y: 68, distance: 239.1
click at [175, 168] on button "Save" at bounding box center [176, 171] width 65 height 26
click at [479, 26] on span "Call to Customer" at bounding box center [494, 27] width 42 height 7
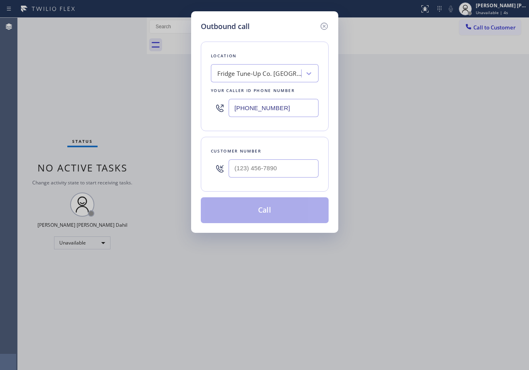
drag, startPoint x: 270, startPoint y: 174, endPoint x: 286, endPoint y: 174, distance: 15.7
click at [270, 174] on input "text" at bounding box center [274, 168] width 90 height 18
paste input "954) 290-8908"
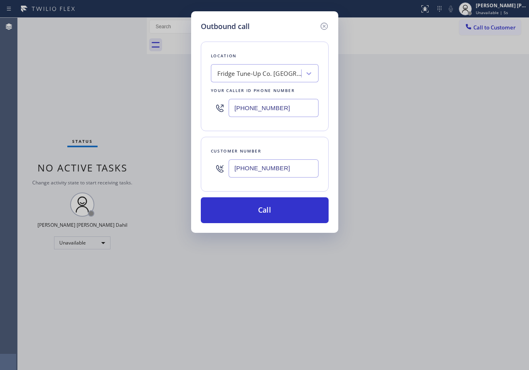
type input "[PHONE_NUMBER]"
click at [269, 108] on input "[PHONE_NUMBER]" at bounding box center [274, 108] width 90 height 18
paste input "954) 835-4535"
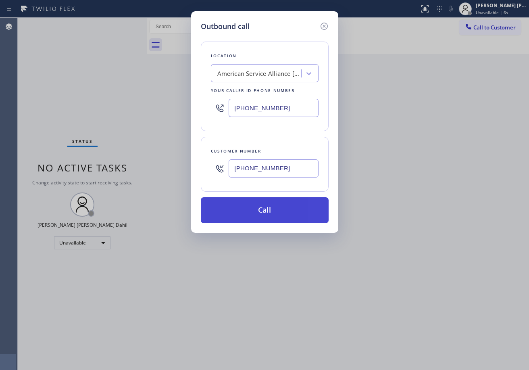
type input "[PHONE_NUMBER]"
click at [275, 207] on button "Call" at bounding box center [265, 210] width 128 height 26
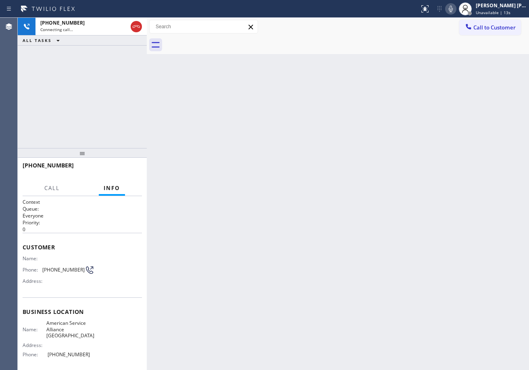
click at [455, 10] on icon at bounding box center [451, 9] width 10 height 10
drag, startPoint x: 425, startPoint y: 221, endPoint x: 420, endPoint y: 230, distance: 10.0
click at [425, 222] on div "Back to Dashboard Change Sender ID Customers Technicians Select a contact Outbo…" at bounding box center [338, 194] width 382 height 352
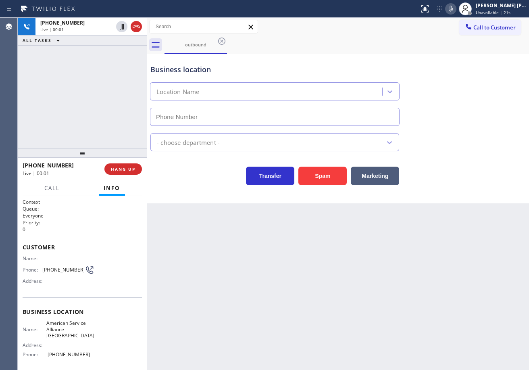
type input "[PHONE_NUMBER]"
drag, startPoint x: 104, startPoint y: 65, endPoint x: 110, endPoint y: 66, distance: 6.9
click at [104, 65] on div "[PHONE_NUMBER] Live | 00:59 ALL TASKS ALL TASKS ACTIVE TASKS TASKS IN WRAP UP" at bounding box center [82, 83] width 129 height 130
click at [469, 126] on div "Appliance Repair Regular" at bounding box center [338, 138] width 378 height 25
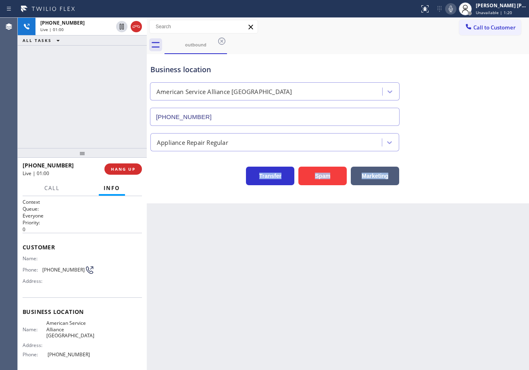
click at [469, 126] on div "Appliance Repair Regular" at bounding box center [338, 138] width 378 height 25
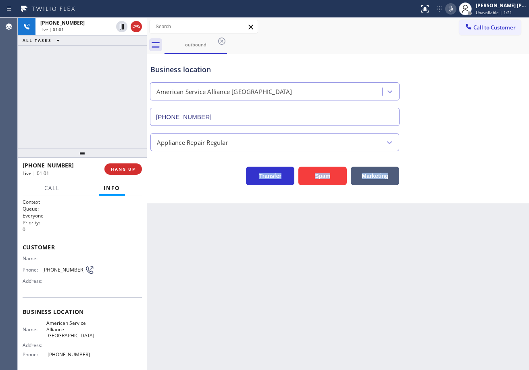
click at [469, 126] on div "Appliance Repair Regular" at bounding box center [338, 138] width 378 height 25
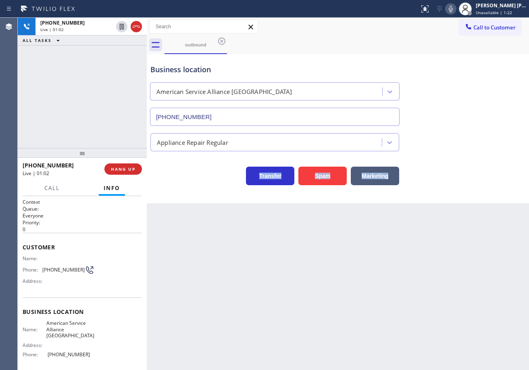
click at [469, 126] on div "Appliance Repair Regular" at bounding box center [338, 138] width 378 height 25
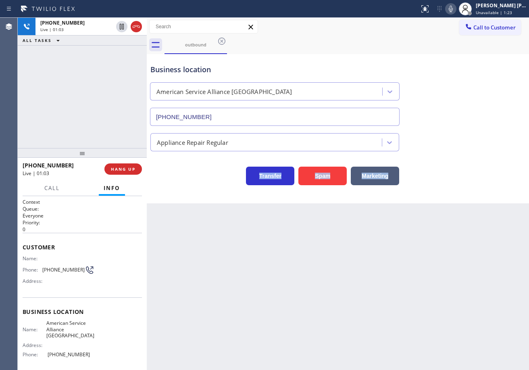
click at [469, 126] on div "Appliance Repair Regular" at bounding box center [338, 138] width 378 height 25
click at [453, 10] on icon at bounding box center [451, 9] width 4 height 6
click at [467, 98] on div "Business location American Service Alliance [GEOGRAPHIC_DATA] [PHONE_NUMBER]" at bounding box center [338, 89] width 378 height 73
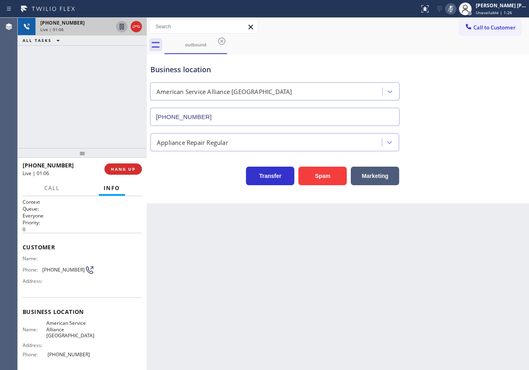
click at [120, 27] on icon at bounding box center [122, 27] width 4 height 6
click at [122, 60] on div "[PHONE_NUMBER] Live | 01:06 ALL TASKS ALL TASKS ACTIVE TASKS TASKS IN WRAP UP" at bounding box center [82, 83] width 129 height 130
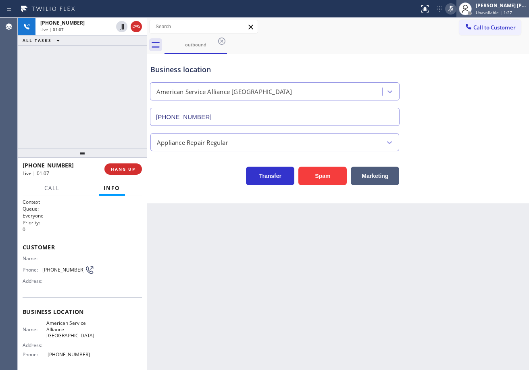
click at [495, 8] on div "[PERSON_NAME] [PERSON_NAME] Dahil" at bounding box center [501, 5] width 51 height 7
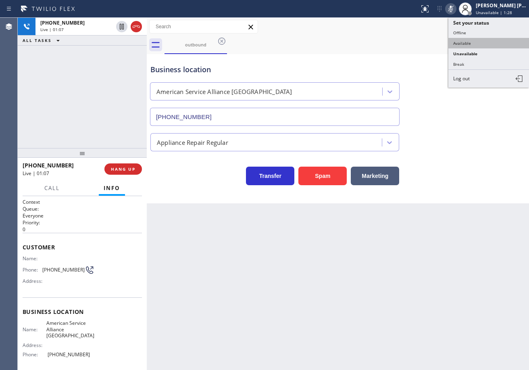
click at [470, 44] on button "Available" at bounding box center [488, 43] width 81 height 10
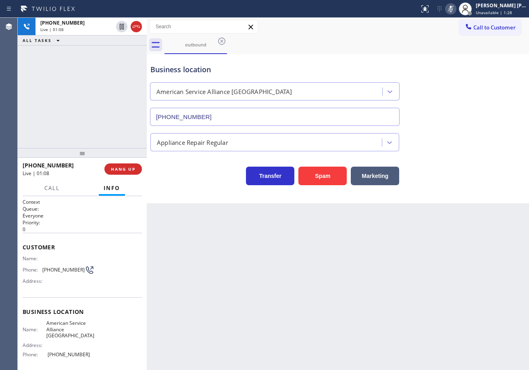
drag, startPoint x: 470, startPoint y: 104, endPoint x: 481, endPoint y: 112, distance: 14.4
click at [470, 106] on div "Business location American Service Alliance [GEOGRAPHIC_DATA] [PHONE_NUMBER]" at bounding box center [338, 89] width 378 height 73
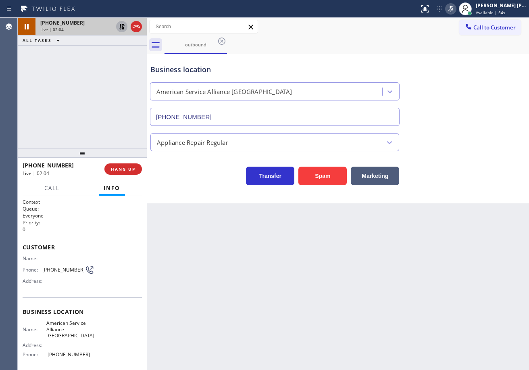
click at [121, 26] on icon at bounding box center [122, 27] width 6 height 6
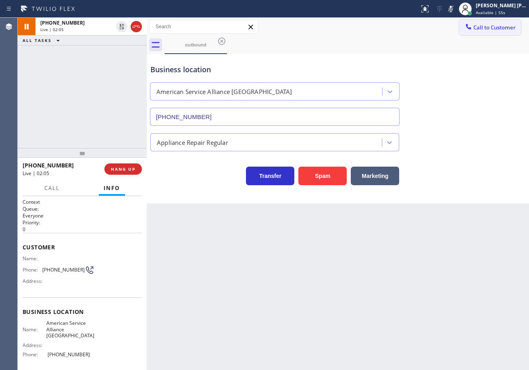
drag, startPoint x: 455, startPoint y: 8, endPoint x: 460, endPoint y: 30, distance: 22.6
click at [455, 8] on icon at bounding box center [451, 9] width 10 height 10
click at [480, 99] on div "Business location American Service Alliance [GEOGRAPHIC_DATA] [PHONE_NUMBER]" at bounding box center [338, 89] width 378 height 73
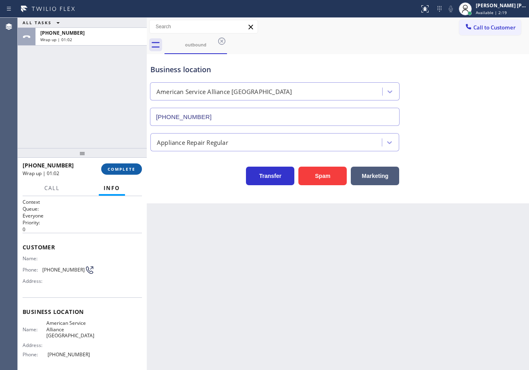
click at [133, 158] on div at bounding box center [82, 153] width 129 height 10
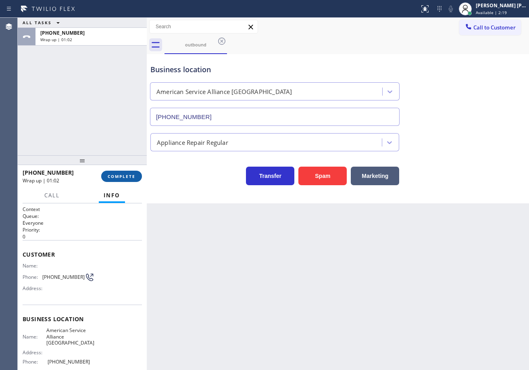
click at [133, 175] on span "COMPLETE" at bounding box center [122, 176] width 28 height 6
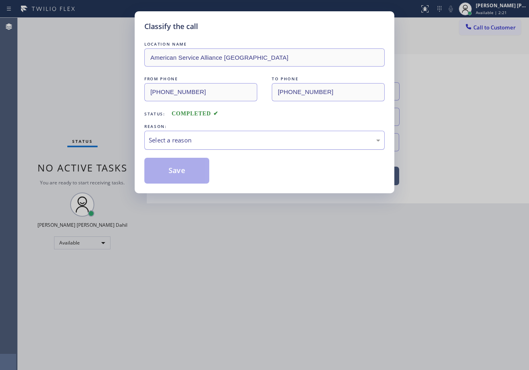
click at [161, 148] on div "Select a reason" at bounding box center [264, 140] width 240 height 19
click at [175, 172] on button "Save" at bounding box center [176, 171] width 65 height 26
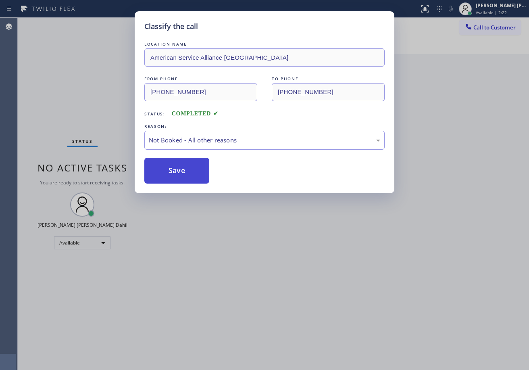
drag, startPoint x: 175, startPoint y: 172, endPoint x: 510, endPoint y: 171, distance: 335.0
click at [176, 172] on button "Save" at bounding box center [176, 171] width 65 height 26
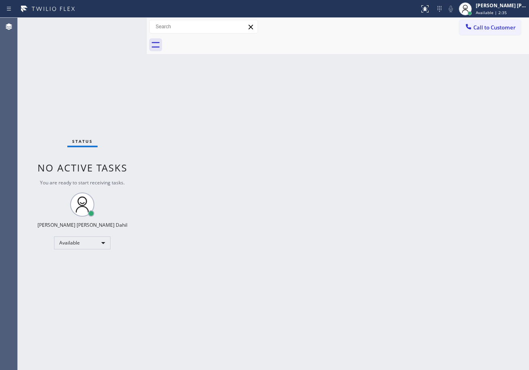
click at [435, 121] on div "Back to Dashboard Change Sender ID Customers Technicians Select a contact Outbo…" at bounding box center [338, 194] width 382 height 352
click at [385, 297] on div "Back to Dashboard Change Sender ID Customers Technicians Select a contact Outbo…" at bounding box center [338, 194] width 382 height 352
click at [236, 62] on div "Back to Dashboard Change Sender ID Customers Technicians Select a contact Outbo…" at bounding box center [338, 194] width 382 height 352
click at [123, 37] on div "Status No active tasks You are ready to start receiving tasks. [PERSON_NAME] [P…" at bounding box center [82, 194] width 129 height 352
click at [123, 26] on div "Status No active tasks You are ready to start receiving tasks. [PERSON_NAME] [P…" at bounding box center [82, 194] width 129 height 352
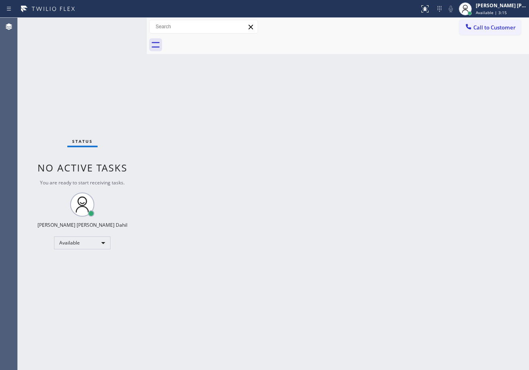
click at [307, 205] on div "Back to Dashboard Change Sender ID Customers Technicians Select a contact Outbo…" at bounding box center [338, 194] width 382 height 352
click at [301, 171] on div "Back to Dashboard Change Sender ID Customers Technicians Select a contact Outbo…" at bounding box center [338, 194] width 382 height 352
click at [283, 50] on div at bounding box center [346, 45] width 364 height 18
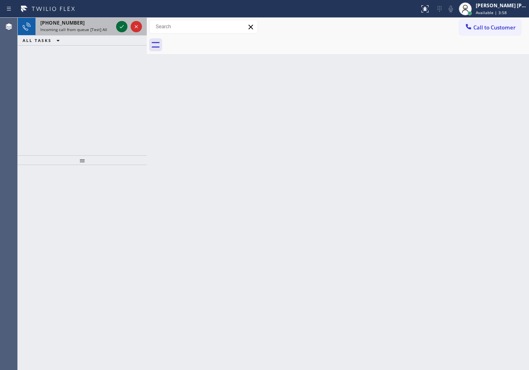
click at [122, 24] on icon at bounding box center [122, 27] width 10 height 10
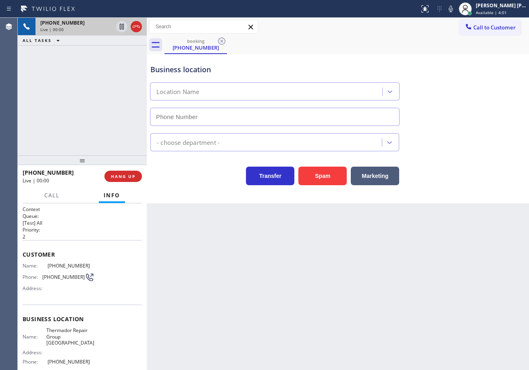
type input "[PHONE_NUMBER]"
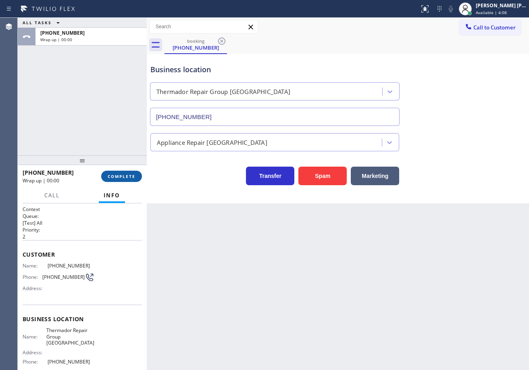
click at [108, 172] on button "COMPLETE" at bounding box center [121, 175] width 41 height 11
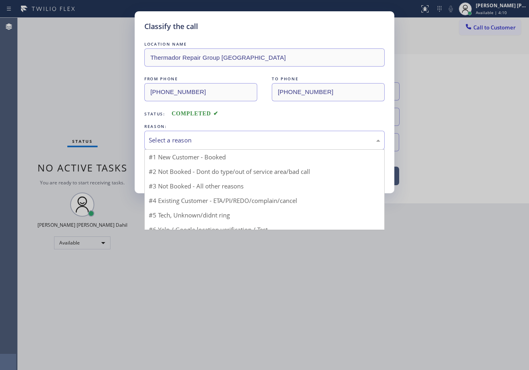
drag, startPoint x: 177, startPoint y: 142, endPoint x: 186, endPoint y: 184, distance: 42.8
click at [178, 143] on div "Select a reason" at bounding box center [264, 139] width 231 height 9
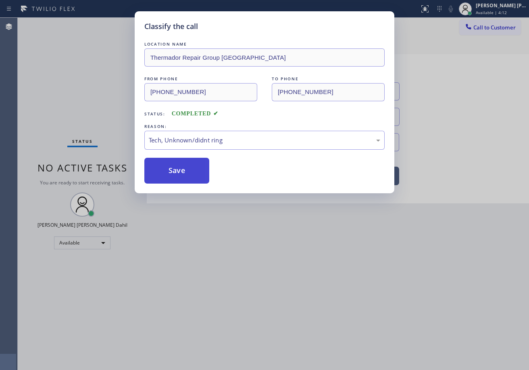
click at [179, 173] on button "Save" at bounding box center [176, 171] width 65 height 26
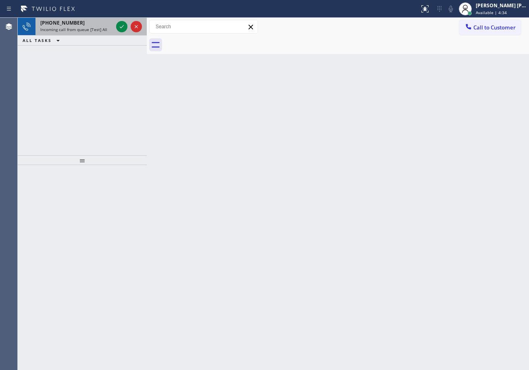
click at [94, 23] on div "[PHONE_NUMBER]" at bounding box center [76, 22] width 73 height 7
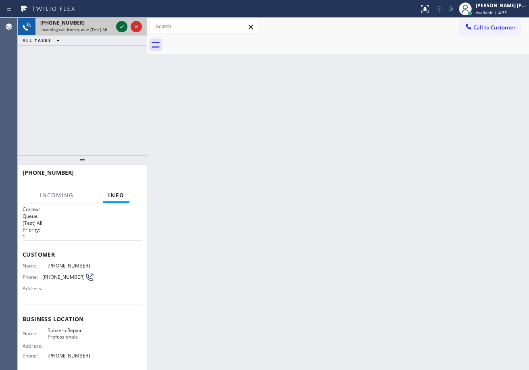
click at [122, 24] on icon at bounding box center [122, 27] width 10 height 10
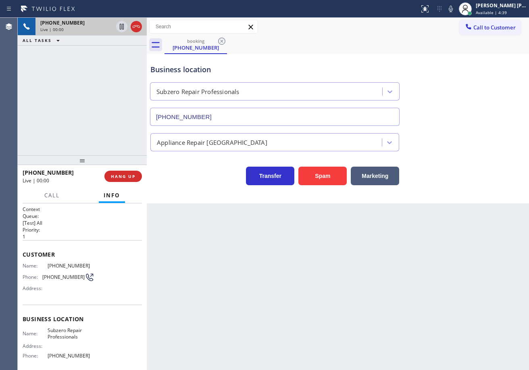
type input "[PHONE_NUMBER]"
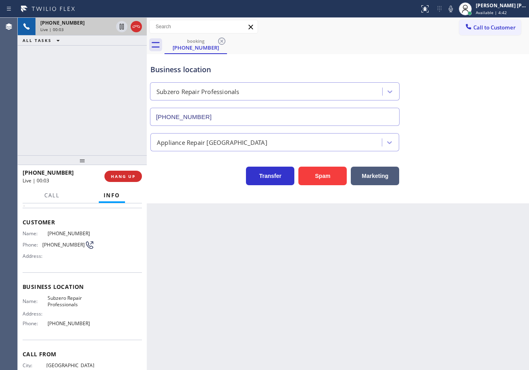
scroll to position [65, 0]
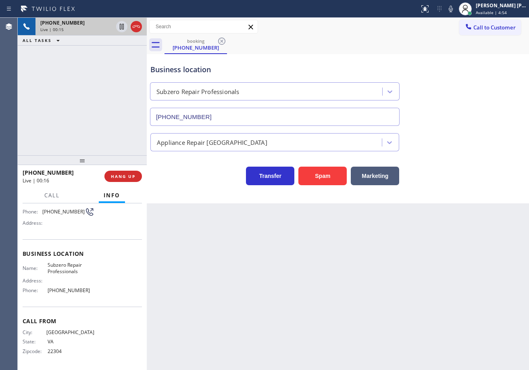
drag, startPoint x: 244, startPoint y: 273, endPoint x: 98, endPoint y: 301, distance: 148.5
click at [244, 273] on div "Back to Dashboard Change Sender ID Customers Technicians Select a contact Outbo…" at bounding box center [338, 194] width 382 height 352
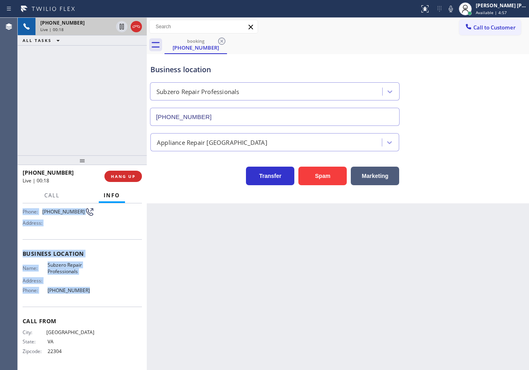
drag, startPoint x: 21, startPoint y: 252, endPoint x: 81, endPoint y: 301, distance: 77.7
click at [81, 301] on div "Context Queue: [Test] All Priority: 1 Customer Name: [PHONE_NUMBER] Phone: [PHO…" at bounding box center [82, 286] width 129 height 166
copy div "Customer Name: [PHONE_NUMBER] Phone: [PHONE_NUMBER] Address: Business location …"
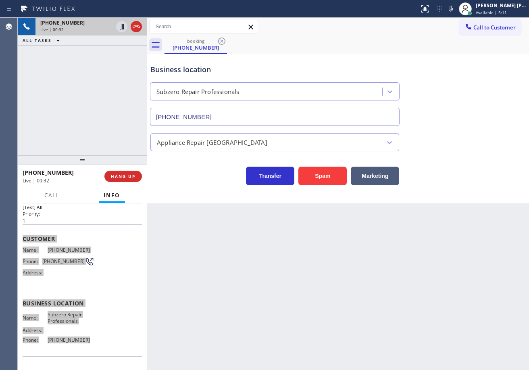
scroll to position [0, 0]
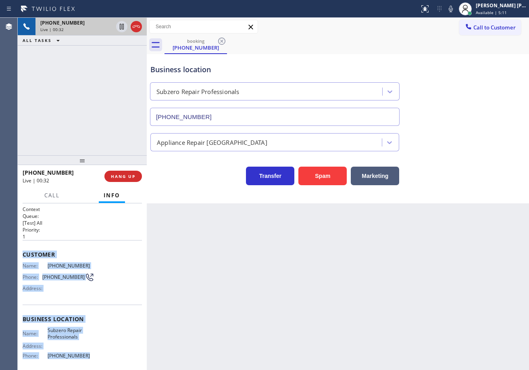
click at [67, 110] on div "[PHONE_NUMBER] Live | 00:32 ALL TASKS ALL TASKS ACTIVE TASKS TASKS IN WRAP UP" at bounding box center [82, 86] width 129 height 137
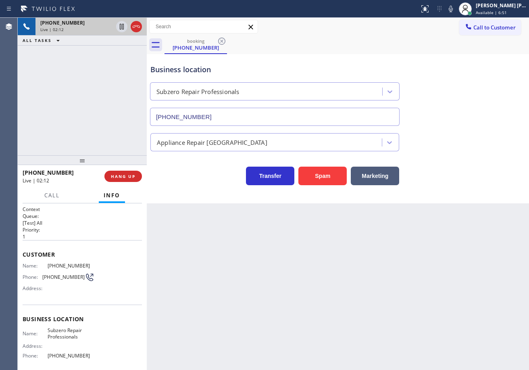
drag, startPoint x: 462, startPoint y: 8, endPoint x: 469, endPoint y: 85, distance: 78.1
click at [455, 8] on icon at bounding box center [451, 9] width 10 height 10
click at [469, 99] on div "Business location Subzero Repair Professionals [PHONE_NUMBER]" at bounding box center [338, 89] width 378 height 73
click at [455, 8] on icon at bounding box center [451, 9] width 10 height 10
click at [478, 133] on div "Appliance Repair [GEOGRAPHIC_DATA]" at bounding box center [338, 140] width 378 height 21
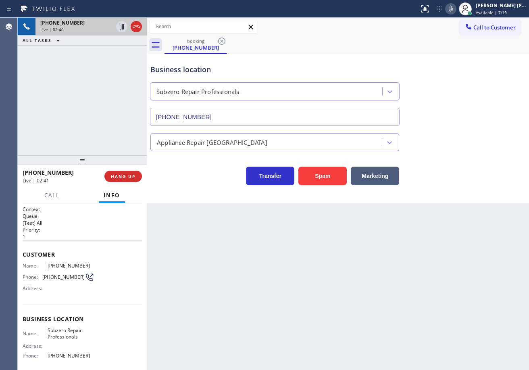
click at [484, 143] on div "Appliance Repair [GEOGRAPHIC_DATA]" at bounding box center [338, 140] width 378 height 21
click at [484, 142] on div "Appliance Repair [GEOGRAPHIC_DATA]" at bounding box center [338, 140] width 378 height 21
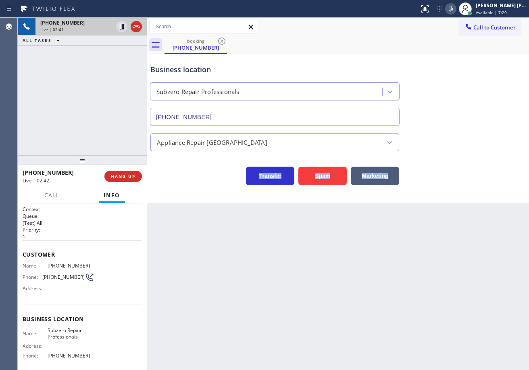
click at [484, 142] on div "Appliance Repair [GEOGRAPHIC_DATA]" at bounding box center [338, 140] width 378 height 21
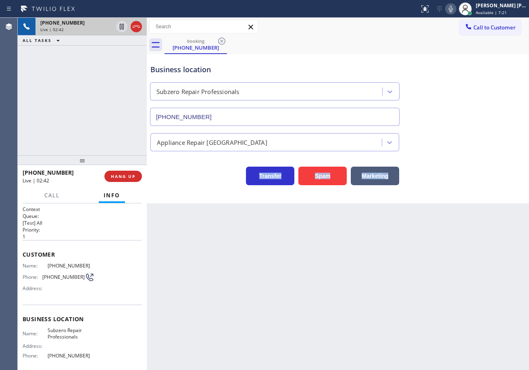
click at [484, 142] on div "Appliance Repair [GEOGRAPHIC_DATA]" at bounding box center [338, 140] width 378 height 21
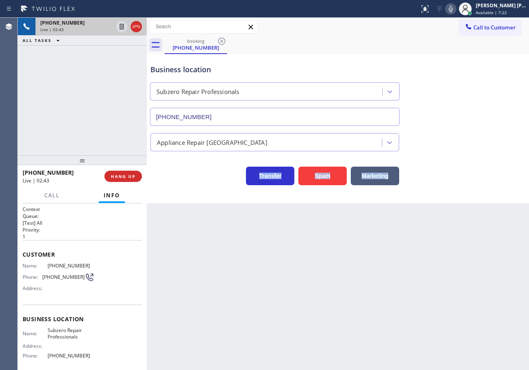
click at [484, 142] on div "Appliance Repair [GEOGRAPHIC_DATA]" at bounding box center [338, 140] width 378 height 21
click at [455, 10] on icon at bounding box center [451, 9] width 10 height 10
drag, startPoint x: 467, startPoint y: 60, endPoint x: 280, endPoint y: 49, distance: 187.3
click at [467, 60] on div "Business location Subzero Repair Professionals [PHONE_NUMBER]" at bounding box center [338, 89] width 378 height 73
click at [122, 28] on icon at bounding box center [122, 27] width 4 height 6
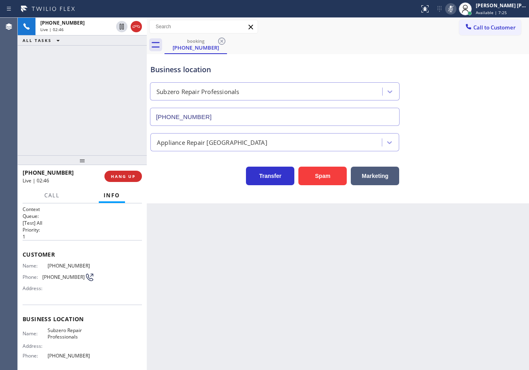
click at [122, 42] on div "ALL TASKS ALL TASKS ACTIVE TASKS TASKS IN WRAP UP" at bounding box center [82, 40] width 129 height 10
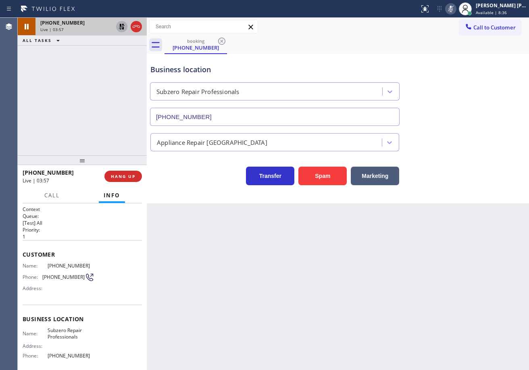
click at [120, 28] on icon at bounding box center [122, 27] width 10 height 10
drag, startPoint x: 114, startPoint y: 38, endPoint x: 393, endPoint y: 43, distance: 278.6
click at [118, 39] on div "ALL TASKS ALL TASKS ACTIVE TASKS TASKS IN WRAP UP" at bounding box center [82, 40] width 129 height 10
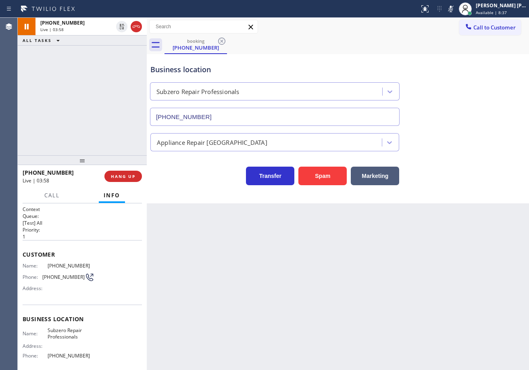
drag, startPoint x: 457, startPoint y: 8, endPoint x: 453, endPoint y: 53, distance: 44.9
click at [455, 8] on icon at bounding box center [451, 9] width 10 height 10
click at [456, 92] on div "Business location Subzero Repair Professionals [PHONE_NUMBER]" at bounding box center [338, 89] width 378 height 73
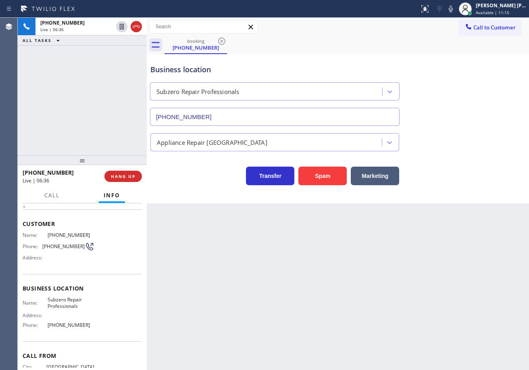
scroll to position [65, 0]
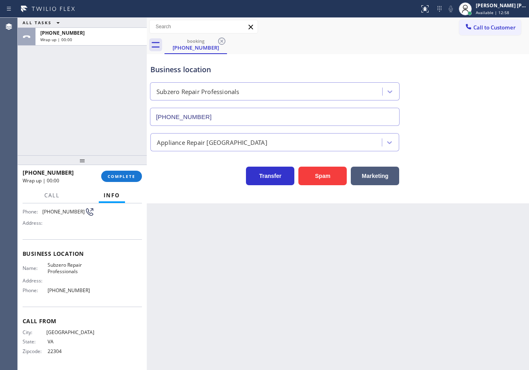
click at [104, 82] on div "ALL TASKS ALL TASKS ACTIVE TASKS TASKS IN WRAP UP [PHONE_NUMBER] Wrap up | 00:00" at bounding box center [82, 86] width 129 height 137
click at [133, 177] on span "COMPLETE" at bounding box center [122, 176] width 28 height 6
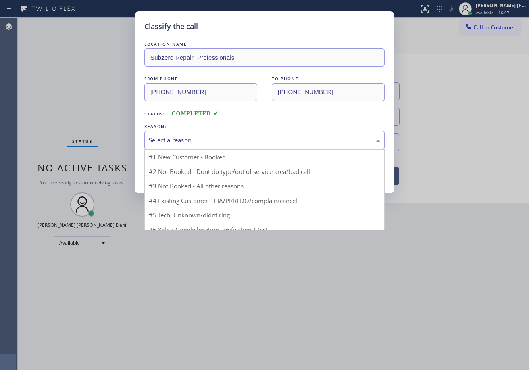
click at [191, 141] on div "Select a reason" at bounding box center [264, 139] width 231 height 9
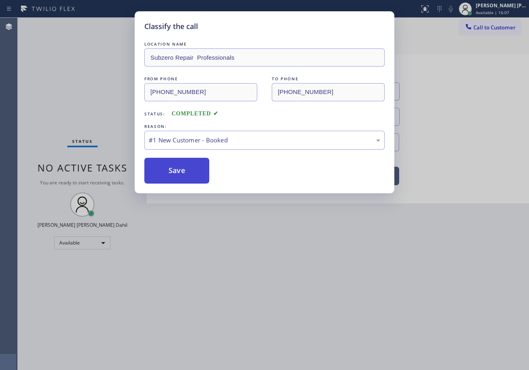
click at [161, 175] on button "Save" at bounding box center [176, 171] width 65 height 26
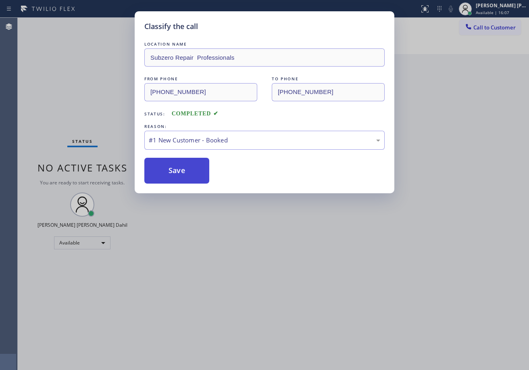
click at [161, 175] on button "Save" at bounding box center [176, 171] width 65 height 26
click at [106, 68] on div "Classify the call LOCATION NAME Subzero Repair Professionals FROM PHONE [PHONE_…" at bounding box center [264, 185] width 529 height 370
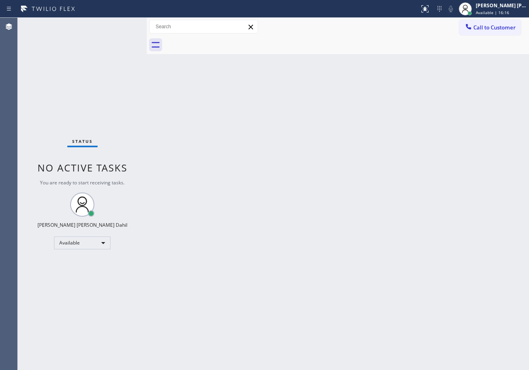
click at [363, 208] on div "Back to Dashboard Change Sender ID Customers Technicians Select a contact Outbo…" at bounding box center [338, 194] width 382 height 352
click at [445, 292] on div "Back to Dashboard Change Sender ID Customers Technicians Select a contact Outbo…" at bounding box center [338, 194] width 382 height 352
click at [107, 54] on div "Status No active tasks You are ready to start receiving tasks. [PERSON_NAME] [P…" at bounding box center [82, 194] width 129 height 352
click at [123, 26] on div "Status No active tasks You are ready to start receiving tasks. [PERSON_NAME] [P…" at bounding box center [82, 194] width 129 height 352
click at [124, 27] on div "Status No active tasks You are ready to start receiving tasks. [PERSON_NAME] [P…" at bounding box center [82, 194] width 129 height 352
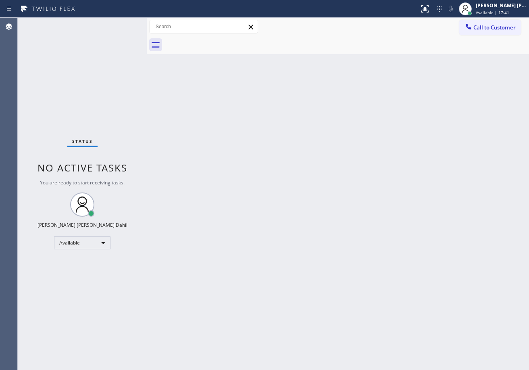
click at [100, 37] on div "Status No active tasks You are ready to start receiving tasks. [PERSON_NAME] [P…" at bounding box center [82, 194] width 129 height 352
drag, startPoint x: 283, startPoint y: 123, endPoint x: 292, endPoint y: 136, distance: 15.9
click at [289, 134] on div "Back to Dashboard Change Sender ID Customers Technicians Select a contact Outbo…" at bounding box center [338, 194] width 382 height 352
click at [293, 136] on div "Back to Dashboard Change Sender ID Customers Technicians Select a contact Outbo…" at bounding box center [338, 194] width 382 height 352
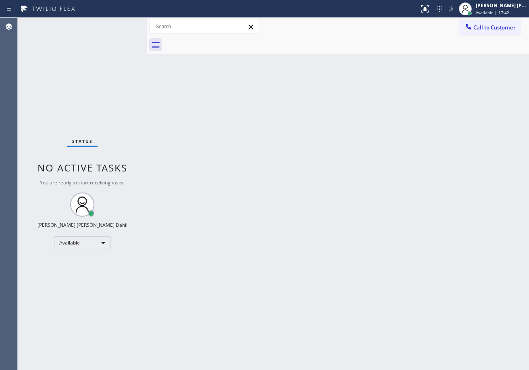
click at [293, 136] on div "Back to Dashboard Change Sender ID Customers Technicians Select a contact Outbo…" at bounding box center [338, 194] width 382 height 352
click at [122, 24] on div "Status No active tasks You are ready to start receiving tasks. [PERSON_NAME] [P…" at bounding box center [82, 194] width 129 height 352
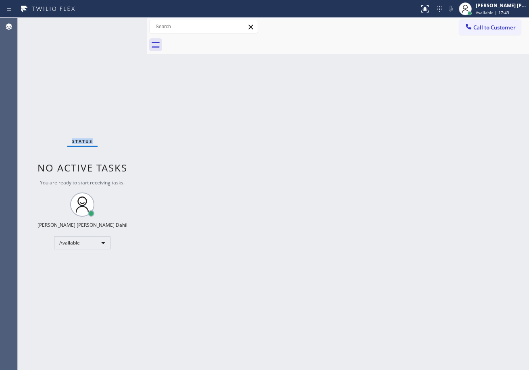
click at [122, 24] on div "Status No active tasks You are ready to start receiving tasks. [PERSON_NAME] [P…" at bounding box center [82, 194] width 129 height 352
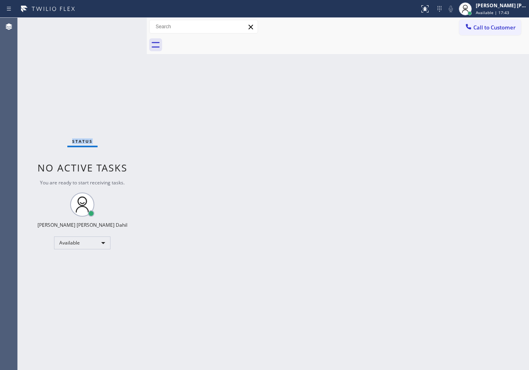
click at [122, 24] on div "Status No active tasks You are ready to start receiving tasks. [PERSON_NAME] [P…" at bounding box center [82, 194] width 129 height 352
click at [168, 92] on div "Back to Dashboard Change Sender ID Customers Technicians Select a contact Outbo…" at bounding box center [338, 194] width 382 height 352
click at [489, 7] on div "[PERSON_NAME] [PERSON_NAME] Dahil" at bounding box center [501, 5] width 51 height 7
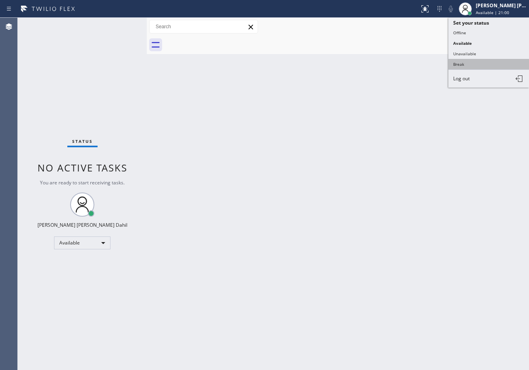
click at [473, 63] on button "Break" at bounding box center [488, 64] width 81 height 10
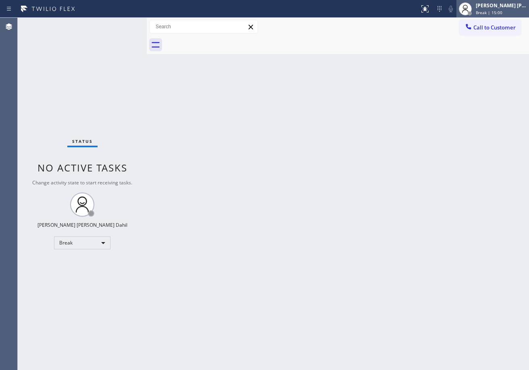
drag, startPoint x: 494, startPoint y: 10, endPoint x: 489, endPoint y: 23, distance: 13.9
click at [494, 10] on span "Break | 15:00" at bounding box center [489, 13] width 27 height 6
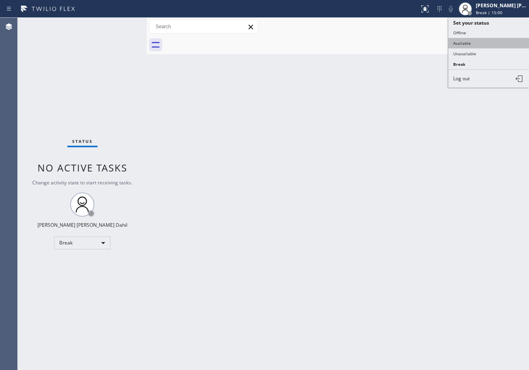
click at [478, 44] on button "Available" at bounding box center [488, 43] width 81 height 10
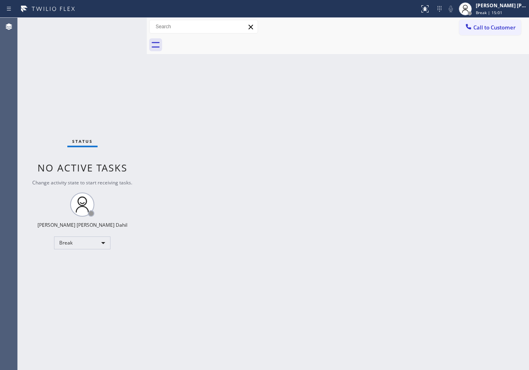
drag, startPoint x: 432, startPoint y: 116, endPoint x: 517, endPoint y: 256, distance: 163.0
click at [432, 117] on div "Back to Dashboard Change Sender ID Customers Technicians Select a contact Outbo…" at bounding box center [338, 194] width 382 height 352
click at [476, 250] on div "Back to Dashboard Change Sender ID Customers Technicians Select a contact Outbo…" at bounding box center [338, 194] width 382 height 352
click at [329, 214] on div "Back to Dashboard Change Sender ID Customers Technicians Select a contact Outbo…" at bounding box center [338, 194] width 382 height 352
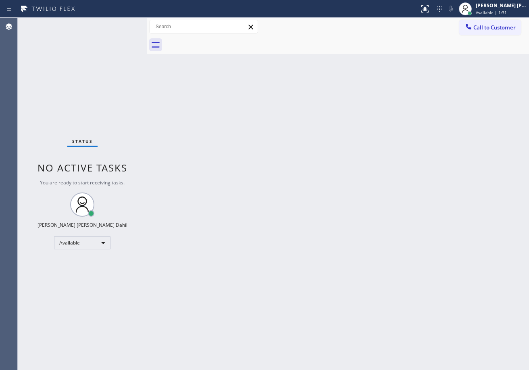
drag, startPoint x: 341, startPoint y: 243, endPoint x: 369, endPoint y: 319, distance: 81.1
click at [343, 245] on div "Back to Dashboard Change Sender ID Customers Technicians Select a contact Outbo…" at bounding box center [338, 194] width 382 height 352
click at [123, 38] on div "Status No active tasks You are ready to start receiving tasks. [PERSON_NAME] [P…" at bounding box center [82, 194] width 129 height 352
click at [123, 28] on div "Status No active tasks You are ready to start receiving tasks. [PERSON_NAME] [P…" at bounding box center [82, 194] width 129 height 352
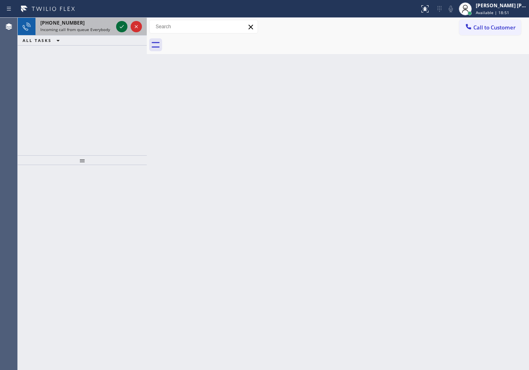
click at [122, 24] on icon at bounding box center [122, 27] width 10 height 10
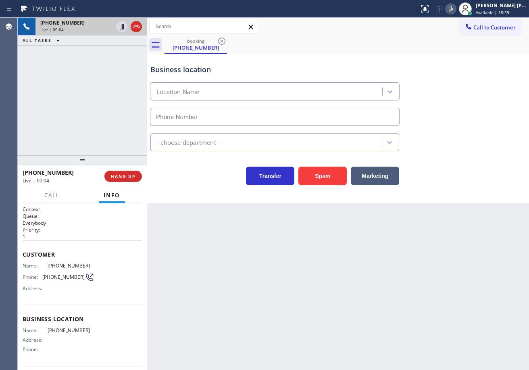
click at [455, 12] on icon at bounding box center [451, 9] width 10 height 10
click at [460, 86] on div "Business location Location Name" at bounding box center [338, 89] width 378 height 73
click at [455, 10] on icon at bounding box center [451, 9] width 10 height 10
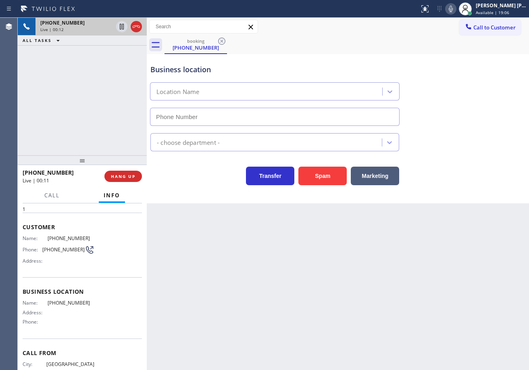
scroll to position [59, 0]
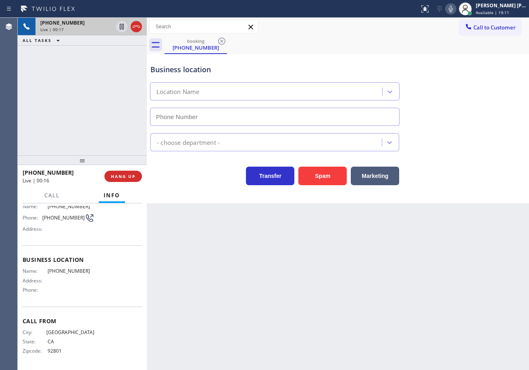
drag, startPoint x: 239, startPoint y: 330, endPoint x: 239, endPoint y: 320, distance: 9.3
click at [239, 328] on div "Back to Dashboard Change Sender ID Customers Technicians Select a contact Outbo…" at bounding box center [338, 194] width 382 height 352
drag, startPoint x: 239, startPoint y: 320, endPoint x: 237, endPoint y: 312, distance: 8.4
click at [239, 317] on div "Back to Dashboard Change Sender ID Customers Technicians Select a contact Outbo…" at bounding box center [338, 194] width 382 height 352
click at [237, 312] on div "Back to Dashboard Change Sender ID Customers Technicians Select a contact Outbo…" at bounding box center [338, 194] width 382 height 352
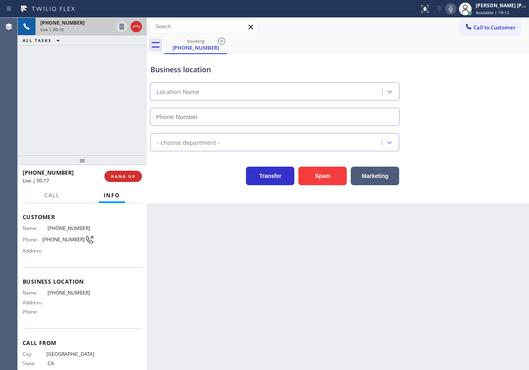
scroll to position [0, 0]
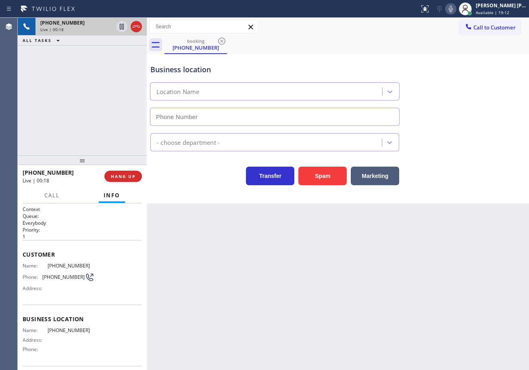
click at [108, 144] on div "[PHONE_NUMBER] Live | 00:18 ALL TASKS ALL TASKS ACTIVE TASKS TASKS IN WRAP UP" at bounding box center [82, 86] width 129 height 137
click at [124, 174] on span "HANG UP" at bounding box center [123, 176] width 25 height 6
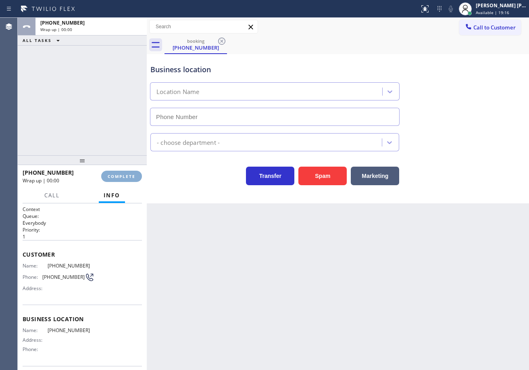
click at [124, 174] on span "COMPLETE" at bounding box center [122, 176] width 28 height 6
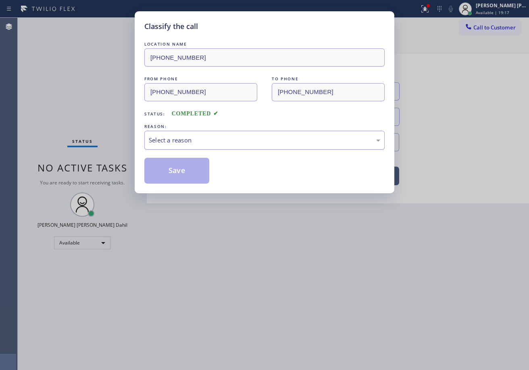
click at [190, 143] on div "Select a reason" at bounding box center [264, 139] width 231 height 9
click at [185, 178] on button "Save" at bounding box center [176, 171] width 65 height 26
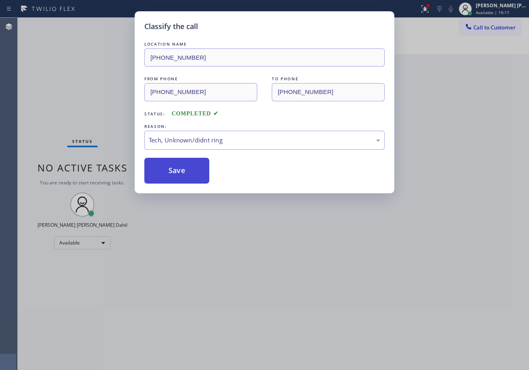
click at [185, 178] on button "Save" at bounding box center [176, 171] width 65 height 26
click at [216, 247] on div "Classify the call LOCATION NAME [PHONE_NUMBER] FROM PHONE [PHONE_NUMBER] TO PHO…" at bounding box center [264, 185] width 529 height 370
drag, startPoint x: 87, startPoint y: 21, endPoint x: 99, endPoint y: 30, distance: 15.0
click at [90, 23] on div "Status No active tasks You are ready to start receiving tasks. [PERSON_NAME] [P…" at bounding box center [82, 194] width 129 height 352
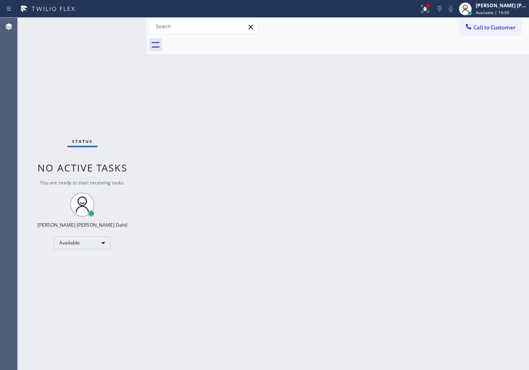
click at [124, 25] on div "Status No active tasks You are ready to start receiving tasks. [PERSON_NAME] [P…" at bounding box center [82, 194] width 129 height 352
drag, startPoint x: 133, startPoint y: 27, endPoint x: 129, endPoint y: 26, distance: 4.2
click at [130, 26] on div "Status No active tasks You are ready to start receiving tasks. [PERSON_NAME] [P…" at bounding box center [82, 194] width 129 height 352
click at [430, 11] on icon at bounding box center [425, 9] width 10 height 10
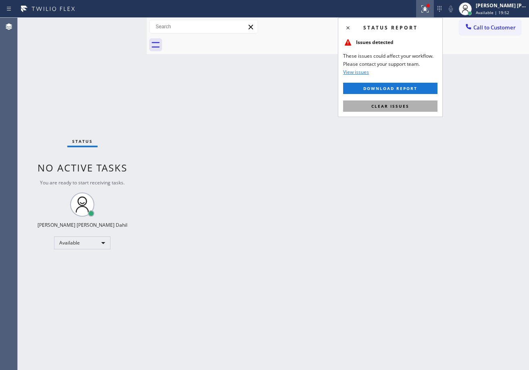
click at [413, 104] on button "Clear issues" at bounding box center [390, 105] width 94 height 11
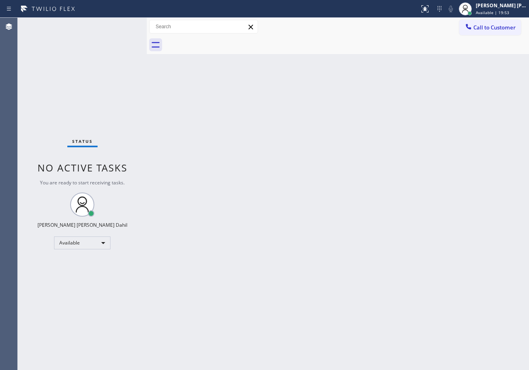
click at [412, 112] on div "Back to Dashboard Change Sender ID Customers Technicians Select a contact Outbo…" at bounding box center [338, 194] width 382 height 352
click at [122, 24] on div "Status No active tasks You are ready to start receiving tasks. [PERSON_NAME] [P…" at bounding box center [82, 194] width 129 height 352
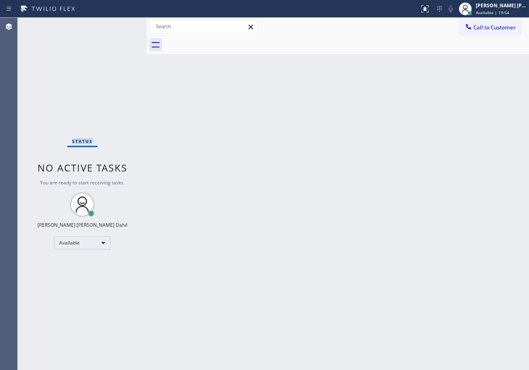
click at [122, 24] on div "Status No active tasks You are ready to start receiving tasks. [PERSON_NAME] [P…" at bounding box center [82, 194] width 129 height 352
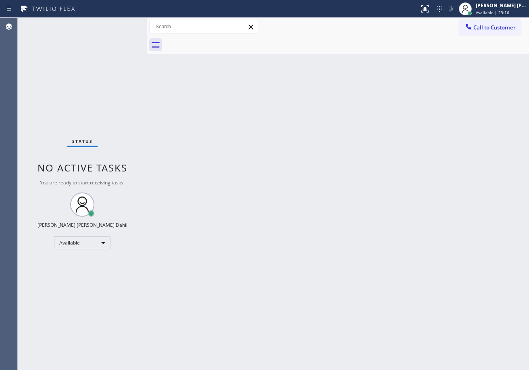
click at [114, 50] on div "Status No active tasks You are ready to start receiving tasks. [PERSON_NAME] [P…" at bounding box center [82, 194] width 129 height 352
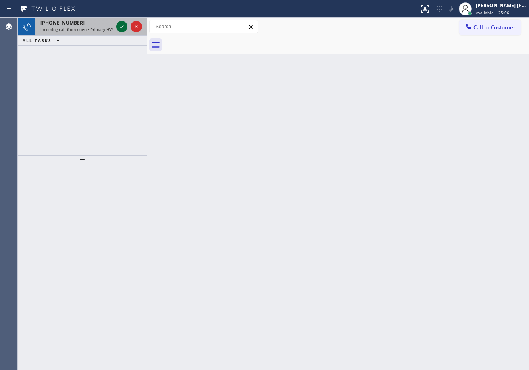
click at [122, 24] on icon at bounding box center [122, 27] width 10 height 10
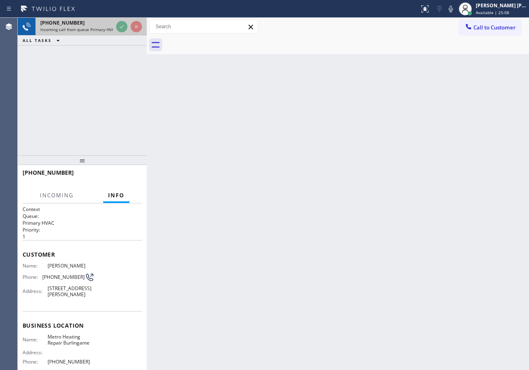
click at [114, 34] on div "[PHONE_NUMBER] Incoming call from queue Primary HVAC" at bounding box center [82, 27] width 129 height 18
click at [117, 37] on div "[PHONE_NUMBER] Incoming call from queue Primary HVAC ALL TASKS ALL TASKS ACTIVE…" at bounding box center [82, 32] width 129 height 28
click at [98, 44] on div "[PHONE_NUMBER] Incoming call from queue Primary HVAC ALL TASKS ALL TASKS ACTIVE…" at bounding box center [82, 32] width 129 height 28
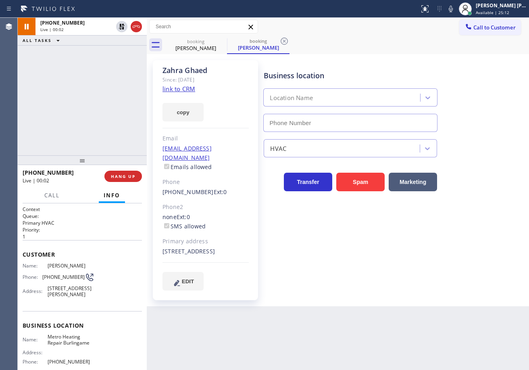
type input "[PHONE_NUMBER]"
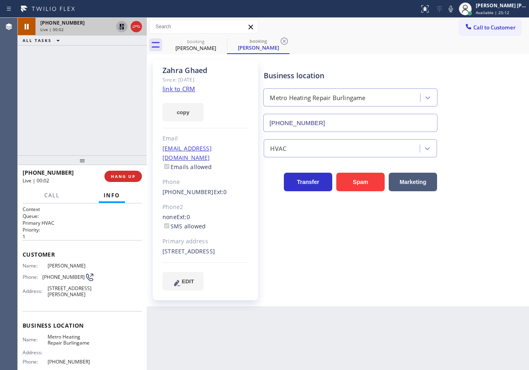
click at [118, 28] on icon at bounding box center [122, 27] width 10 height 10
click at [220, 40] on icon at bounding box center [222, 41] width 10 height 10
click at [102, 86] on div "+15404495717 Live | 00:07 ALL TASKS ALL TASKS ACTIVE TASKS TASKS IN WRAP UP" at bounding box center [82, 86] width 129 height 137
click at [183, 89] on link "link to CRM" at bounding box center [178, 89] width 33 height 8
drag, startPoint x: 286, startPoint y: 39, endPoint x: 242, endPoint y: 42, distance: 43.7
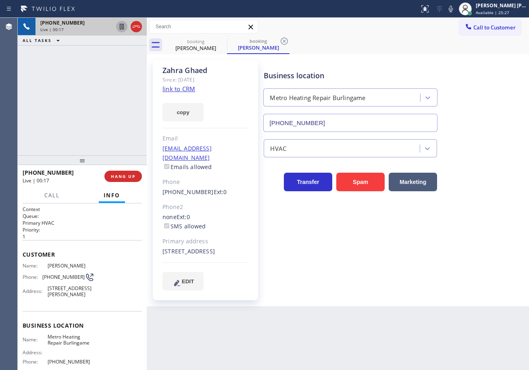
click at [285, 39] on icon at bounding box center [284, 41] width 10 height 10
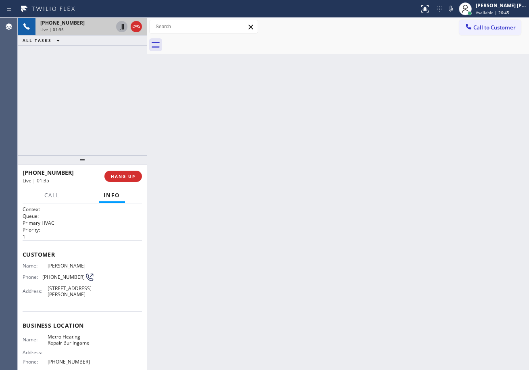
click at [101, 77] on div "+15404495717 Live | 01:35 ALL TASKS ALL TASKS ACTIVE TASKS TASKS IN WRAP UP" at bounding box center [82, 86] width 129 height 137
click at [121, 27] on icon at bounding box center [122, 27] width 10 height 10
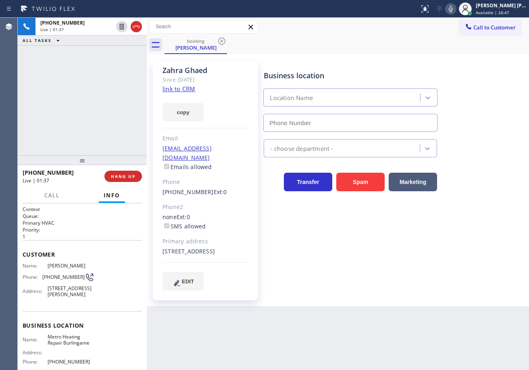
type input "(415) 322-7664"
click at [455, 8] on icon at bounding box center [451, 9] width 10 height 10
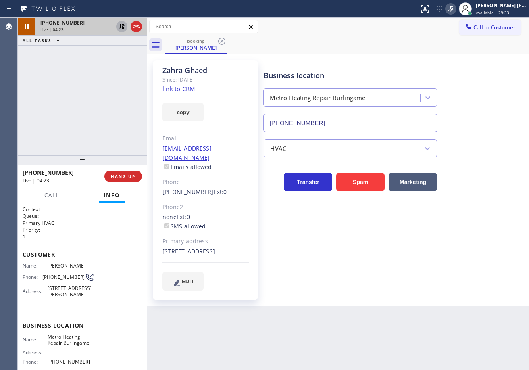
click at [121, 24] on icon at bounding box center [122, 27] width 6 height 6
click at [455, 6] on icon at bounding box center [451, 9] width 10 height 10
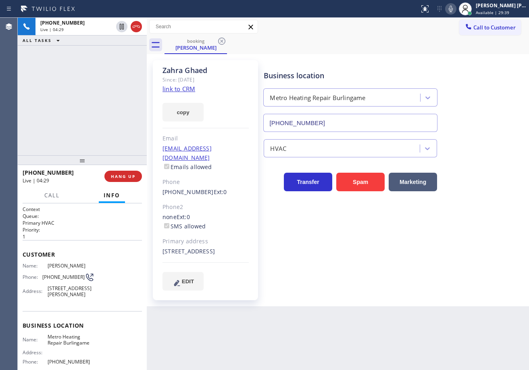
click at [118, 58] on div "+15404495717 Live | 04:29 ALL TASKS ALL TASKS ACTIVE TASKS TASKS IN WRAP UP" at bounding box center [82, 86] width 129 height 137
click at [462, 62] on div "Business location Metro Heating Repair Burlingame (415) 322-7664" at bounding box center [394, 95] width 265 height 73
click at [128, 57] on div "+15404495717 Live | 05:29 ALL TASKS ALL TASKS ACTIVE TASKS TASKS IN WRAP UP" at bounding box center [82, 86] width 129 height 137
click at [455, 10] on icon at bounding box center [451, 9] width 10 height 10
drag, startPoint x: 460, startPoint y: 6, endPoint x: 459, endPoint y: 19, distance: 13.4
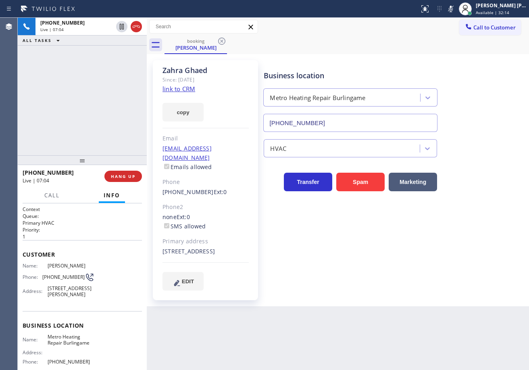
click at [453, 6] on icon at bounding box center [451, 9] width 4 height 6
click at [101, 61] on div "+15404495717 Live | 08:31 ALL TASKS ALL TASKS ACTIVE TASKS TASKS IN WRAP UP" at bounding box center [82, 86] width 129 height 137
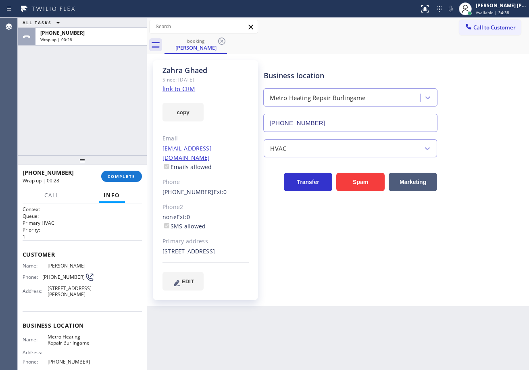
click at [62, 75] on div "ALL TASKS ALL TASKS ACTIVE TASKS TASKS IN WRAP UP +15404495717 Wrap up | 00:28" at bounding box center [82, 86] width 129 height 137
click at [120, 177] on span "COMPLETE" at bounding box center [122, 176] width 28 height 6
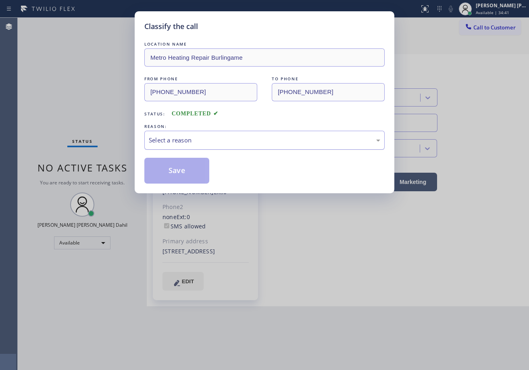
click at [181, 149] on div "Select a reason" at bounding box center [264, 140] width 240 height 19
click at [165, 166] on button "Save" at bounding box center [176, 171] width 65 height 26
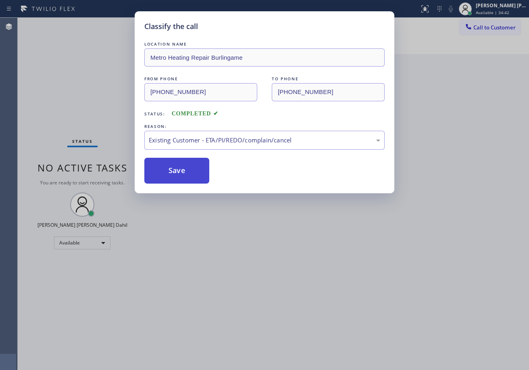
click at [165, 166] on button "Save" at bounding box center [176, 171] width 65 height 26
drag, startPoint x: 297, startPoint y: 259, endPoint x: 356, endPoint y: 275, distance: 61.8
click at [312, 263] on div "Classify the call LOCATION NAME Metro Heating Repair Burlingame FROM PHONE (540…" at bounding box center [264, 185] width 529 height 370
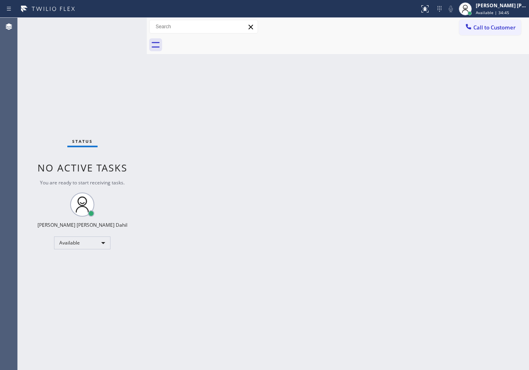
drag, startPoint x: 426, startPoint y: 249, endPoint x: 402, endPoint y: 320, distance: 75.1
click at [425, 251] on div "Back to Dashboard Change Sender ID Customers Technicians Select a contact Outbo…" at bounding box center [338, 194] width 382 height 352
drag, startPoint x: 217, startPoint y: 200, endPoint x: 147, endPoint y: 115, distance: 109.7
click at [217, 198] on div "Back to Dashboard Change Sender ID Customers Technicians Select a contact Outbo…" at bounding box center [338, 194] width 382 height 352
click at [122, 24] on div "Status No active tasks You are ready to start receiving tasks. [PERSON_NAME] [P…" at bounding box center [82, 194] width 129 height 352
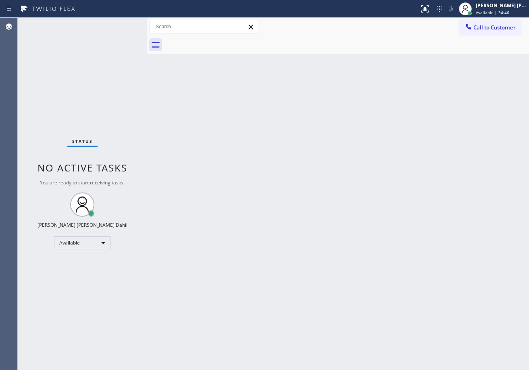
click at [122, 24] on div "Status No active tasks You are ready to start receiving tasks. [PERSON_NAME] [P…" at bounding box center [82, 194] width 129 height 352
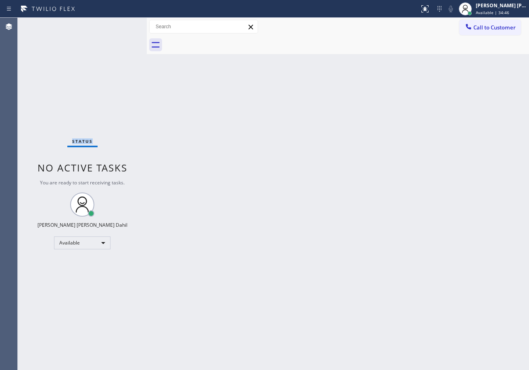
click at [122, 24] on div "Status No active tasks You are ready to start receiving tasks. [PERSON_NAME] [P…" at bounding box center [82, 194] width 129 height 352
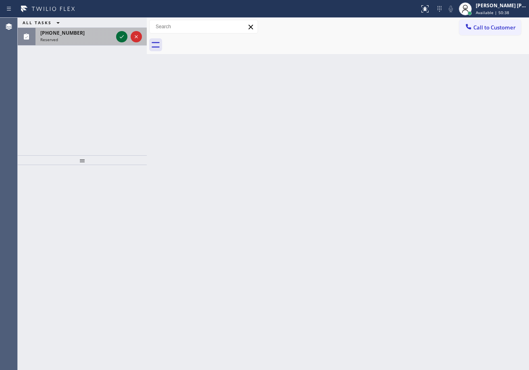
click at [116, 39] on div at bounding box center [121, 37] width 11 height 10
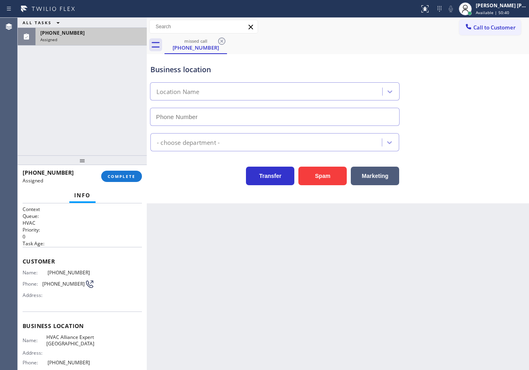
type input "(786) 465-5241"
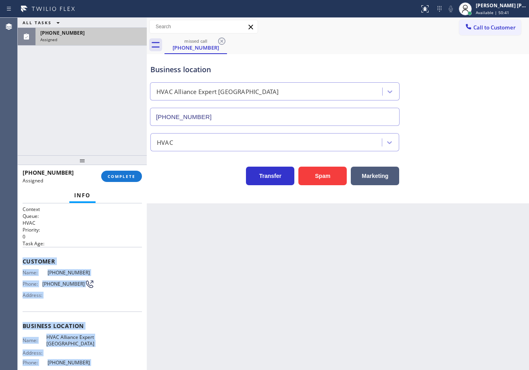
scroll to position [72, 0]
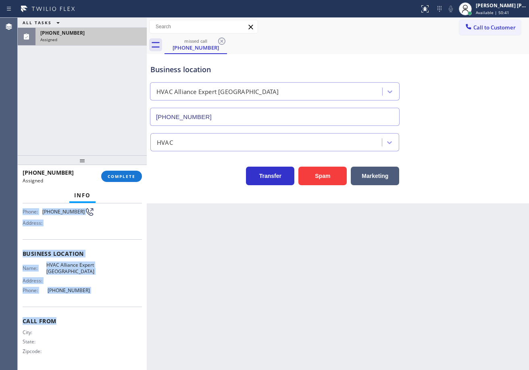
drag, startPoint x: 23, startPoint y: 260, endPoint x: 121, endPoint y: 278, distance: 100.0
click at [92, 306] on div "Context Queue: HVAC Priority: 0 Task Age: Customer Name: (855) 509-9777 Phone: …" at bounding box center [82, 250] width 119 height 234
copy div "Customer Name: (855) 509-9777 Phone: (855) 509-9777 Address: Business location …"
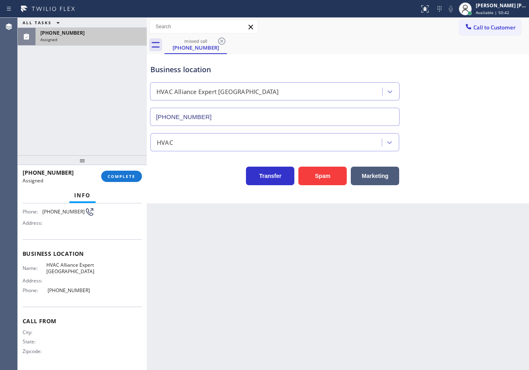
drag, startPoint x: 230, startPoint y: 283, endPoint x: 137, endPoint y: 279, distance: 93.2
click at [212, 283] on div "Back to Dashboard Change Sender ID Customers Technicians Select a contact Outbo…" at bounding box center [338, 194] width 382 height 352
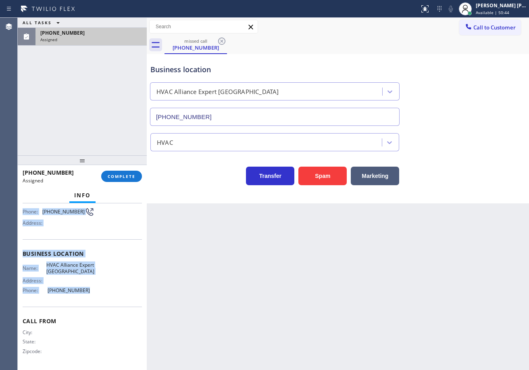
drag, startPoint x: 20, startPoint y: 258, endPoint x: 186, endPoint y: 247, distance: 166.4
click at [110, 299] on div "Context Queue: HVAC Priority: 0 Task Age: Customer Name: (855) 509-9777 Phone: …" at bounding box center [82, 286] width 129 height 166
copy div "Customer Name: (855) 509-9777 Phone: (855) 509-9777 Address: Business location …"
click at [131, 177] on span "COMPLETE" at bounding box center [122, 176] width 28 height 6
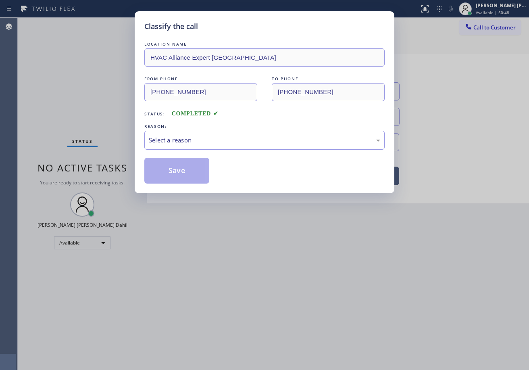
click at [171, 153] on div "LOCATION NAME HVAC Alliance Expert Three Lakes FROM PHONE (855) 509-9777 TO PHO…" at bounding box center [264, 111] width 240 height 143
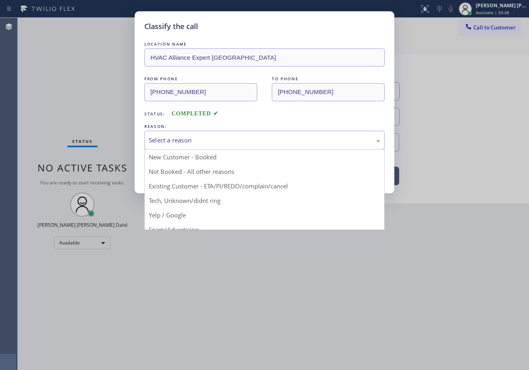
click at [179, 146] on div "Select a reason" at bounding box center [264, 140] width 240 height 19
drag, startPoint x: 193, startPoint y: 197, endPoint x: 191, endPoint y: 179, distance: 18.3
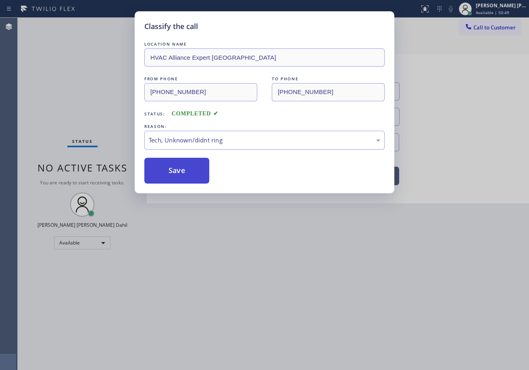
click at [189, 175] on button "Save" at bounding box center [176, 171] width 65 height 26
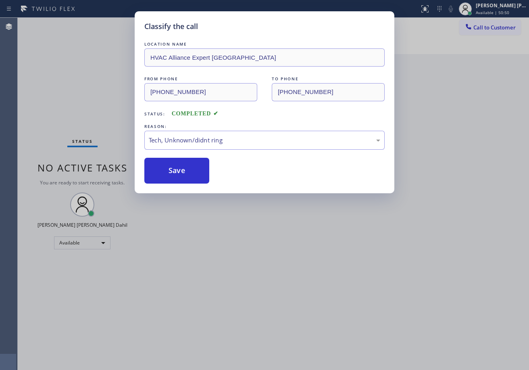
click at [478, 28] on span "Call to Customer" at bounding box center [494, 27] width 42 height 7
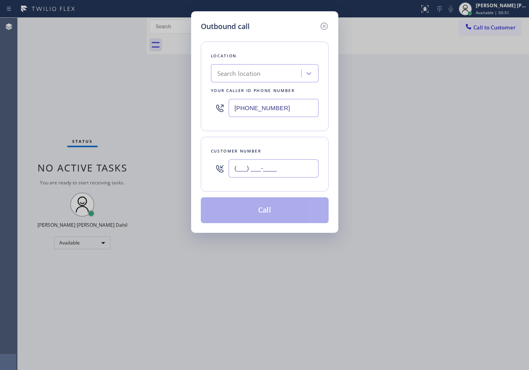
click at [256, 168] on input "(___) ___-____" at bounding box center [274, 168] width 90 height 18
paste input "855) 509-9777"
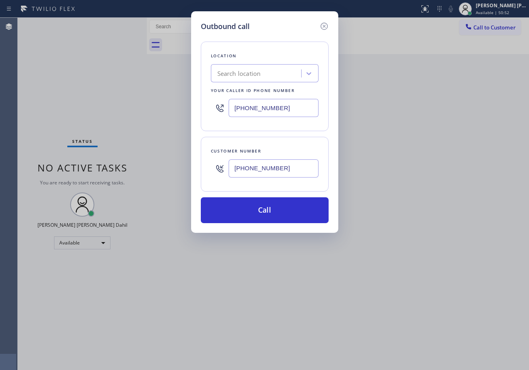
type input "(855) 509-9777"
click at [286, 112] on input "[PHONE_NUMBER]" at bounding box center [274, 108] width 90 height 18
paste input "text"
paste input "786) 465-5241"
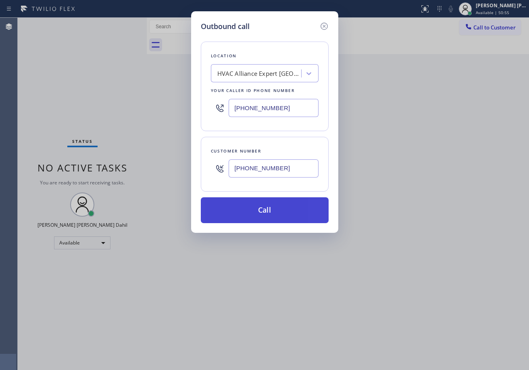
type input "(786) 465-5241"
click at [279, 216] on button "Call" at bounding box center [265, 210] width 128 height 26
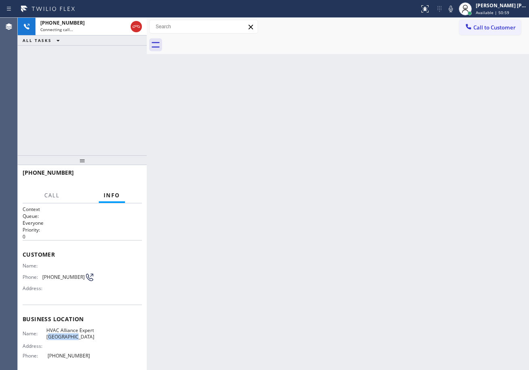
drag, startPoint x: 103, startPoint y: 336, endPoint x: 73, endPoint y: 308, distance: 40.8
click at [62, 339] on div "Name: HVAC Alliance Expert Three Lakes Address: Phone: (786) 465-5241" at bounding box center [82, 344] width 119 height 35
copy span "hree Lakes"
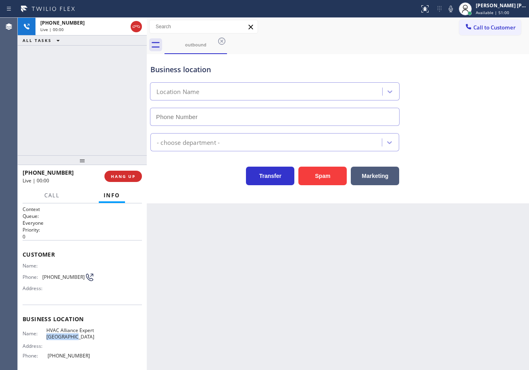
copy span "Three Lakes"
type input "(786) 465-5241"
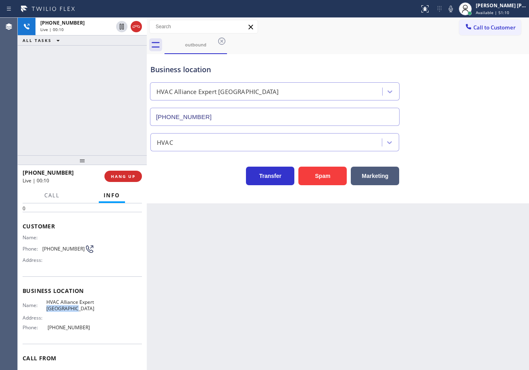
scroll to position [25, 0]
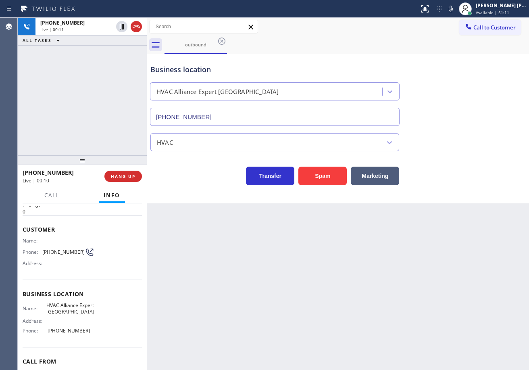
click at [266, 266] on div "Back to Dashboard Change Sender ID Customers Technicians Select a contact Outbo…" at bounding box center [338, 194] width 382 height 352
drag, startPoint x: 404, startPoint y: 312, endPoint x: 411, endPoint y: 315, distance: 7.8
click at [411, 315] on div "Back to Dashboard Change Sender ID Customers Technicians Select a contact Outbo…" at bounding box center [338, 194] width 382 height 352
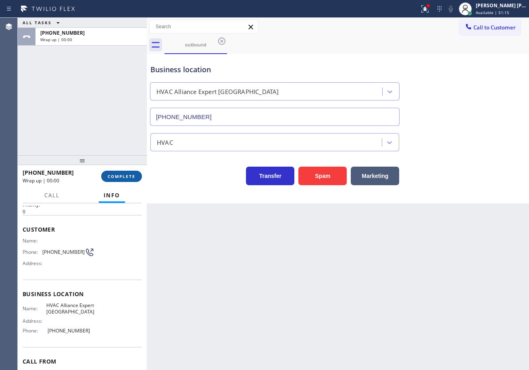
click at [131, 178] on span "COMPLETE" at bounding box center [122, 176] width 28 height 6
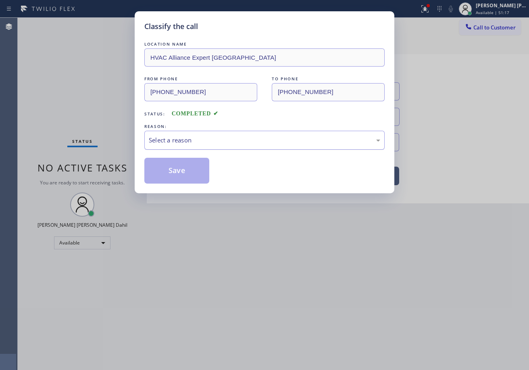
click at [180, 148] on div "Select a reason" at bounding box center [264, 140] width 240 height 19
click at [180, 173] on button "Save" at bounding box center [176, 171] width 65 height 26
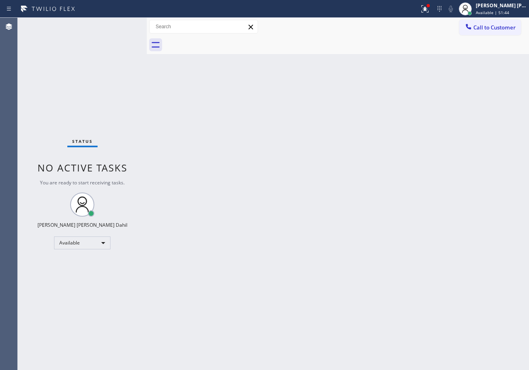
drag, startPoint x: 322, startPoint y: 192, endPoint x: 295, endPoint y: 170, distance: 34.4
click at [322, 192] on div "Back to Dashboard Change Sender ID Customers Technicians Select a contact Outbo…" at bounding box center [338, 194] width 382 height 352
click at [428, 8] on icon at bounding box center [424, 8] width 7 height 7
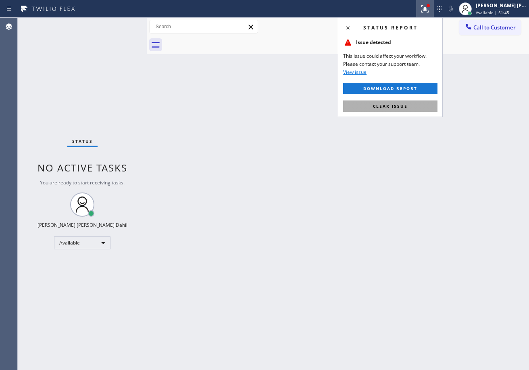
click at [404, 107] on span "Clear issue" at bounding box center [390, 106] width 35 height 6
click at [404, 108] on div "Back to Dashboard Change Sender ID Customers Technicians Select a contact Outbo…" at bounding box center [338, 194] width 382 height 352
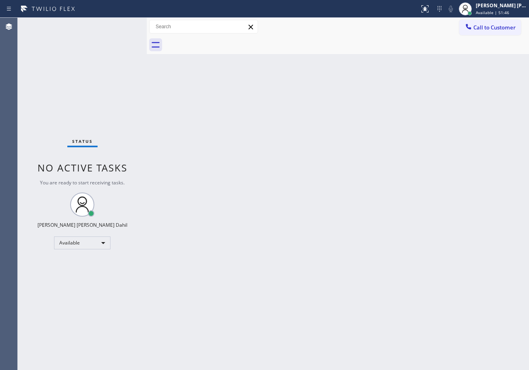
click at [117, 23] on div "Status No active tasks You are ready to start receiving tasks. [PERSON_NAME] [P…" at bounding box center [82, 194] width 129 height 352
click at [286, 197] on div "Back to Dashboard Change Sender ID Customers Technicians Select a contact Outbo…" at bounding box center [338, 194] width 382 height 352
click at [365, 189] on div "Back to Dashboard Change Sender ID Customers Technicians Select a contact Outbo…" at bounding box center [338, 194] width 382 height 352
click at [112, 57] on div "Status No active tasks You are ready to start receiving tasks. [PERSON_NAME] [P…" at bounding box center [82, 194] width 129 height 352
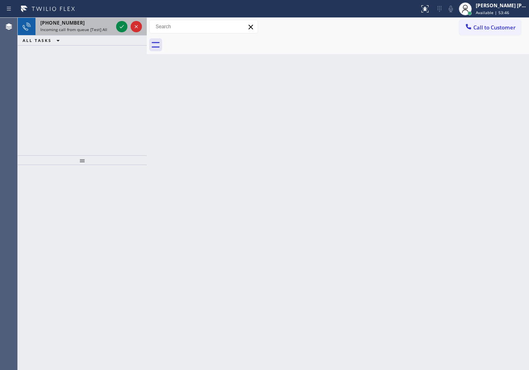
click at [104, 33] on div "+18183844681 Incoming call from queue [Test] All" at bounding box center [74, 27] width 79 height 18
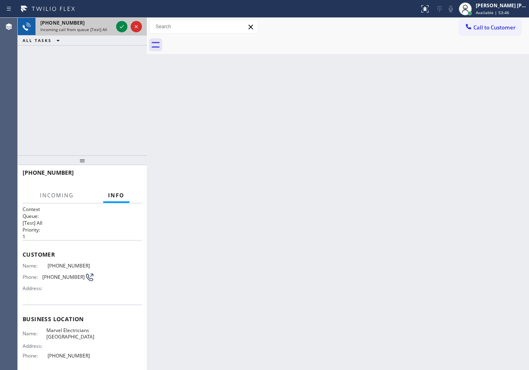
click at [104, 33] on div "+18183844681 Incoming call from queue [Test] All" at bounding box center [74, 27] width 79 height 18
click at [105, 33] on div "+18183844681 Incoming call from queue [Test] All" at bounding box center [74, 27] width 79 height 18
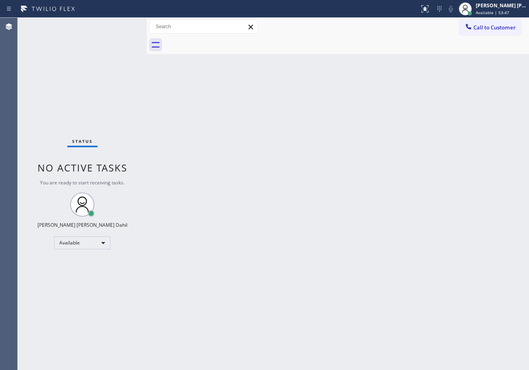
click at [121, 28] on div "Status No active tasks You are ready to start receiving tasks. [PERSON_NAME] [P…" at bounding box center [82, 194] width 129 height 352
click at [491, 13] on span "Available | 59:47" at bounding box center [492, 13] width 33 height 6
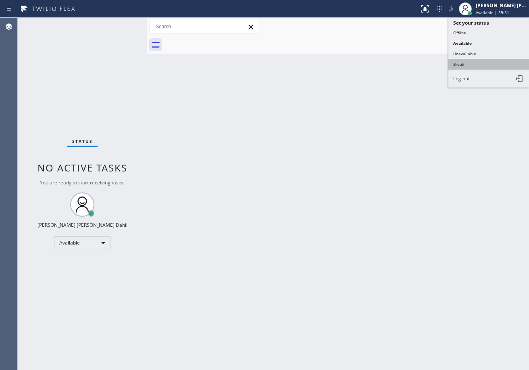
click at [474, 65] on button "Break" at bounding box center [488, 64] width 81 height 10
